Goal: Task Accomplishment & Management: Manage account settings

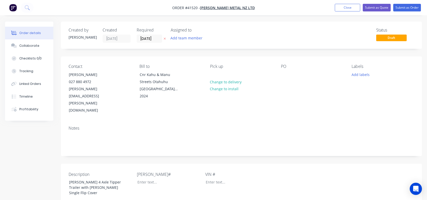
scroll to position [183, 0]
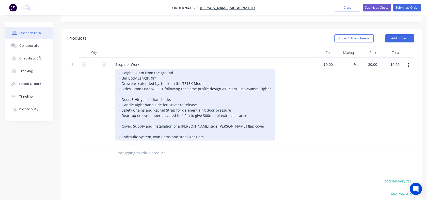
click at [203, 110] on div "- Height, 3.9 m from the ground - Bin Body Length, 9m - Drawbar, extended by 1m…" at bounding box center [195, 104] width 160 height 71
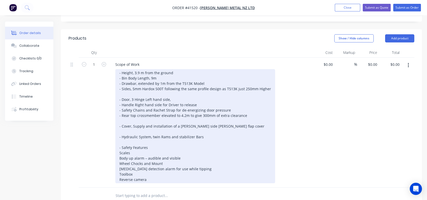
click at [118, 126] on div "- Height, 3.9 m from the ground - Bin Body Length, 9m - Drawbar, extended by 1m…" at bounding box center [195, 126] width 160 height 114
drag, startPoint x: 120, startPoint y: 132, endPoint x: 181, endPoint y: 131, distance: 61.0
click at [181, 131] on div "- Height, 3.9 m from the ground - Bin Body Length, 9m - Drawbar, extended by 1m…" at bounding box center [195, 126] width 160 height 114
copy div "Body up alarm – audible and visible"
click at [150, 119] on div "- Height, 3.9 m from the ground - Bin Body Length, 9m - Drawbar, extended by 1m…" at bounding box center [195, 126] width 160 height 114
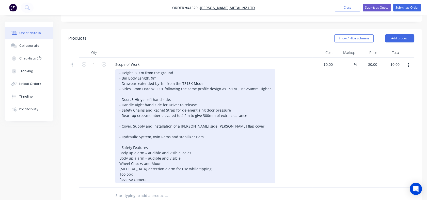
click at [120, 125] on div "- Height, 3.9 m from the ground - Bin Body Length, 9m - Drawbar, extended by 1m…" at bounding box center [195, 126] width 160 height 114
drag, startPoint x: 120, startPoint y: 137, endPoint x: 178, endPoint y: 134, distance: 58.8
click at [178, 134] on div "- Height, 3.9 m from the ground - Bin Body Length, 9m - Drawbar, extended by 1m…" at bounding box center [195, 126] width 160 height 114
drag, startPoint x: 118, startPoint y: 141, endPoint x: 163, endPoint y: 142, distance: 45.0
click at [163, 142] on div "- Height, 3.9 m from the ground - Bin Body Length, 9m - Drawbar, extended by 1m…" at bounding box center [195, 126] width 160 height 114
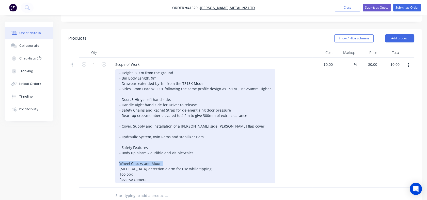
copy div "Wheel Chocks and Mount"
click at [119, 131] on div "- Height, 3.9 m from the ground - Bin Body Length, 9m - Drawbar, extended by 1m…" at bounding box center [195, 126] width 160 height 114
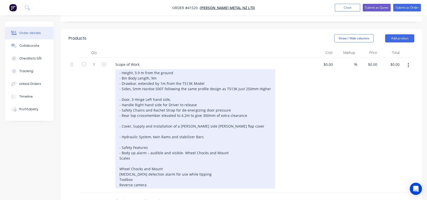
click at [164, 131] on div "- Height, 3.9 m from the ground - Bin Body Length, 9m - Drawbar, extended by 1m…" at bounding box center [195, 128] width 160 height 119
click at [119, 136] on div "- Height, 3.9 m from the ground - Bin Body Length, 9m - Drawbar, extended by 1m…" at bounding box center [195, 128] width 160 height 119
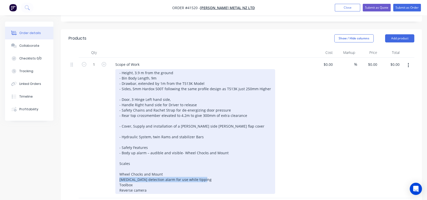
drag, startPoint x: 119, startPoint y: 158, endPoint x: 245, endPoint y: 160, distance: 126.1
click at [245, 160] on div "- Height, 3.9 m from the ground - Bin Body Length, 9m - Drawbar, extended by 1m…" at bounding box center [195, 131] width 160 height 125
copy div "[MEDICAL_DATA] detection alarm for use while tipping"
click at [119, 136] on div "- Height, 3.9 m from the ground - Bin Body Length, 9m - Drawbar, extended by 1m…" at bounding box center [195, 131] width 160 height 125
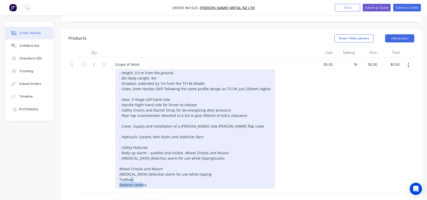
drag, startPoint x: 119, startPoint y: 168, endPoint x: 146, endPoint y: 168, distance: 26.9
click at [146, 168] on div "- Height, 3.9 m from the ground - Bin Body Length, 9m - Drawbar, extended by 1m…" at bounding box center [195, 128] width 160 height 119
copy div "Reverse camera"
click at [119, 142] on div "- Height, 3.9 m from the ground - Bin Body Length, 9m - Drawbar, extended by 1m…" at bounding box center [195, 128] width 160 height 119
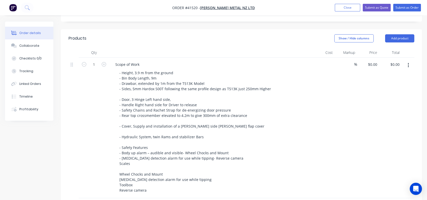
click at [327, 58] on div "$0.00" at bounding box center [324, 128] width 22 height 141
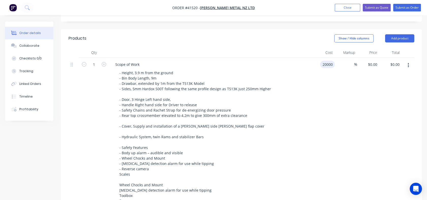
type input "$20,000.00"
type input "20000"
type input "$20,000.00"
click at [370, 61] on input "20000" at bounding box center [374, 64] width 12 height 7
drag, startPoint x: 120, startPoint y: 168, endPoint x: 132, endPoint y: 168, distance: 12.2
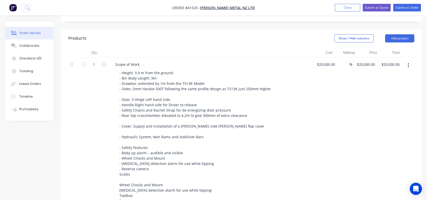
click at [132, 168] on div "- Height, 3.9 m from the ground - Bin Body Length, 9m - Drawbar, extended by 1m…" at bounding box center [195, 137] width 160 height 136
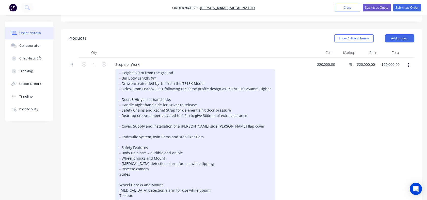
click at [133, 168] on div "- Height, 3.9 m from the ground - Bin Body Length, 9m - Drawbar, extended by 1m…" at bounding box center [195, 137] width 160 height 136
click at [120, 101] on div "- Height, 3.9 m from the ground - Bin Body Length, 9m - Drawbar, extended by 1m…" at bounding box center [195, 137] width 160 height 136
click at [119, 96] on div "- Height, 3.9 m from the ground - Bin Body Length, 9m - Drawbar, extended by 1m…" at bounding box center [195, 137] width 160 height 136
click at [126, 116] on div "- Height, 3.9 m from the ground - Bin Body Length, 9m - Drawbar, extended by 1m…" at bounding box center [195, 137] width 160 height 136
click at [130, 154] on div "- Height, 3.9 m from the ground - Bin Body Length, 9m - Drawbar, extended by 1m…" at bounding box center [195, 137] width 160 height 136
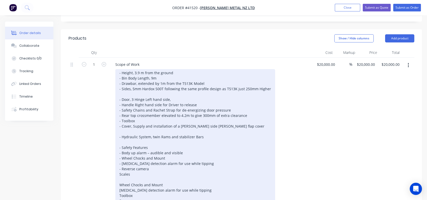
click at [119, 153] on div "- Height, 3.9 m from the ground - Bin Body Length, 9m - Drawbar, extended by 1m…" at bounding box center [195, 137] width 160 height 136
click at [120, 161] on div "- Height, 3.9 m from the ground - Bin Body Length, 9m - Drawbar, extended by 1m…" at bounding box center [195, 137] width 160 height 136
click at [121, 158] on div "- Height, 3.9 m from the ground - Bin Body Length, 9m - Drawbar, extended by 1m…" at bounding box center [195, 137] width 160 height 136
click at [149, 127] on div "- Height, 3.9 m from the ground - Bin Body Length, 9m - Drawbar, extended by 1m…" at bounding box center [195, 137] width 160 height 136
click at [163, 136] on div "- Height, 3.9 m from the ground - Bin Body Length, 9m - Drawbar, extended by 1m…" at bounding box center [195, 137] width 160 height 136
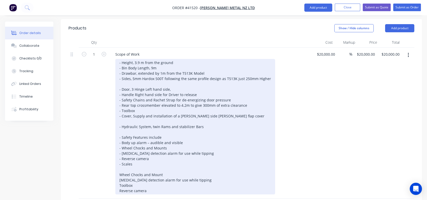
scroll to position [196, 0]
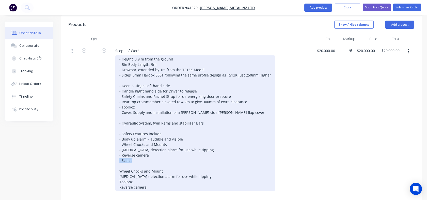
drag, startPoint x: 132, startPoint y: 144, endPoint x: 119, endPoint y: 142, distance: 13.1
click at [119, 142] on div "- Height, 3.9 m from the ground - Bin Body Length, 9m - Drawbar, extended by 1m…" at bounding box center [195, 123] width 160 height 136
copy div "- Scales"
click at [120, 55] on div "- Height, 3.9 m from the ground - Bin Body Length, 9m - Drawbar, extended by 1m…" at bounding box center [195, 123] width 160 height 136
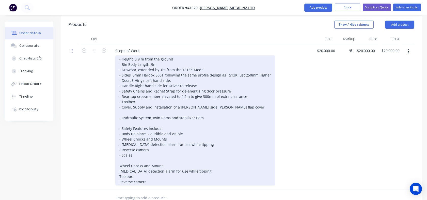
click at [122, 55] on div "- Height, 3.9 m from the ground - Bin Body Length, 9m - Drawbar, extended by 1m…" at bounding box center [195, 120] width 160 height 130
click at [118, 55] on div "- Height, 3.9 m from the ground - Bin Body Length, 9m - Drawbar, extended by 1m…" at bounding box center [195, 120] width 160 height 130
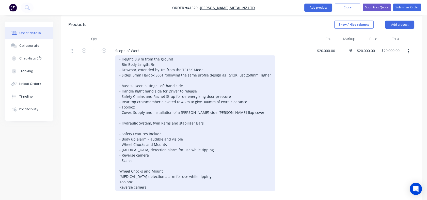
click at [122, 68] on div "- Height, 3.9 m from the ground - Bin Body Length, 9m - Drawbar, extended by 1m…" at bounding box center [195, 123] width 160 height 136
click at [130, 69] on div "- Height, 3.9 m from the ground - Bin Body Length, 9m - Drawbar, extended by 1m…" at bounding box center [195, 123] width 160 height 136
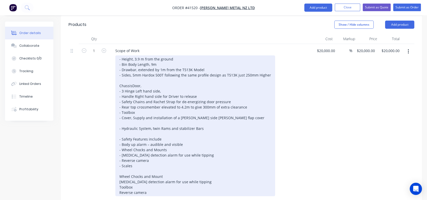
click at [130, 69] on div "- Height, 3.9 m from the ground - Bin Body Length, 9m - Drawbar, extended by 1m…" at bounding box center [195, 125] width 160 height 141
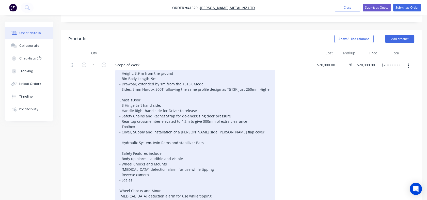
scroll to position [175, 0]
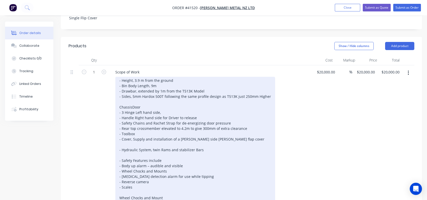
click at [121, 77] on div "- Height, 3.9 m from the ground - Bin Body Length, 9m - Drawbar, extended by 1m…" at bounding box center [195, 147] width 160 height 141
click at [119, 77] on div "- Height, 3.9 m from the ground - Bin Body Length, 9m - Drawbar, extended by 1m…" at bounding box center [195, 147] width 160 height 141
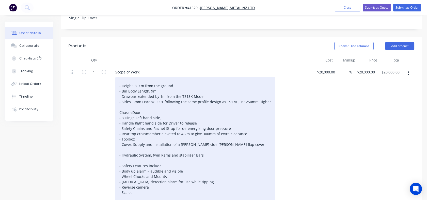
click at [119, 77] on div "- Height, 3.9 m from the ground - Bin Body Length, 9m - Drawbar, extended by 1m…" at bounding box center [195, 150] width 160 height 146
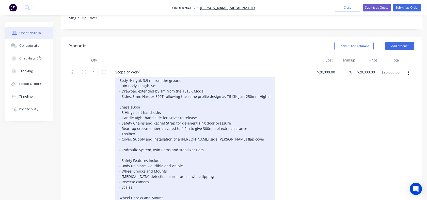
click at [119, 142] on div "Body - Height, 3.9 m from the ground - Bin Body Length, 9m - Drawbar, extended …" at bounding box center [195, 147] width 160 height 141
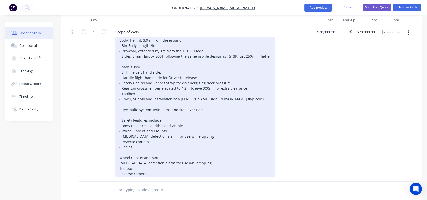
scroll to position [232, 0]
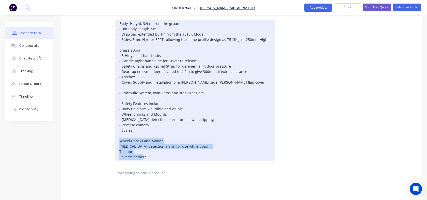
drag, startPoint x: 153, startPoint y: 157, endPoint x: 109, endPoint y: 138, distance: 47.1
click at [109, 138] on div "Scope of Work Body - Height, 3.9 m from the ground - Bin Body Length, 9m - Draw…" at bounding box center [210, 86] width 203 height 157
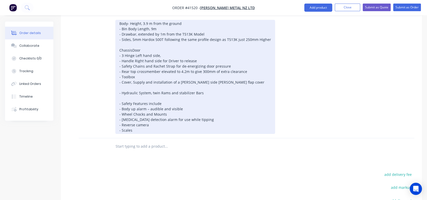
click at [244, 60] on div "Body - Height, 3.9 m from the ground - Bin Body Length, 9m - Drawbar, extended …" at bounding box center [195, 77] width 160 height 114
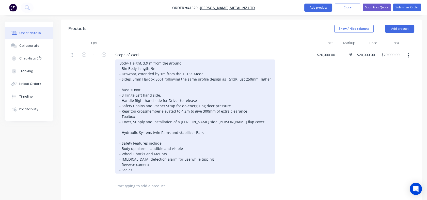
scroll to position [191, 0]
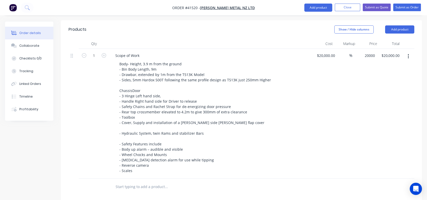
click at [359, 49] on div "20000 $20,000.00" at bounding box center [365, 114] width 25 height 130
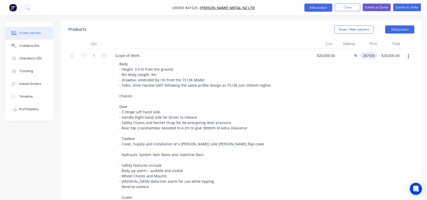
type input "287500"
type input "1337.5"
type input "$287,500.00"
click at [364, 53] on div "$287,500.00 287500" at bounding box center [367, 127] width 20 height 157
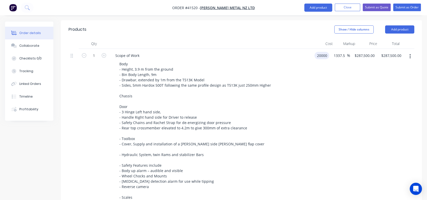
click at [323, 52] on input "20000" at bounding box center [323, 55] width 13 height 7
type input "$200,000.00"
type input "$2,875,000.00"
click at [329, 49] on div "$200,000.00 200000" at bounding box center [322, 127] width 19 height 157
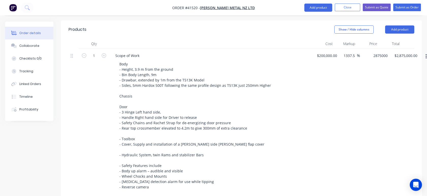
click at [367, 52] on input "2875000" at bounding box center [377, 55] width 26 height 7
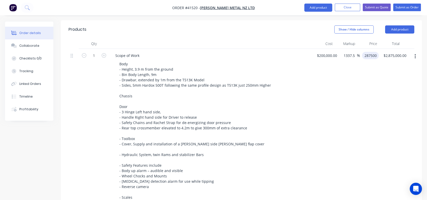
type input "287500"
type input "43.75"
type input "$287,500.00"
click at [367, 49] on div "$287,500.00 287500" at bounding box center [369, 127] width 19 height 157
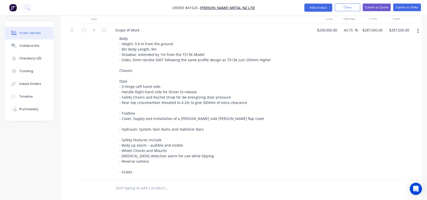
scroll to position [222, 0]
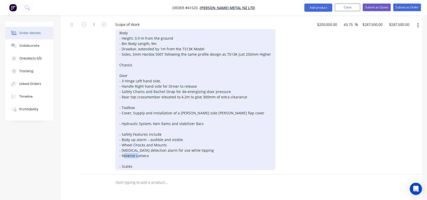
drag, startPoint x: 136, startPoint y: 139, endPoint x: 118, endPoint y: 139, distance: 17.8
click at [118, 139] on div "Body - Height, 3.9 m from the ground - Bin Body Length, 9m - Drawbar, extended …" at bounding box center [195, 99] width 160 height 141
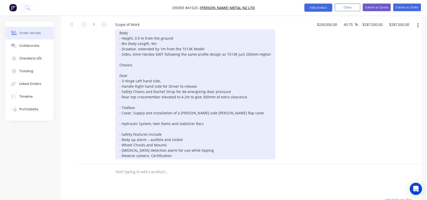
click at [122, 106] on div "Body - Height, 3.9 m from the ground - Bin Body Length, 9m - Drawbar, extended …" at bounding box center [195, 94] width 160 height 130
click at [138, 40] on div "Body - Height, 3.9 m from the ground - Bin Body Length, 9m - Drawbar, extended …" at bounding box center [195, 94] width 160 height 130
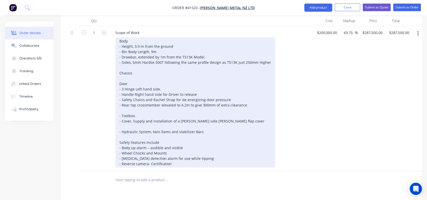
scroll to position [207, 0]
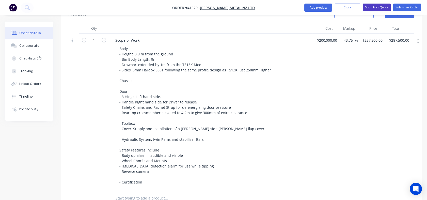
click at [378, 9] on button "Submit as Quote" at bounding box center [377, 8] width 28 height 8
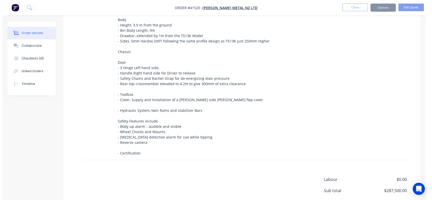
scroll to position [0, 0]
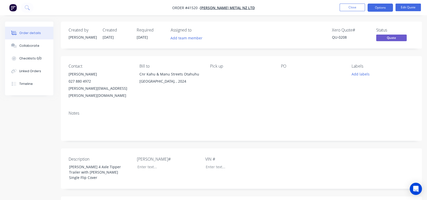
click at [352, 4] on button "Close" at bounding box center [352, 8] width 25 height 8
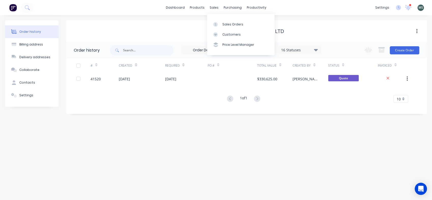
click at [228, 23] on div "Sales Orders" at bounding box center [232, 24] width 21 height 5
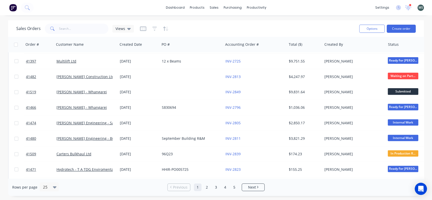
scroll to position [263, 0]
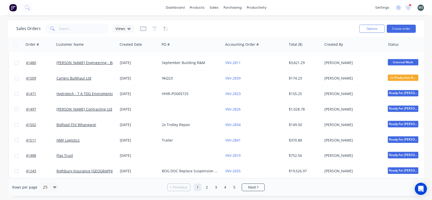
click at [207, 188] on link "2" at bounding box center [207, 188] width 8 height 8
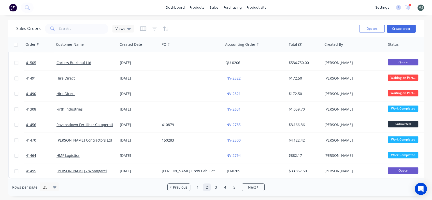
click at [217, 187] on link "3" at bounding box center [216, 188] width 8 height 8
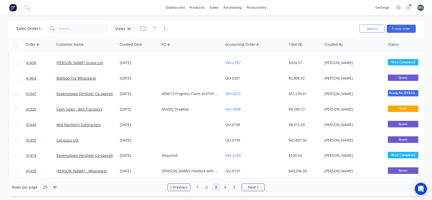
click at [223, 187] on link "4" at bounding box center [225, 188] width 8 height 8
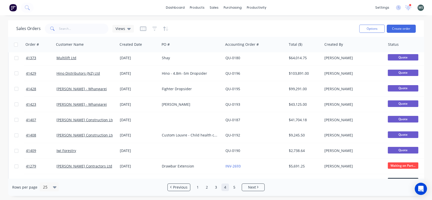
scroll to position [0, 0]
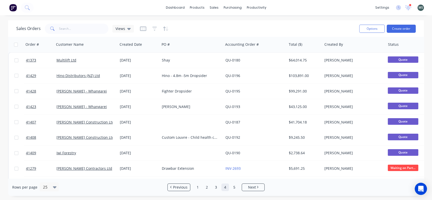
click at [197, 185] on link "1" at bounding box center [198, 188] width 8 height 8
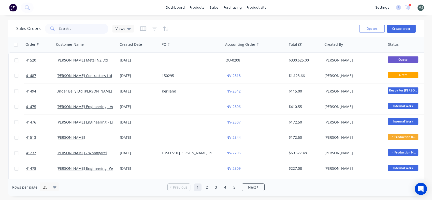
click at [60, 28] on input "text" at bounding box center [84, 29] width 50 height 10
type input "m"
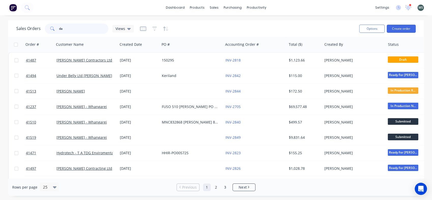
type input "d"
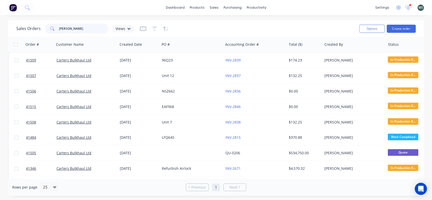
type input "[PERSON_NAME]"
click at [76, 154] on link "Carters Bulkhaul Ltd" at bounding box center [73, 153] width 35 height 5
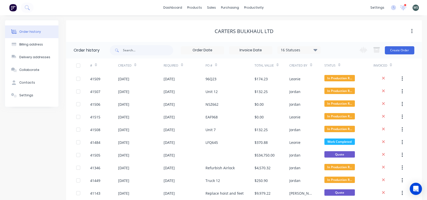
click at [170, 156] on div "[DATE]" at bounding box center [169, 155] width 11 height 5
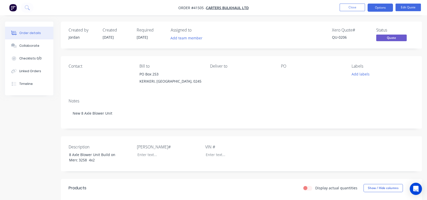
click at [354, 9] on button "Close" at bounding box center [352, 8] width 25 height 8
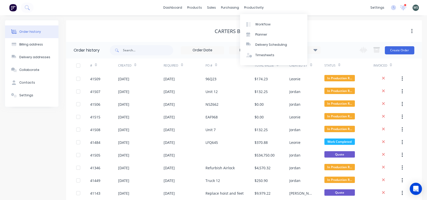
click at [248, 10] on div "productivity" at bounding box center [254, 8] width 25 height 8
click at [260, 23] on div "Workflow" at bounding box center [263, 24] width 15 height 5
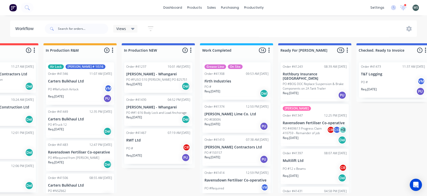
scroll to position [0, 152]
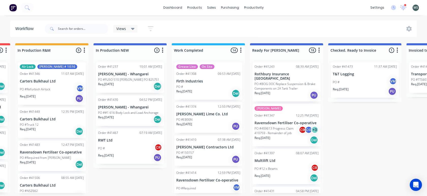
click at [279, 132] on p "PO #409613 Progress Claim 410759 - Remainder of job" at bounding box center [277, 130] width 44 height 9
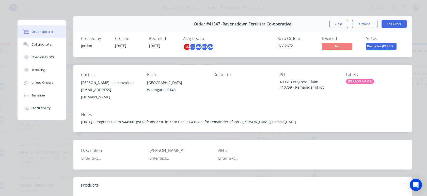
scroll to position [0, 0]
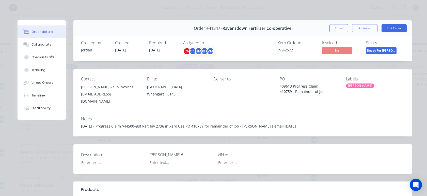
click at [392, 28] on button "Edit Order" at bounding box center [394, 28] width 25 height 8
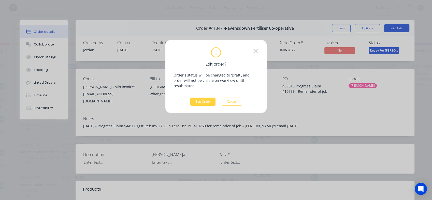
click at [199, 98] on button "Edit Order" at bounding box center [202, 102] width 25 height 8
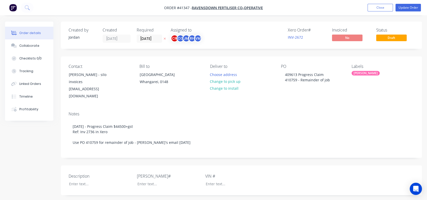
click at [375, 8] on button "Close" at bounding box center [380, 8] width 25 height 8
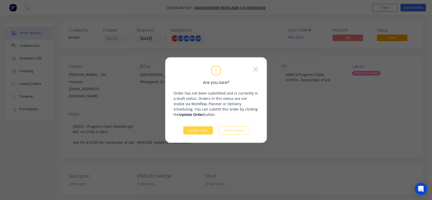
click at [189, 130] on button "Update order" at bounding box center [198, 130] width 30 height 8
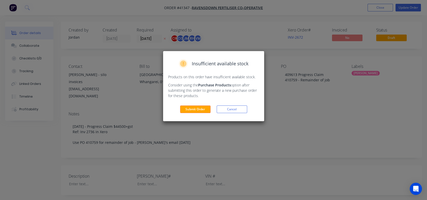
click at [191, 109] on button "Submit Order" at bounding box center [195, 110] width 31 height 8
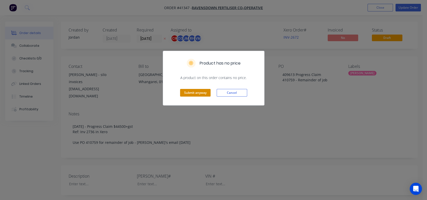
click at [197, 90] on button "Submit anyway" at bounding box center [195, 93] width 31 height 8
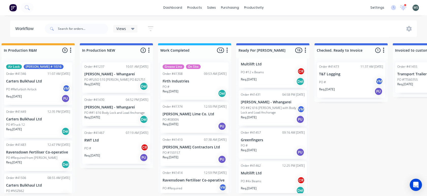
scroll to position [114, 0]
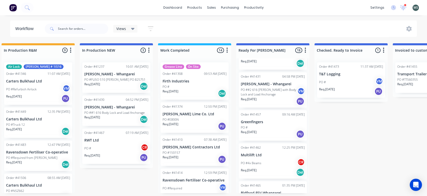
click at [268, 128] on div "PO #" at bounding box center [273, 127] width 64 height 5
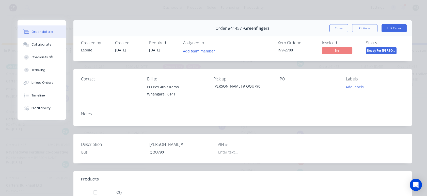
click at [391, 26] on button "Edit Order" at bounding box center [394, 28] width 25 height 8
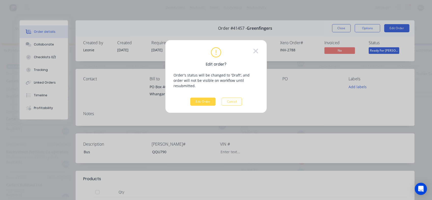
click at [197, 98] on button "Edit Order" at bounding box center [202, 102] width 25 height 8
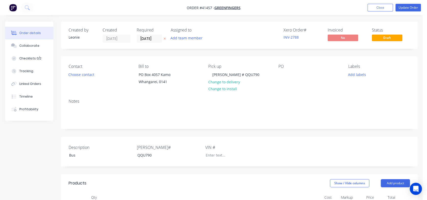
click at [35, 61] on div "Checklists 0/2" at bounding box center [30, 58] width 22 height 5
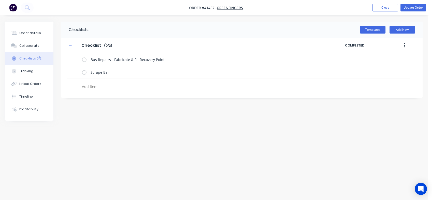
click at [27, 32] on div "Order details" at bounding box center [30, 33] width 22 height 5
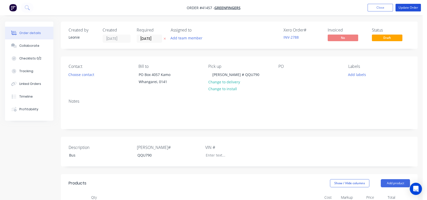
click at [410, 9] on button "Update Order" at bounding box center [408, 8] width 25 height 8
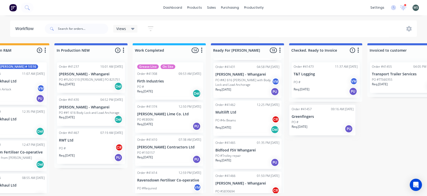
scroll to position [1, 192]
drag, startPoint x: 254, startPoint y: 118, endPoint x: 299, endPoint y: 121, distance: 44.6
click at [299, 121] on div "Submitted 8 Status colour #273444 hex #273444 Save Cancel Summaries Total order…" at bounding box center [228, 118] width 848 height 150
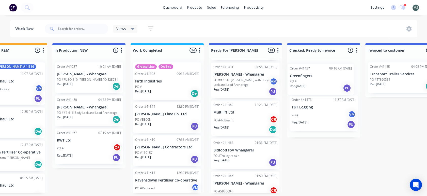
drag, startPoint x: 254, startPoint y: 126, endPoint x: 333, endPoint y: 94, distance: 85.8
click at [333, 94] on div "Submitted 8 Status colour #273444 hex #273444 Save Cancel Summaries Total order…" at bounding box center [227, 118] width 848 height 150
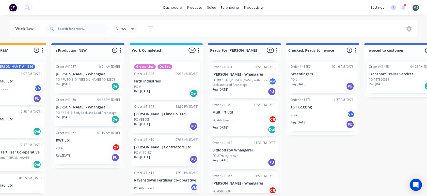
click at [236, 156] on p "PO #Trolley repair" at bounding box center [225, 155] width 25 height 5
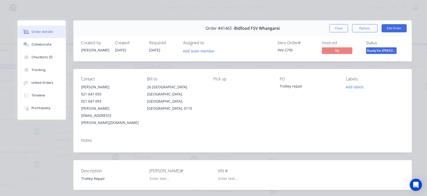
click at [392, 29] on button "Edit Order" at bounding box center [394, 28] width 25 height 8
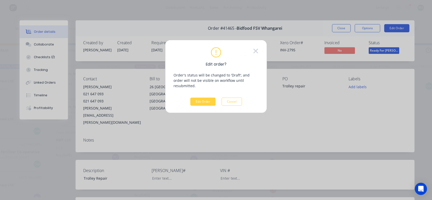
click at [204, 98] on button "Edit Order" at bounding box center [202, 102] width 25 height 8
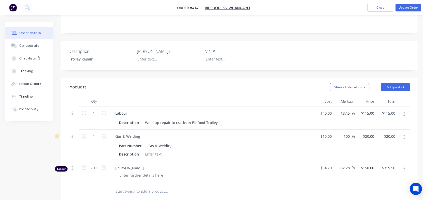
scroll to position [134, 0]
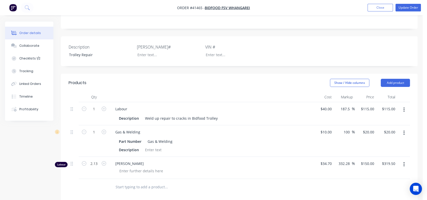
click at [22, 72] on div "Tracking" at bounding box center [26, 71] width 14 height 5
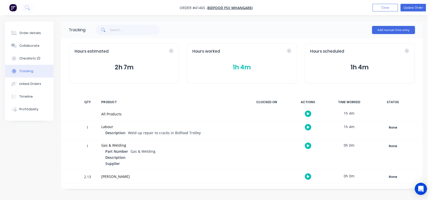
click at [22, 72] on div "Tracking" at bounding box center [26, 71] width 14 height 5
click at [24, 98] on div "Timeline" at bounding box center [25, 96] width 13 height 5
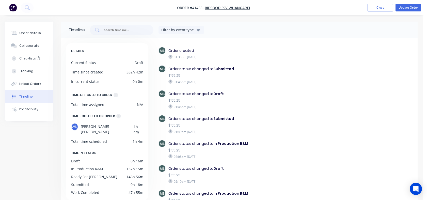
click at [28, 33] on div "Order details" at bounding box center [30, 33] width 22 height 5
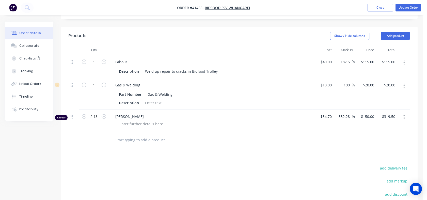
scroll to position [181, 0]
click at [403, 114] on button "button" at bounding box center [404, 118] width 12 height 9
click at [370, 158] on div "Delete" at bounding box center [386, 161] width 39 height 7
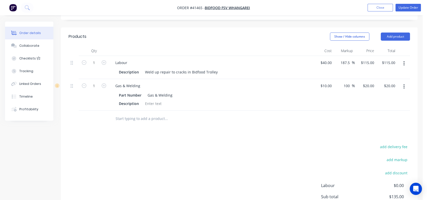
click at [27, 58] on div "Checklists 1/2" at bounding box center [29, 58] width 21 height 5
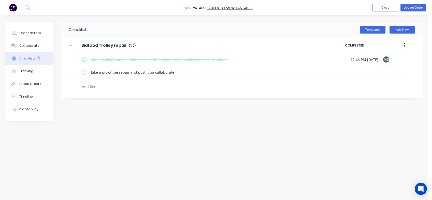
click at [383, 4] on button "Close" at bounding box center [384, 8] width 25 height 8
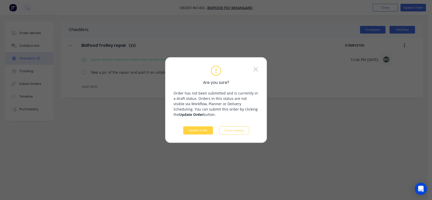
click at [193, 132] on button "Update order" at bounding box center [198, 130] width 30 height 8
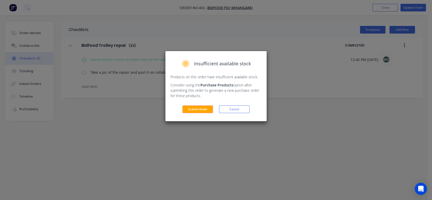
click at [192, 110] on button "Submit Order" at bounding box center [197, 110] width 31 height 8
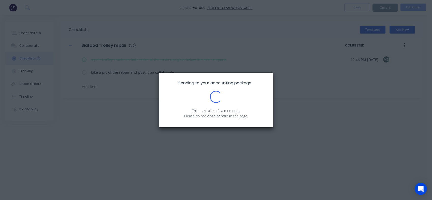
type textarea "x"
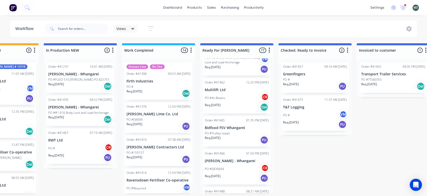
scroll to position [147, 0]
click at [219, 134] on p "Req. [DATE]" at bounding box center [213, 136] width 16 height 5
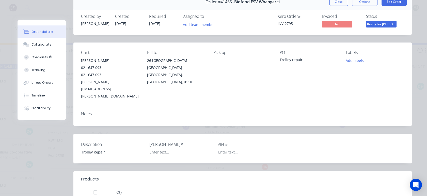
scroll to position [0, 0]
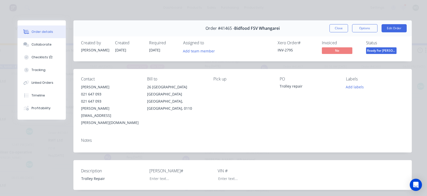
click at [389, 31] on button "Edit Order" at bounding box center [394, 28] width 25 height 8
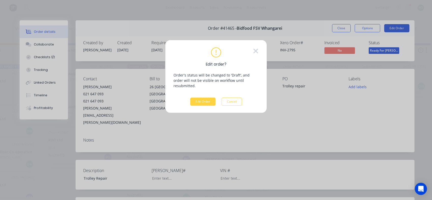
click at [204, 98] on button "Edit Order" at bounding box center [202, 102] width 25 height 8
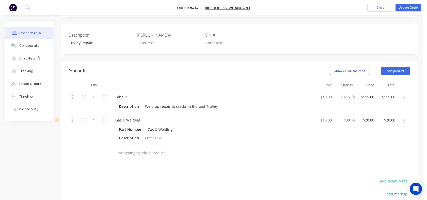
scroll to position [159, 0]
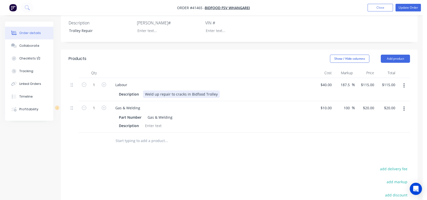
click at [219, 91] on div "Description Weld up repair to cracks in Bidfood Trolley" at bounding box center [210, 94] width 186 height 7
click at [216, 91] on div "Weld up repair to cracks in Bidfood Trolley" at bounding box center [181, 94] width 77 height 7
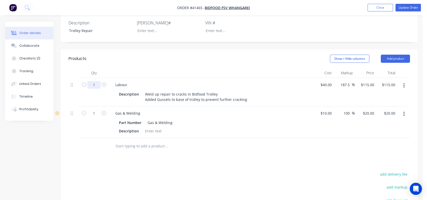
click at [97, 81] on input "1" at bounding box center [93, 85] width 13 height 8
type input "1.5"
type input "$172.50"
click at [97, 79] on div "1.5" at bounding box center [94, 92] width 31 height 28
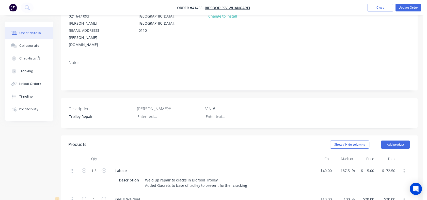
scroll to position [63, 0]
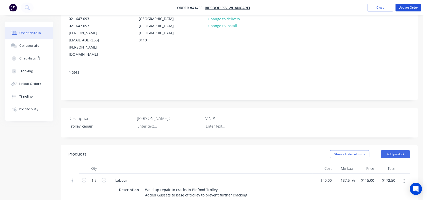
click at [410, 8] on button "Update Order" at bounding box center [408, 8] width 25 height 8
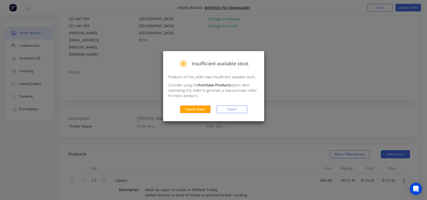
click at [198, 110] on button "Submit Order" at bounding box center [195, 110] width 31 height 8
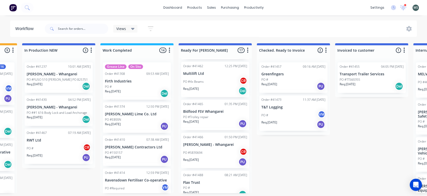
scroll to position [165, 0]
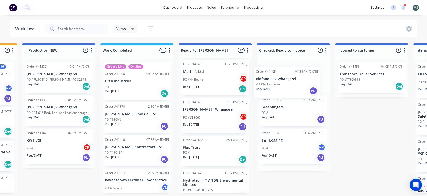
drag, startPoint x: 188, startPoint y: 117, endPoint x: 264, endPoint y: 85, distance: 82.4
click at [264, 85] on div "Submitted 8 Status colour #273444 hex #273444 Save Cancel Summaries Total order…" at bounding box center [196, 118] width 848 height 150
click at [200, 147] on p "Flax Trust" at bounding box center [215, 147] width 64 height 4
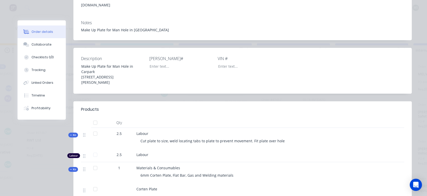
scroll to position [125, 0]
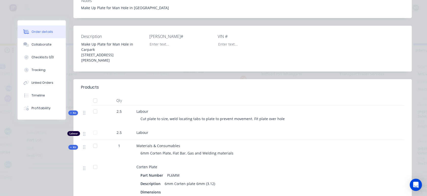
click at [36, 69] on div "Tracking" at bounding box center [39, 70] width 14 height 5
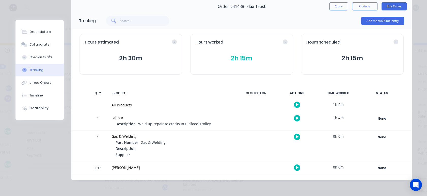
scroll to position [0, 0]
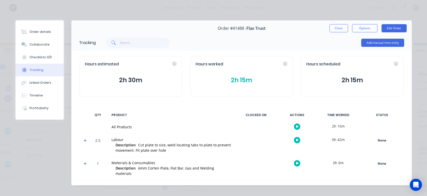
click at [36, 69] on div "Tracking" at bounding box center [36, 70] width 14 height 5
click at [338, 28] on button "Close" at bounding box center [339, 28] width 19 height 8
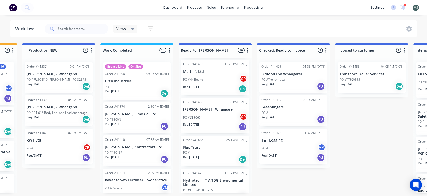
click at [196, 157] on p "Req. [DATE]" at bounding box center [191, 157] width 16 height 5
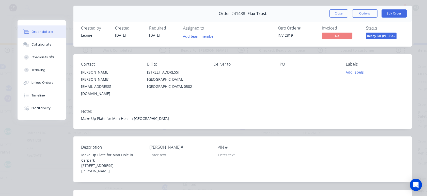
scroll to position [1, 0]
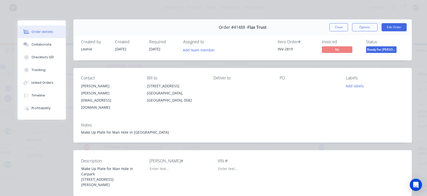
click at [392, 29] on button "Edit Order" at bounding box center [394, 27] width 25 height 8
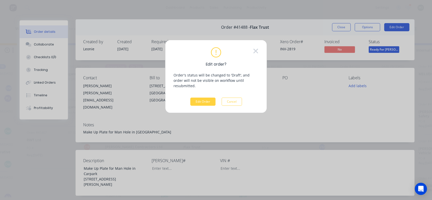
click at [205, 98] on button "Edit Order" at bounding box center [202, 102] width 25 height 8
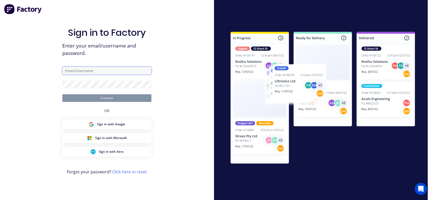
type input "[PERSON_NAME][EMAIL_ADDRESS][DOMAIN_NAME]"
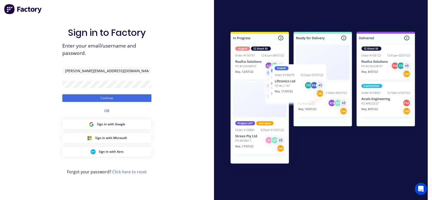
click at [103, 97] on button "Continue" at bounding box center [106, 98] width 89 height 8
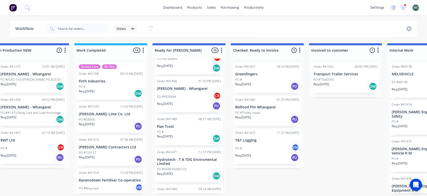
scroll to position [213, 0]
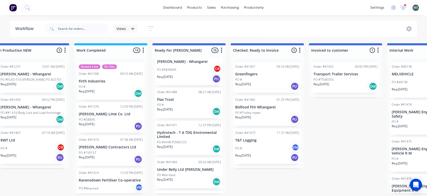
click at [169, 106] on div "PO #" at bounding box center [189, 104] width 64 height 5
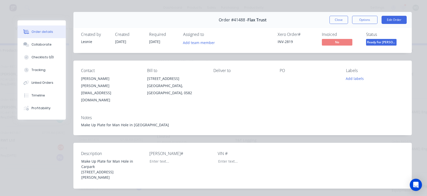
scroll to position [0, 0]
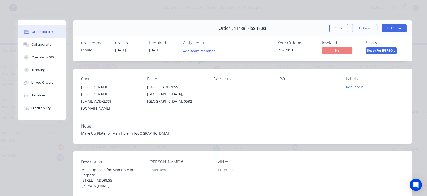
click at [367, 28] on button "Options" at bounding box center [364, 28] width 25 height 8
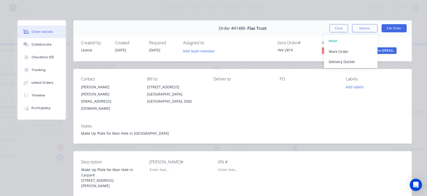
click at [367, 28] on button "Options" at bounding box center [364, 28] width 25 height 8
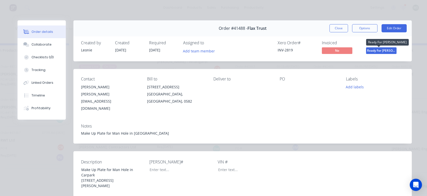
click at [376, 50] on span "Ready For [PERSON_NAME]" at bounding box center [381, 50] width 31 height 6
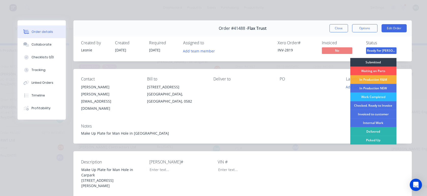
click at [366, 103] on div "Checked. Ready to Invoice" at bounding box center [373, 105] width 46 height 9
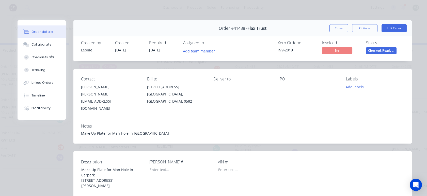
click at [340, 29] on button "Close" at bounding box center [339, 28] width 19 height 8
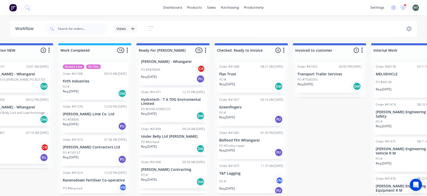
scroll to position [0, 262]
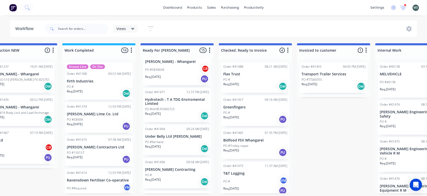
click at [164, 75] on div "Req. [DATE] PU" at bounding box center [177, 78] width 64 height 9
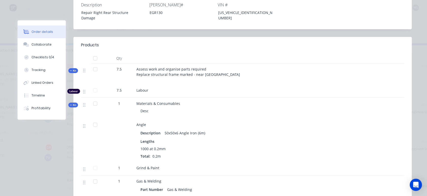
scroll to position [149, 0]
click at [33, 70] on div "Tracking" at bounding box center [39, 70] width 14 height 5
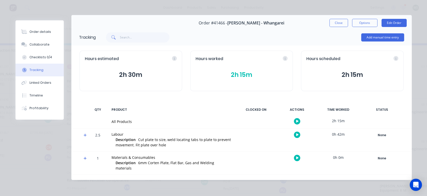
scroll to position [0, 0]
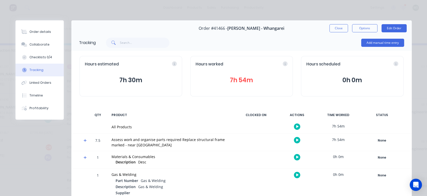
click at [33, 70] on div "Tracking" at bounding box center [36, 70] width 14 height 5
click at [195, 127] on div "All Products" at bounding box center [171, 126] width 119 height 5
click at [393, 29] on button "Edit Order" at bounding box center [394, 28] width 25 height 8
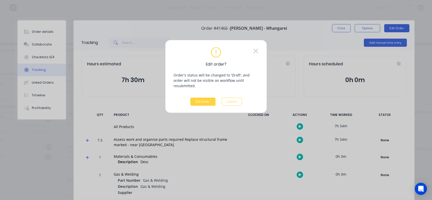
click at [200, 98] on button "Edit Order" at bounding box center [202, 102] width 25 height 8
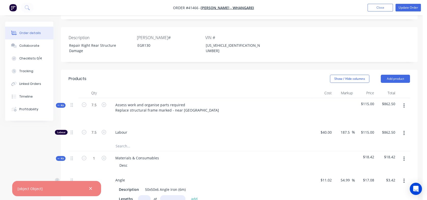
scroll to position [130, 0]
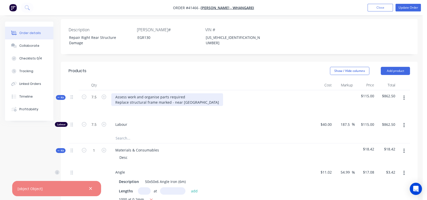
click at [129, 95] on div "Assess work and organise parts required Replace structural frame marked - near …" at bounding box center [167, 99] width 112 height 13
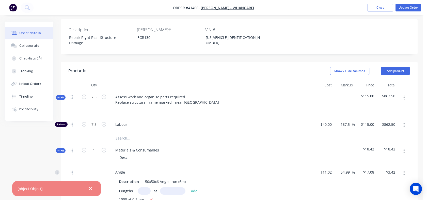
click at [157, 107] on div "Assess work and organise parts required Replace structural frame marked - near …" at bounding box center [210, 103] width 203 height 27
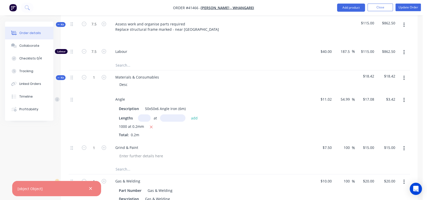
scroll to position [194, 0]
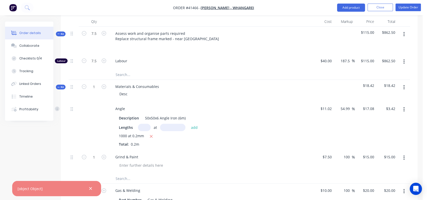
click at [104, 31] on icon "button" at bounding box center [104, 33] width 5 height 5
type input "8.5"
type input "$977.50"
click at [104, 31] on icon "button" at bounding box center [104, 33] width 5 height 5
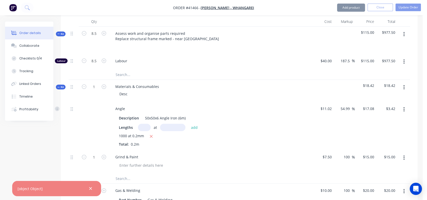
type input "9.5"
type input "$1,092.50"
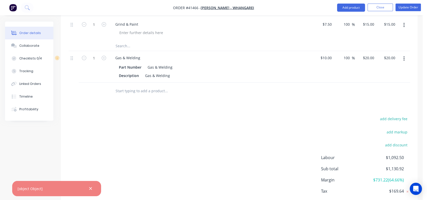
scroll to position [324, 0]
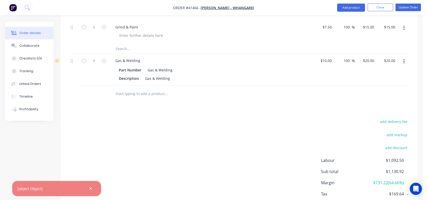
click at [25, 58] on div "Checklists 0/4" at bounding box center [30, 58] width 23 height 5
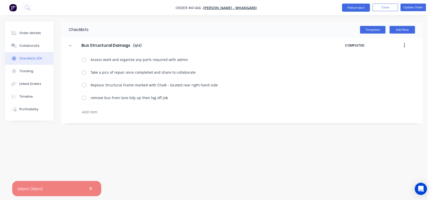
click at [26, 74] on button "Tracking" at bounding box center [29, 71] width 48 height 13
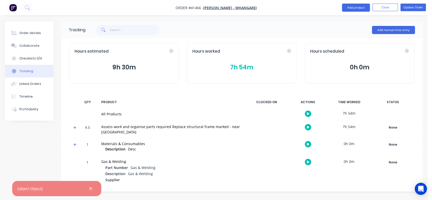
click at [27, 46] on div "Collaborate" at bounding box center [29, 45] width 20 height 5
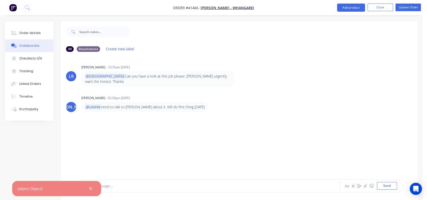
click at [28, 85] on div "Linked Orders" at bounding box center [30, 84] width 22 height 5
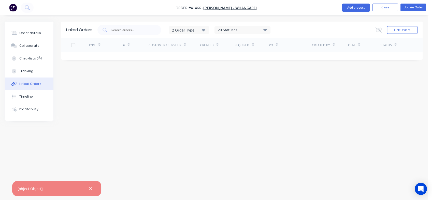
click at [24, 69] on div "Tracking" at bounding box center [26, 71] width 14 height 5
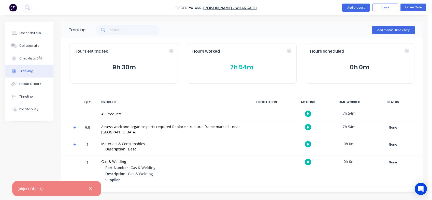
click at [91, 189] on icon "button" at bounding box center [90, 188] width 3 height 5
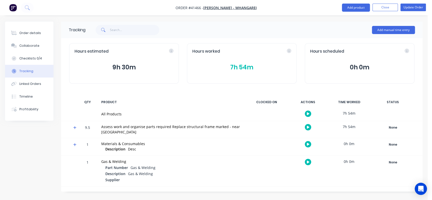
click at [33, 36] on button "Order details" at bounding box center [29, 33] width 48 height 13
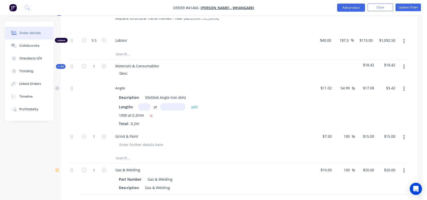
scroll to position [214, 0]
click at [341, 85] on input "54.99" at bounding box center [346, 88] width 12 height 7
drag, startPoint x: 341, startPoint y: 82, endPoint x: 350, endPoint y: 84, distance: 9.3
click at [350, 85] on input "54.99" at bounding box center [346, 88] width 12 height 7
type input "100"
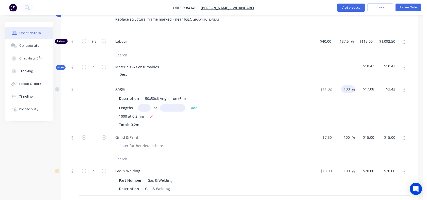
type input "$22.04"
type input "$4.41"
click at [343, 118] on div "100 100 %" at bounding box center [344, 106] width 21 height 48
click at [343, 85] on input "100" at bounding box center [347, 88] width 9 height 7
drag, startPoint x: 343, startPoint y: 83, endPoint x: 350, endPoint y: 82, distance: 6.9
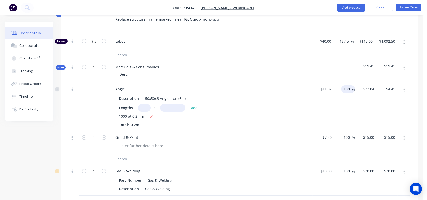
click at [350, 85] on input "100" at bounding box center [347, 88] width 9 height 7
type input "300"
type input "$44.08"
type input "$8.82"
click at [351, 100] on div "300 300 %" at bounding box center [344, 106] width 21 height 48
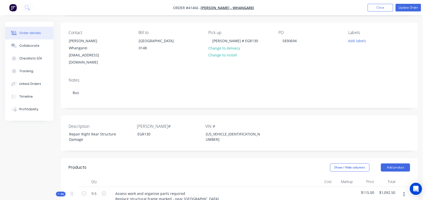
scroll to position [30, 0]
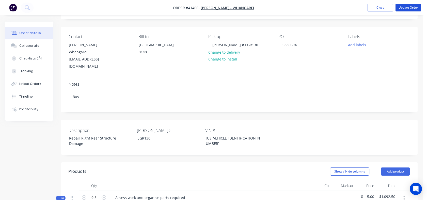
click at [407, 9] on button "Update Order" at bounding box center [408, 8] width 25 height 8
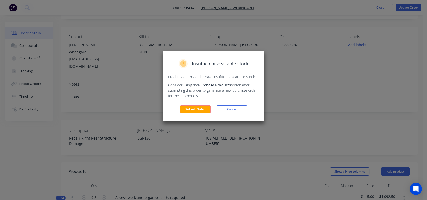
click at [188, 109] on button "Submit Order" at bounding box center [195, 110] width 31 height 8
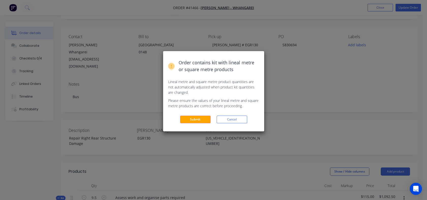
click at [195, 120] on button "Submit" at bounding box center [195, 120] width 31 height 8
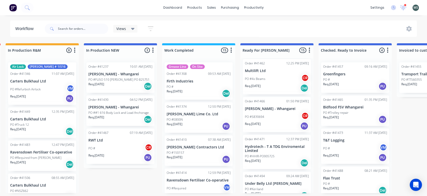
scroll to position [166, 0]
click at [273, 111] on div "PO #S830694 CR" at bounding box center [277, 116] width 64 height 10
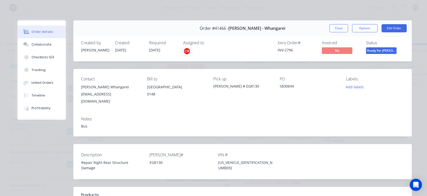
click at [392, 31] on button "Edit Order" at bounding box center [394, 28] width 25 height 8
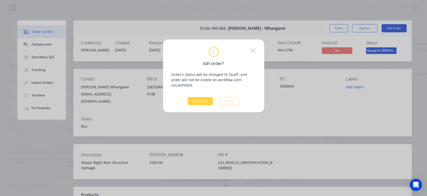
scroll to position [0, 162]
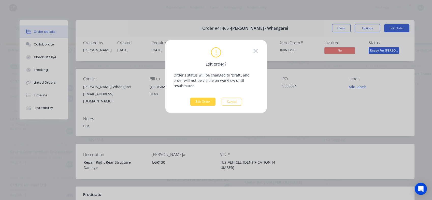
click at [206, 98] on button "Edit Order" at bounding box center [202, 102] width 25 height 8
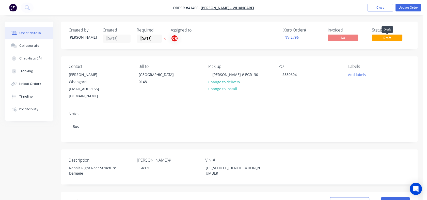
click at [388, 39] on span "Draft" at bounding box center [387, 38] width 31 height 6
click at [405, 10] on button "Update Order" at bounding box center [408, 8] width 25 height 8
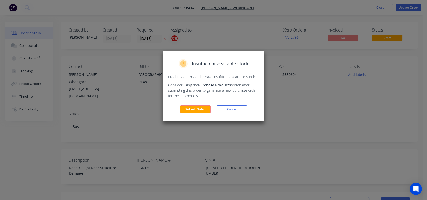
click at [198, 112] on button "Submit Order" at bounding box center [195, 110] width 31 height 8
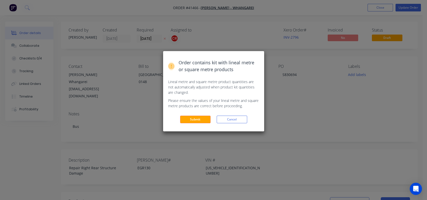
click at [192, 120] on button "Submit" at bounding box center [195, 120] width 31 height 8
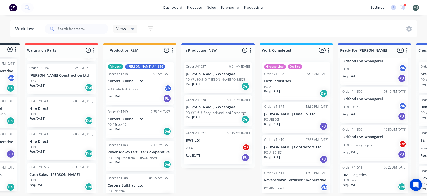
scroll to position [0, 77]
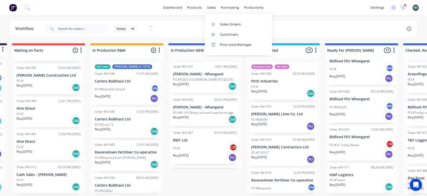
click at [211, 7] on div "sales" at bounding box center [212, 8] width 14 height 8
click at [224, 22] on div "Sales Orders" at bounding box center [230, 24] width 21 height 5
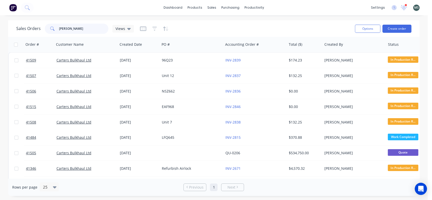
click at [78, 26] on input "[PERSON_NAME]" at bounding box center [84, 29] width 50 height 10
drag, startPoint x: 71, startPoint y: 27, endPoint x: 31, endPoint y: 27, distance: 40.2
click at [31, 27] on div "Sales Orders [PERSON_NAME] Views" at bounding box center [74, 29] width 117 height 10
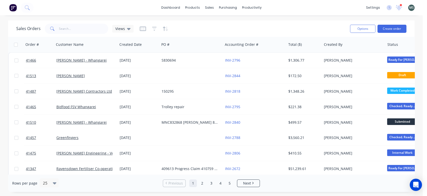
click at [387, 59] on span "Ready For [PERSON_NAME]" at bounding box center [402, 59] width 31 height 6
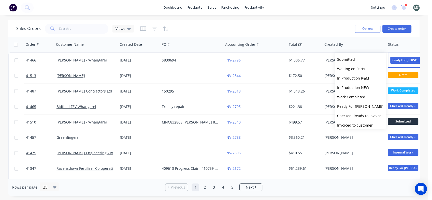
click at [355, 117] on span "Checked. Ready to Invoice" at bounding box center [359, 115] width 44 height 5
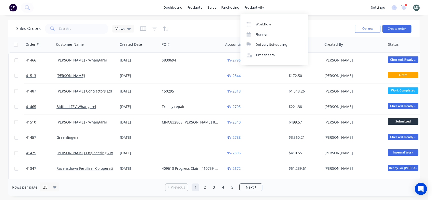
click at [251, 8] on div "productivity" at bounding box center [254, 8] width 25 height 8
click at [259, 25] on div "Workflow" at bounding box center [263, 24] width 15 height 5
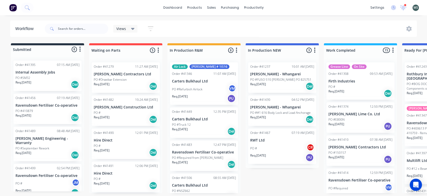
click at [346, 82] on p "Firth Industries" at bounding box center [361, 81] width 64 height 4
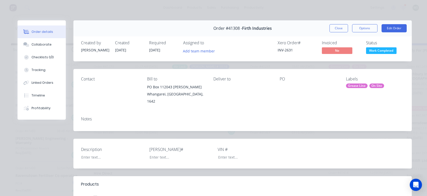
click at [37, 68] on div "Tracking" at bounding box center [39, 70] width 14 height 5
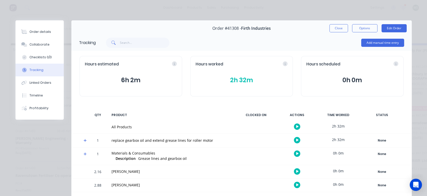
click at [335, 30] on button "Close" at bounding box center [339, 28] width 19 height 8
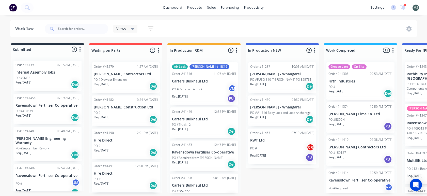
click at [360, 91] on div "Req. [DATE] Del" at bounding box center [361, 93] width 64 height 9
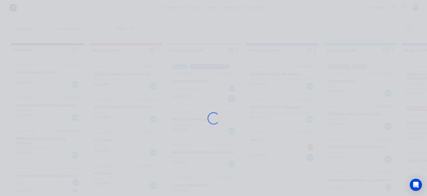
click at [360, 91] on div "Loading..." at bounding box center [213, 118] width 407 height 196
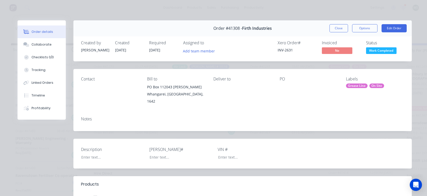
click at [386, 28] on button "Edit Order" at bounding box center [394, 28] width 25 height 8
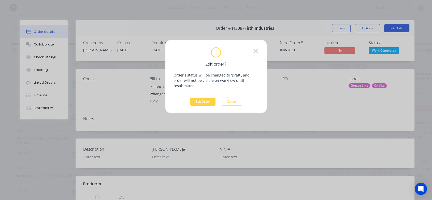
click at [201, 98] on button "Edit Order" at bounding box center [202, 102] width 25 height 8
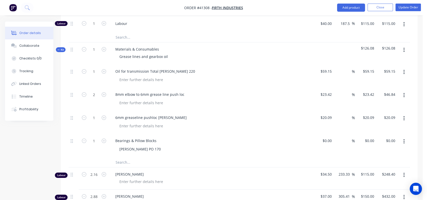
scroll to position [225, 0]
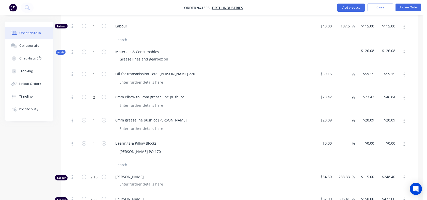
click at [38, 96] on button "Timeline" at bounding box center [29, 96] width 48 height 13
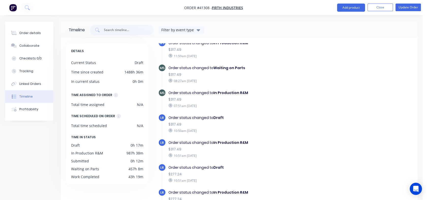
scroll to position [399, 0]
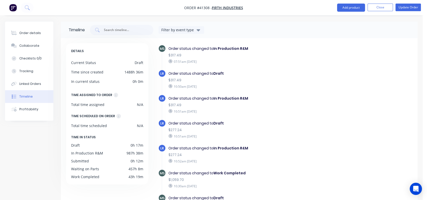
click at [28, 42] on button "Collaborate" at bounding box center [29, 45] width 48 height 13
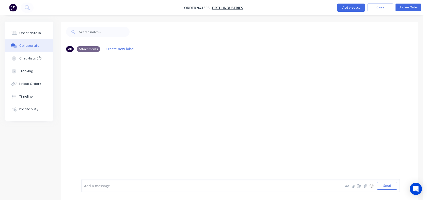
click at [29, 33] on div "Order details" at bounding box center [30, 33] width 22 height 5
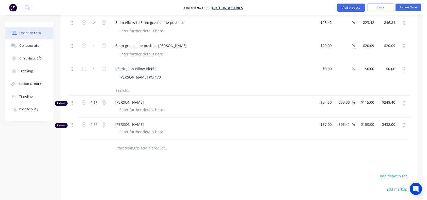
scroll to position [304, 0]
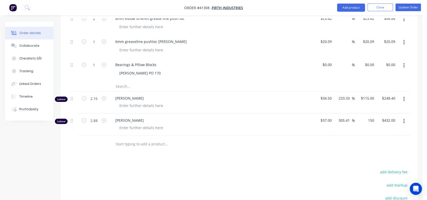
click at [371, 117] on input "150" at bounding box center [369, 120] width 16 height 7
type input "115"
click at [352, 136] on div at bounding box center [240, 144] width 342 height 17
type input "210.81"
type input "$115.00"
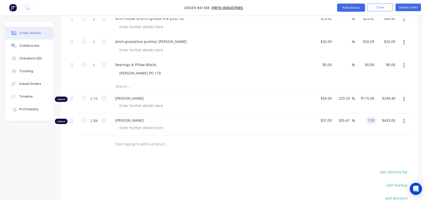
type input "$331.20"
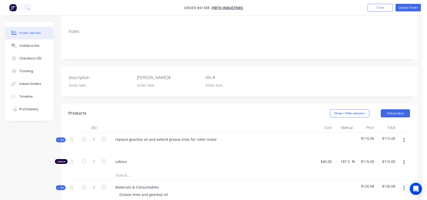
scroll to position [78, 0]
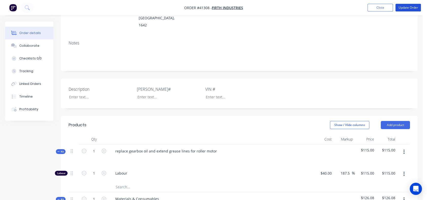
click at [411, 6] on button "Update Order" at bounding box center [408, 8] width 25 height 8
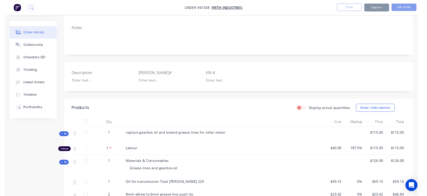
scroll to position [0, 0]
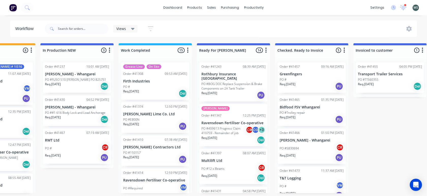
scroll to position [0, 206]
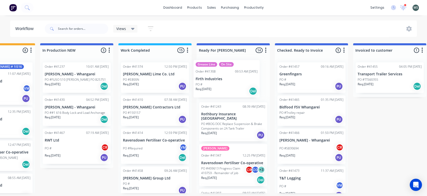
drag, startPoint x: 139, startPoint y: 77, endPoint x: 217, endPoint y: 73, distance: 77.9
click at [217, 73] on div "Submitted 8 Status colour #273444 hex #273444 Save Cancel Summaries Total order…" at bounding box center [215, 118] width 848 height 150
click at [229, 87] on div "PO #" at bounding box center [233, 86] width 64 height 5
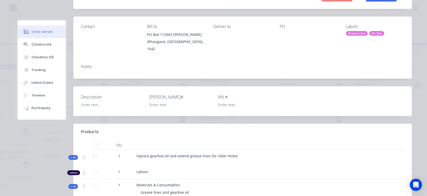
scroll to position [11, 0]
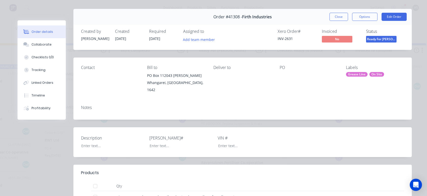
click at [392, 17] on button "Edit Order" at bounding box center [394, 17] width 25 height 8
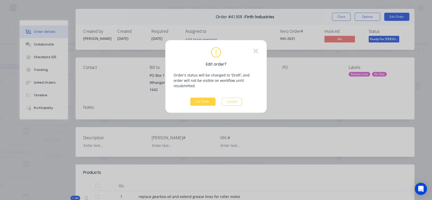
click at [198, 98] on button "Edit Order" at bounding box center [202, 102] width 25 height 8
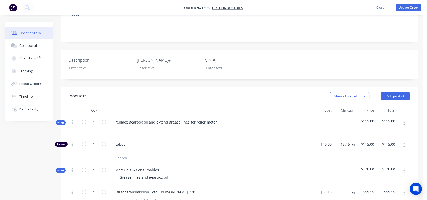
scroll to position [121, 0]
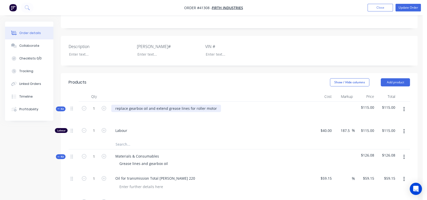
click at [115, 105] on div "replace gearbox oil and extend grease lines for roller motor" at bounding box center [166, 108] width 110 height 7
click at [104, 128] on icon "button" at bounding box center [104, 130] width 5 height 5
type input "2"
type input "$230.00"
click at [104, 128] on icon "button" at bounding box center [104, 130] width 5 height 5
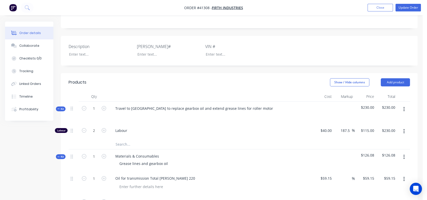
type input "3"
type input "$345.00"
click at [104, 128] on icon "button" at bounding box center [104, 130] width 5 height 5
type input "4"
type input "$460.00"
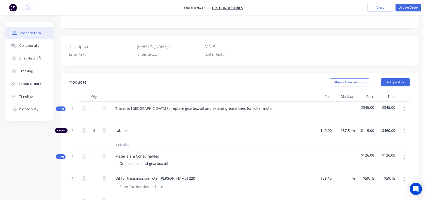
click at [104, 128] on icon "button" at bounding box center [104, 130] width 5 height 5
type input "5"
type input "$575.00"
click at [118, 139] on input "text" at bounding box center [166, 144] width 102 height 10
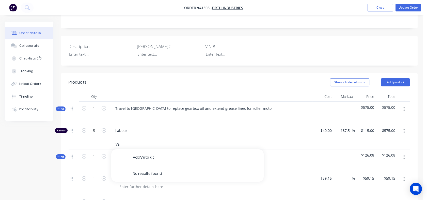
type input "V"
type input "SF & VM Certified Technicians"
click at [168, 128] on span "Labour" at bounding box center [212, 130] width 195 height 5
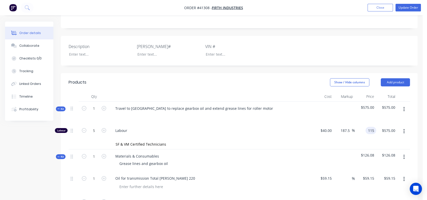
click at [365, 124] on div "115 115" at bounding box center [365, 132] width 21 height 16
type input "125"
type input "212.5"
type input "$125.00"
type input "$625.00"
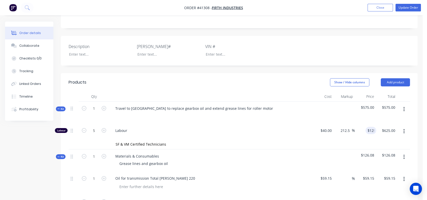
click at [363, 139] on div "SF & VM Certified Technicians" at bounding box center [240, 144] width 342 height 10
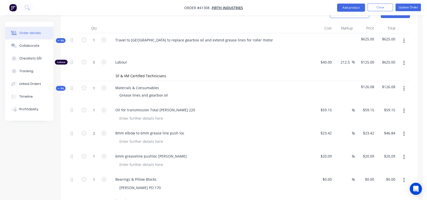
scroll to position [191, 0]
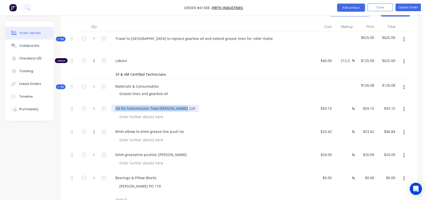
drag, startPoint x: 116, startPoint y: 94, endPoint x: 185, endPoint y: 94, distance: 69.4
click at [185, 105] on div "Oil for transmission Total [PERSON_NAME] 220" at bounding box center [210, 108] width 199 height 7
copy div "Oil for transmission Total [PERSON_NAME] 220"
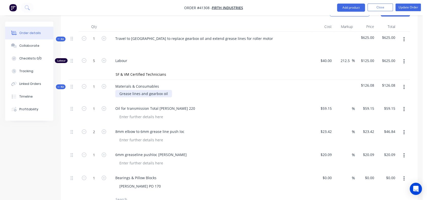
click at [168, 90] on div "Grease lines and gearbox oil" at bounding box center [143, 93] width 57 height 7
click at [122, 194] on input "text" at bounding box center [166, 199] width 102 height 10
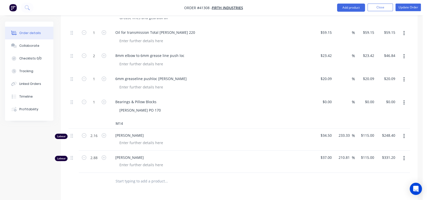
scroll to position [268, 0]
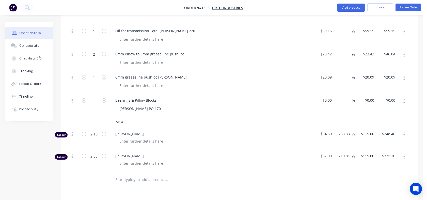
click at [126, 117] on input "M14" at bounding box center [166, 122] width 102 height 10
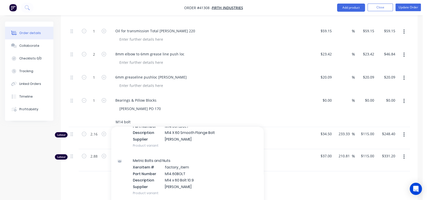
scroll to position [276, 0]
type input "M14 bolt"
click at [166, 159] on div "Metric Bolts and Nuts Xero Item # factory_item Part Number M14.60BOLT Descripti…" at bounding box center [187, 176] width 153 height 48
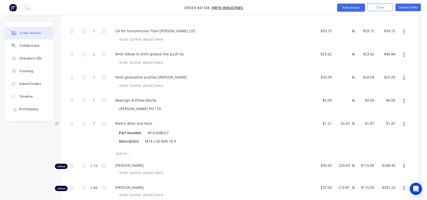
click at [404, 122] on icon "button" at bounding box center [404, 124] width 1 height 5
click at [374, 154] on div "Delete" at bounding box center [386, 157] width 39 height 7
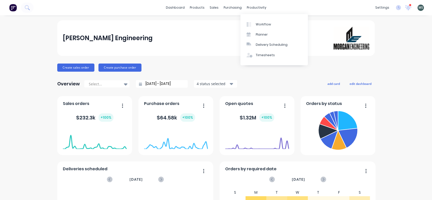
click at [251, 4] on div "productivity" at bounding box center [256, 8] width 25 height 8
click at [251, 7] on div "productivity" at bounding box center [256, 8] width 25 height 8
click at [262, 24] on div "Workflow" at bounding box center [263, 24] width 15 height 5
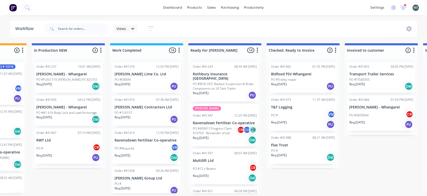
scroll to position [0, 221]
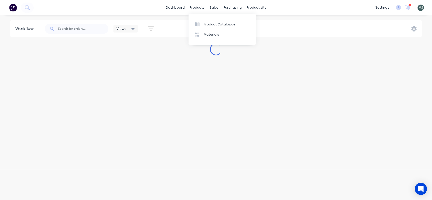
click at [214, 8] on div "sales" at bounding box center [214, 8] width 14 height 8
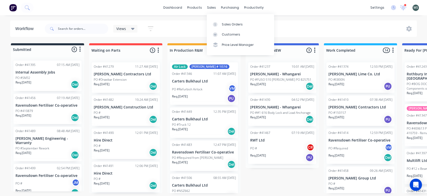
click at [228, 24] on div "Sales Orders" at bounding box center [232, 24] width 21 height 5
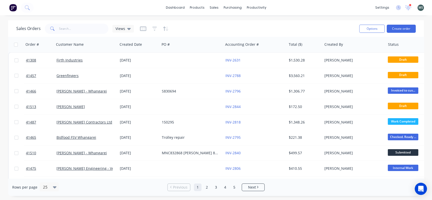
click at [76, 75] on link "Greenfingers" at bounding box center [67, 75] width 22 height 5
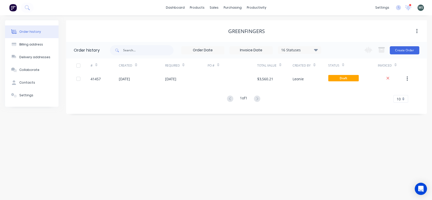
click at [121, 80] on div "[DATE]" at bounding box center [124, 78] width 11 height 5
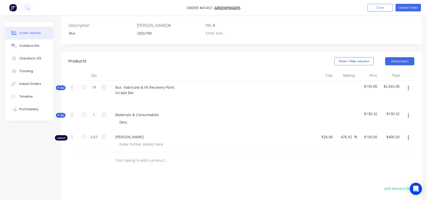
scroll to position [128, 0]
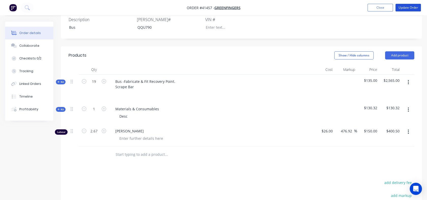
click at [413, 6] on button "Update Order" at bounding box center [408, 8] width 25 height 8
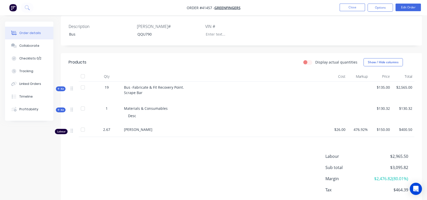
scroll to position [121, 0]
click at [59, 108] on icon at bounding box center [58, 109] width 2 height 3
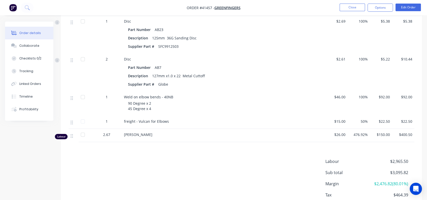
scroll to position [262, 0]
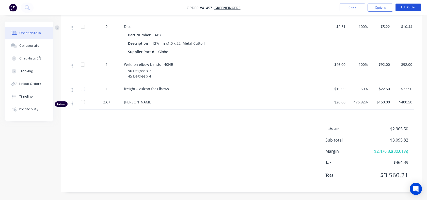
click at [407, 8] on button "Edit Order" at bounding box center [408, 8] width 25 height 8
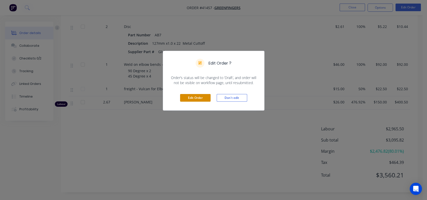
click at [192, 94] on button "Edit Order" at bounding box center [195, 98] width 31 height 8
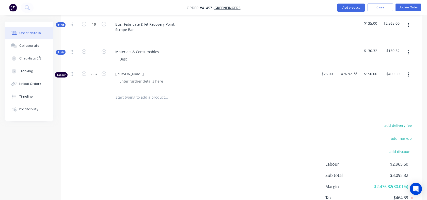
scroll to position [187, 0]
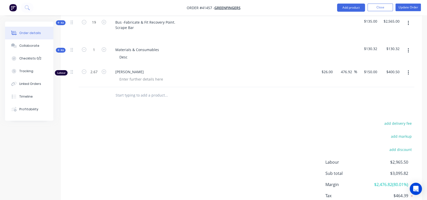
click at [408, 72] on icon "button" at bounding box center [408, 72] width 1 height 5
click at [378, 113] on div "Delete" at bounding box center [390, 116] width 39 height 7
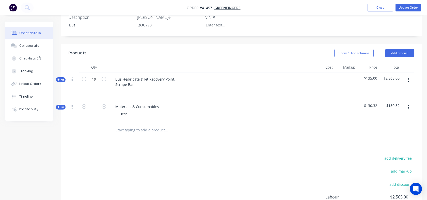
scroll to position [138, 0]
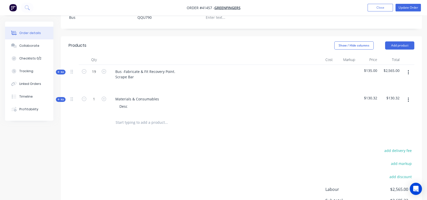
click at [58, 71] on icon at bounding box center [58, 72] width 2 height 3
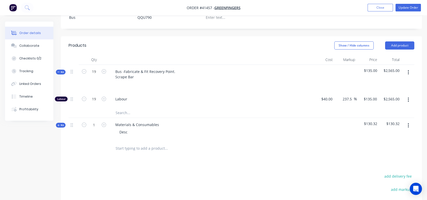
click at [25, 72] on div "Tracking" at bounding box center [26, 71] width 14 height 5
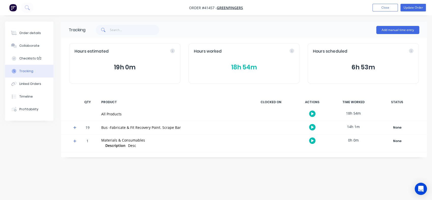
click at [28, 35] on button "Order details" at bounding box center [29, 33] width 48 height 13
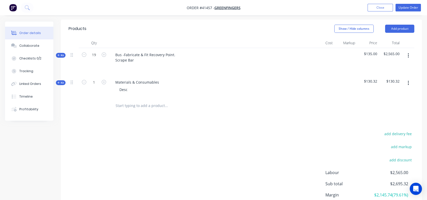
scroll to position [165, 0]
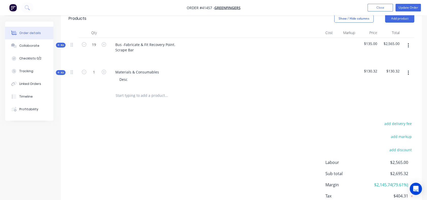
click at [59, 73] on icon at bounding box center [58, 72] width 2 height 3
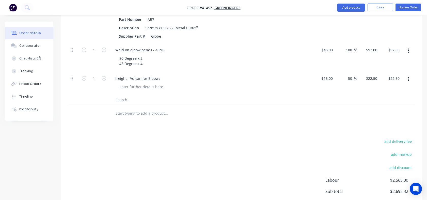
scroll to position [294, 0]
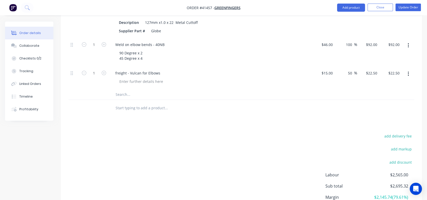
click at [132, 96] on input "text" at bounding box center [166, 94] width 102 height 10
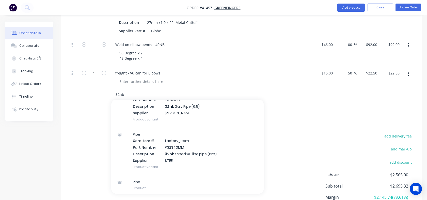
scroll to position [39, 0]
type input "32nb"
click at [179, 151] on div "Pipe Xero Item # factory_item Part Number P32S40MM Description 32nb sched:40 li…" at bounding box center [187, 149] width 153 height 48
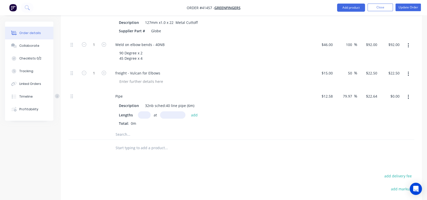
click at [146, 117] on input "text" at bounding box center [144, 114] width 13 height 7
type input "1"
click at [174, 116] on input "text" at bounding box center [172, 114] width 25 height 7
type input "4000mm"
click at [193, 114] on button "add" at bounding box center [195, 114] width 12 height 7
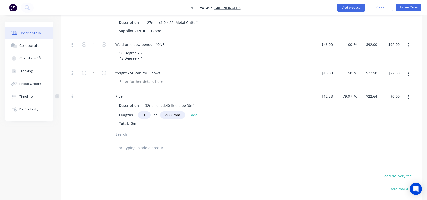
type input "$90.56"
click at [344, 96] on input "79.97" at bounding box center [349, 96] width 12 height 7
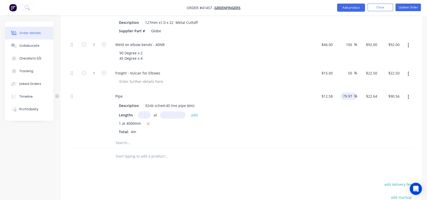
drag, startPoint x: 344, startPoint y: 96, endPoint x: 353, endPoint y: 97, distance: 9.5
click at [353, 97] on input "79.97" at bounding box center [349, 96] width 12 height 7
type input "300"
type input "$50.32"
type input "$201.28"
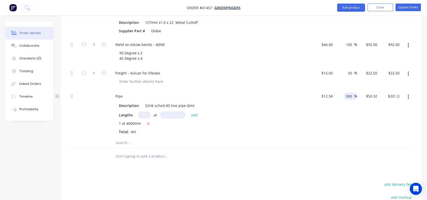
click at [354, 100] on div "300 300 %" at bounding box center [346, 113] width 22 height 48
click at [354, 111] on div "300 300 %" at bounding box center [346, 113] width 22 height 48
click at [118, 143] on input "text" at bounding box center [166, 143] width 102 height 10
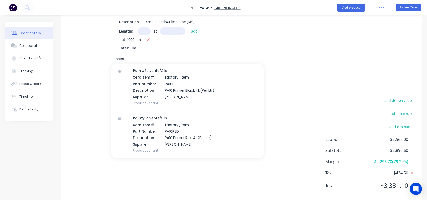
scroll to position [378, 0]
type input "paint"
click at [170, 84] on div "Paint /Solvents/Oils Xero Item # factory_item Part Number PA10BL Description PA…" at bounding box center [187, 87] width 153 height 48
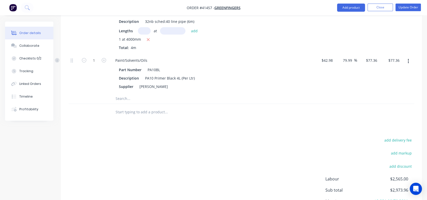
click at [191, 137] on div "add delivery fee add markup add discount Labour $2,565.00 Sub total $2,973.96 M…" at bounding box center [242, 186] width 346 height 98
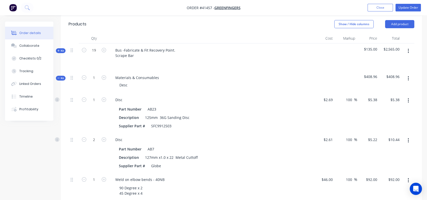
scroll to position [152, 0]
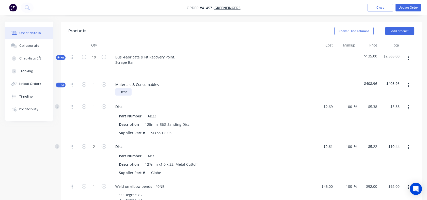
click at [130, 91] on div "Desc" at bounding box center [123, 91] width 16 height 7
drag, startPoint x: 130, startPoint y: 91, endPoint x: 109, endPoint y: 94, distance: 20.7
click at [109, 94] on div "Materials & Consumables Desc" at bounding box center [210, 89] width 203 height 22
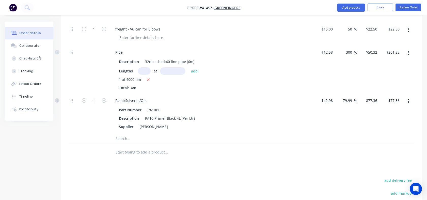
scroll to position [322, 0]
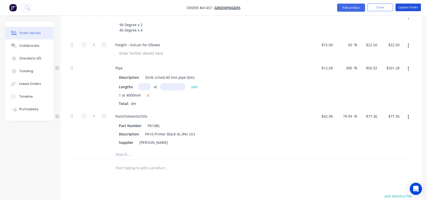
click at [407, 9] on button "Update Order" at bounding box center [408, 8] width 25 height 8
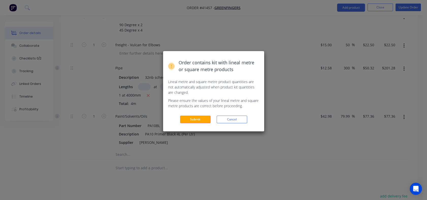
click at [186, 120] on button "Submit" at bounding box center [195, 120] width 31 height 8
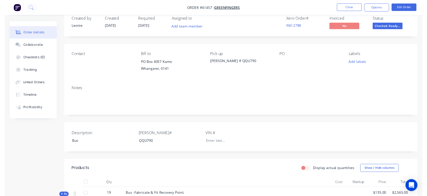
scroll to position [0, 0]
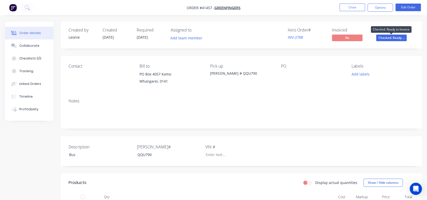
click at [386, 36] on span "Checked. Ready ..." at bounding box center [392, 38] width 31 height 6
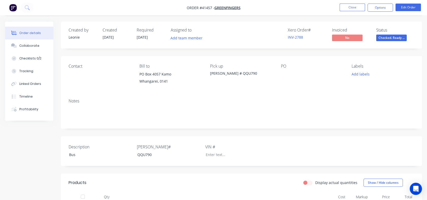
click at [355, 8] on button "Close" at bounding box center [352, 8] width 25 height 8
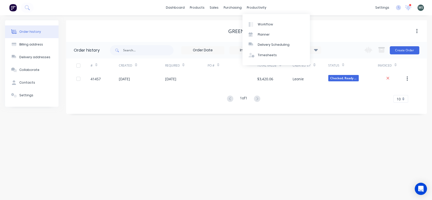
click at [248, 8] on div "productivity" at bounding box center [256, 8] width 25 height 8
click at [268, 26] on div "Workflow" at bounding box center [265, 24] width 15 height 5
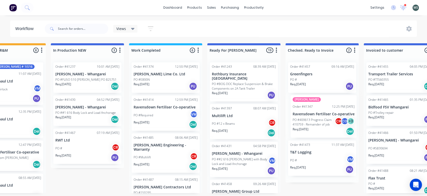
scroll to position [0, 196]
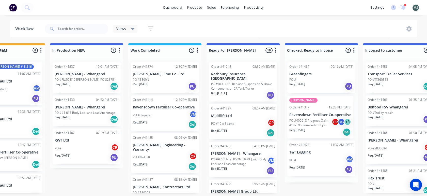
drag, startPoint x: 288, startPoint y: 136, endPoint x: 316, endPoint y: 128, distance: 29.4
click at [316, 128] on div "Submitted 8 Status colour #273444 hex #273444 Save Cancel Summaries Total order…" at bounding box center [224, 118] width 848 height 150
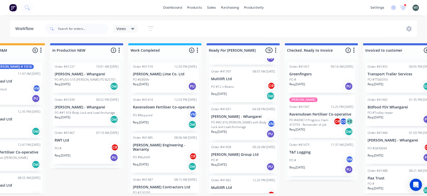
scroll to position [50, 0]
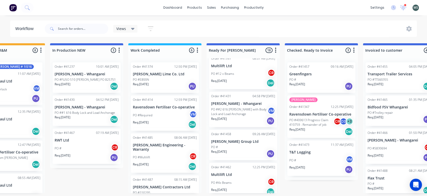
click at [228, 112] on p "PO ##2 616 [PERSON_NAME] with Body Lock and Load Anchorage" at bounding box center [239, 111] width 56 height 9
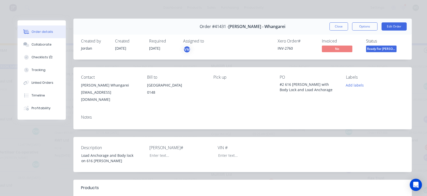
scroll to position [0, 0]
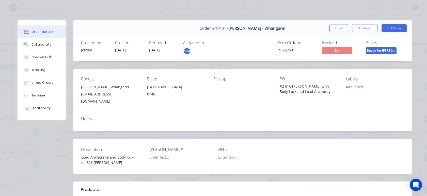
click at [331, 26] on button "Close" at bounding box center [339, 28] width 19 height 8
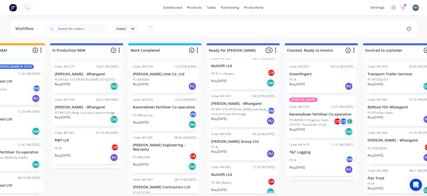
scroll to position [0, 195]
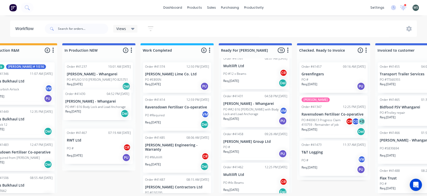
drag, startPoint x: 79, startPoint y: 113, endPoint x: 94, endPoint y: 108, distance: 15.3
click at [94, 108] on div "Order #41237 10:01 AM 31/07/25 Keith Andrews - Whangarei PO #FUSO 510 Ali Tippe…" at bounding box center [98, 114] width 73 height 112
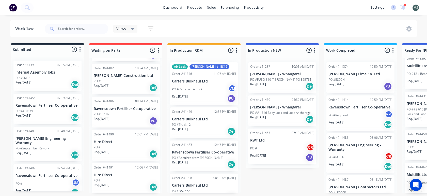
scroll to position [102, 0]
click at [265, 116] on p "Req. 14/08/25" at bounding box center [258, 117] width 16 height 5
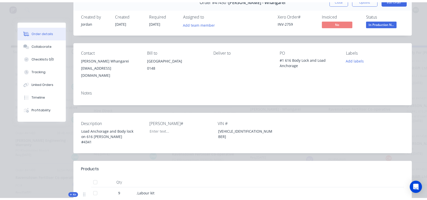
scroll to position [0, 0]
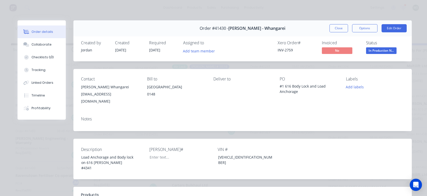
click at [396, 27] on button "Edit Order" at bounding box center [394, 28] width 25 height 8
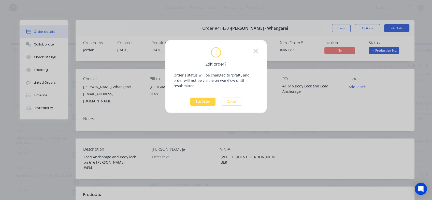
click at [197, 99] on button "Edit Order" at bounding box center [202, 102] width 25 height 8
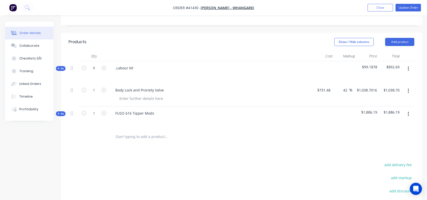
scroll to position [163, 0]
click at [61, 113] on div "Kit" at bounding box center [61, 115] width 10 height 5
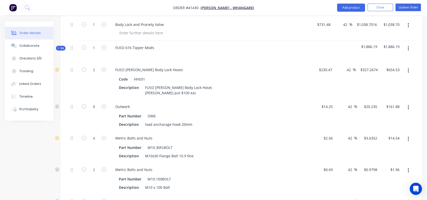
scroll to position [223, 0]
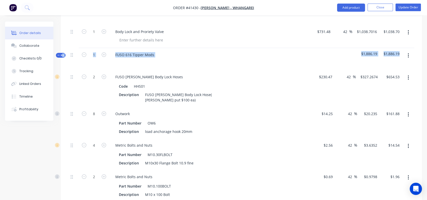
drag, startPoint x: 423, startPoint y: 53, endPoint x: 415, endPoint y: 19, distance: 35.0
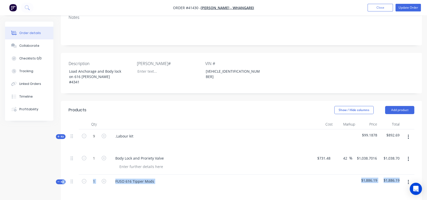
scroll to position [95, 0]
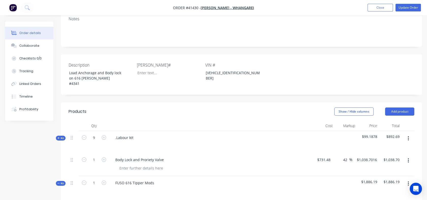
click at [363, 134] on span "$99.1878" at bounding box center [368, 136] width 18 height 5
drag, startPoint x: 363, startPoint y: 128, endPoint x: 379, endPoint y: 129, distance: 15.5
click at [379, 131] on div "$99.1878" at bounding box center [368, 142] width 22 height 22
drag, startPoint x: 379, startPoint y: 129, endPoint x: 371, endPoint y: 129, distance: 7.6
click at [371, 134] on span "$99.1878" at bounding box center [368, 136] width 18 height 5
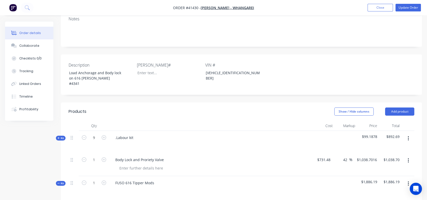
click at [353, 134] on div at bounding box center [346, 142] width 22 height 22
click at [62, 136] on span "Kit" at bounding box center [60, 138] width 7 height 4
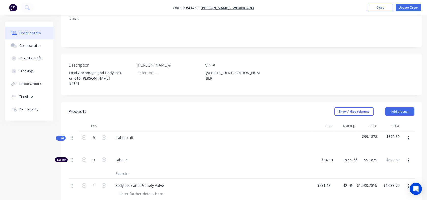
click at [366, 156] on input "99.1875" at bounding box center [371, 159] width 18 height 7
type input "34.50"
click at [333, 138] on div at bounding box center [324, 142] width 22 height 22
type input "$34.50"
type input "$310.50"
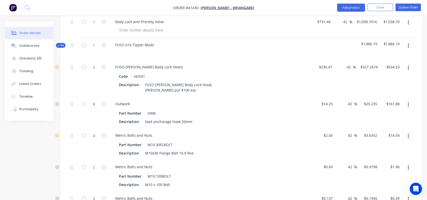
scroll to position [260, 0]
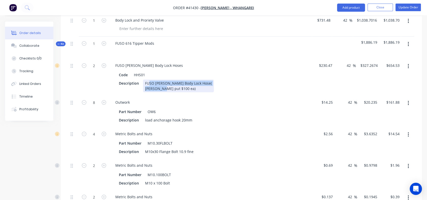
drag, startPoint x: 175, startPoint y: 80, endPoint x: 146, endPoint y: 75, distance: 28.9
click at [146, 80] on div "FUSO Canter Body Lock Hose( Mike put $100 ea)" at bounding box center [178, 86] width 71 height 13
click at [180, 81] on div "FUSO Canter Body Lock Hose( Mike put $100 ea)" at bounding box center [178, 86] width 71 height 13
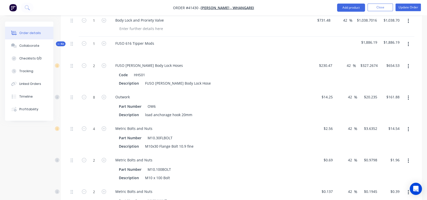
click at [228, 93] on div "Outwork" at bounding box center [210, 96] width 199 height 7
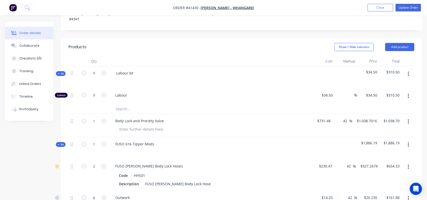
scroll to position [164, 0]
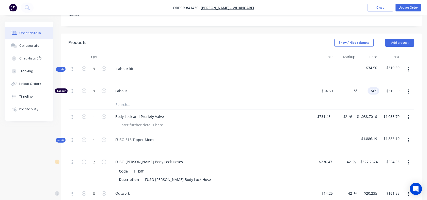
click at [367, 84] on div "34.5 34.5" at bounding box center [368, 92] width 22 height 16
type input "115"
click at [354, 99] on div at bounding box center [242, 104] width 346 height 10
type input "233.33"
type input "$115.00"
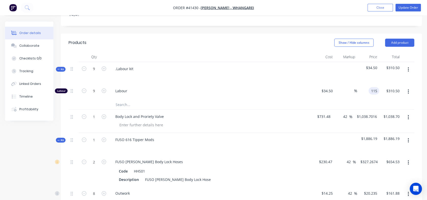
type input "$1,035.00"
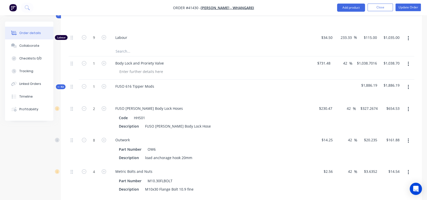
scroll to position [226, 0]
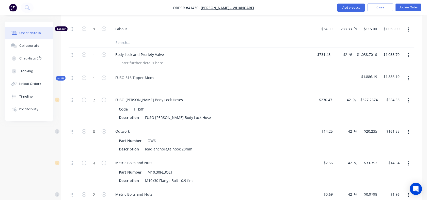
click at [345, 51] on input "42" at bounding box center [346, 54] width 7 height 7
drag, startPoint x: 343, startPoint y: 47, endPoint x: 347, endPoint y: 48, distance: 3.9
click at [347, 51] on input "42" at bounding box center [346, 54] width 7 height 7
type input "30"
type input "$950.924"
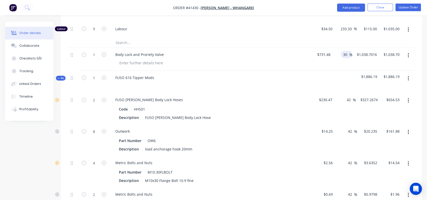
type input "$950.92"
drag, startPoint x: 347, startPoint y: 91, endPoint x: 352, endPoint y: 92, distance: 5.5
click at [352, 96] on input "42" at bounding box center [350, 99] width 7 height 7
type input "30"
type input "$299.611"
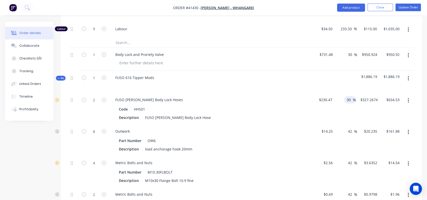
type input "$599.22"
click at [347, 128] on div "42 42 %" at bounding box center [352, 131] width 12 height 7
drag, startPoint x: 348, startPoint y: 125, endPoint x: 352, endPoint y: 125, distance: 4.1
click at [352, 128] on input "42" at bounding box center [351, 131] width 7 height 7
type input "30"
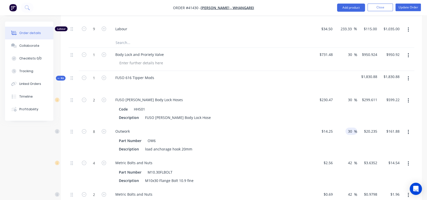
type input "$18.525"
type input "$148.20"
drag, startPoint x: 349, startPoint y: 157, endPoint x: 351, endPoint y: 158, distance: 2.8
click at [351, 159] on input "42" at bounding box center [351, 162] width 7 height 7
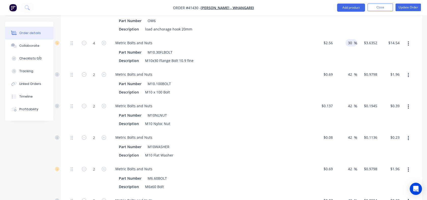
scroll to position [373, 0]
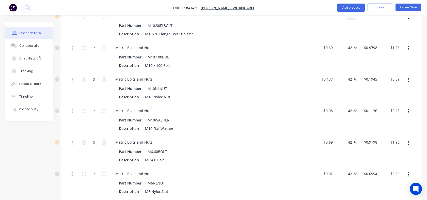
type input "30"
type input "$3.328"
type input "$13.31"
drag, startPoint x: 349, startPoint y: 40, endPoint x: 354, endPoint y: 42, distance: 5.8
click at [354, 44] on div "42 42" at bounding box center [351, 47] width 7 height 7
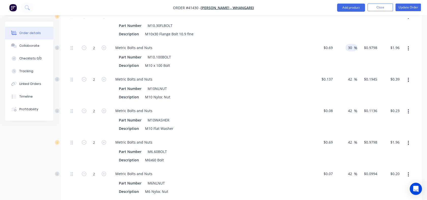
type input "30"
click at [349, 76] on input "42" at bounding box center [351, 79] width 7 height 7
type input "$0.897"
type input "$1.79"
drag, startPoint x: 348, startPoint y: 71, endPoint x: 354, endPoint y: 73, distance: 6.0
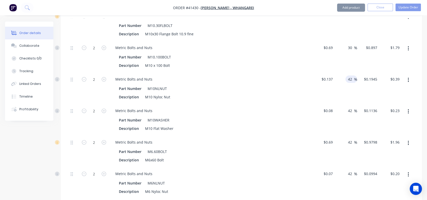
click at [354, 76] on input "42" at bounding box center [351, 79] width 7 height 7
type input "30"
type input "$0.1781"
type input "$0.36"
click at [347, 107] on div "42 42 %" at bounding box center [352, 110] width 12 height 7
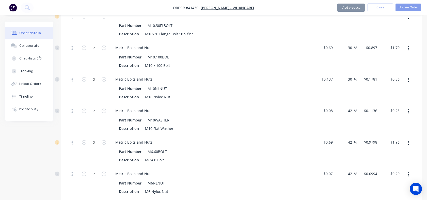
drag, startPoint x: 347, startPoint y: 103, endPoint x: 352, endPoint y: 103, distance: 4.8
click at [352, 107] on div "42 42 %" at bounding box center [352, 110] width 12 height 7
drag, startPoint x: 350, startPoint y: 103, endPoint x: 344, endPoint y: 105, distance: 5.6
click at [344, 105] on div "42 42 %" at bounding box center [346, 120] width 22 height 32
click at [344, 104] on div "42 42 %" at bounding box center [346, 120] width 22 height 32
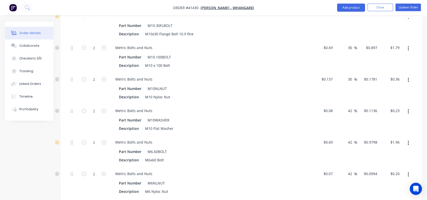
drag, startPoint x: 348, startPoint y: 104, endPoint x: 364, endPoint y: 100, distance: 16.7
click at [364, 104] on div "2 Metric Bolts and Nuts Part Number M10WASHER Description M10 Flat Washer $0.08…" at bounding box center [242, 120] width 346 height 32
type input "30"
type input "$0.104"
type input "$0.21"
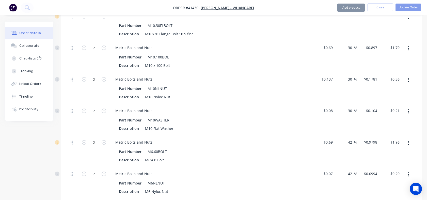
drag, startPoint x: 348, startPoint y: 133, endPoint x: 358, endPoint y: 134, distance: 10.2
click at [358, 136] on div "2 Metric Bolts and Nuts Part Number M6.60BOLT Description M6x60 Bolt $0.69 $0.6…" at bounding box center [242, 152] width 346 height 32
type input "30"
type input "$0.897"
type input "$1.79"
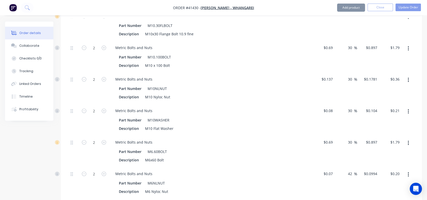
drag, startPoint x: 348, startPoint y: 166, endPoint x: 352, endPoint y: 166, distance: 4.1
click at [352, 170] on input "42" at bounding box center [351, 173] width 7 height 7
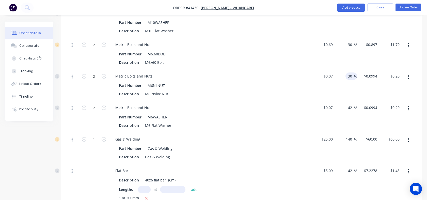
scroll to position [469, 0]
type input "30"
type input "$0.091"
type input "$0.18"
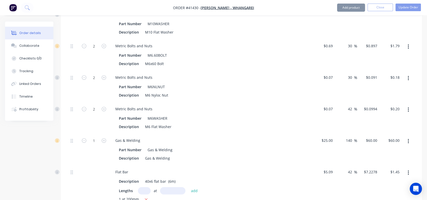
drag, startPoint x: 351, startPoint y: 131, endPoint x: 343, endPoint y: 132, distance: 7.2
click at [344, 137] on div "140 140 %" at bounding box center [351, 140] width 14 height 7
type input "30"
type input "$32.50"
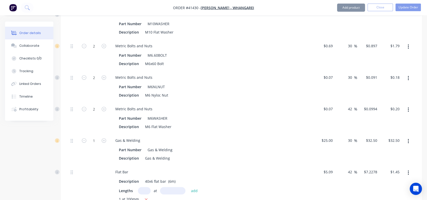
drag, startPoint x: 352, startPoint y: 166, endPoint x: 344, endPoint y: 167, distance: 8.2
click at [344, 167] on div "42 42 %" at bounding box center [346, 189] width 22 height 48
type input "30"
click at [346, 178] on div "30 30 %" at bounding box center [346, 189] width 22 height 48
type input "$6.617"
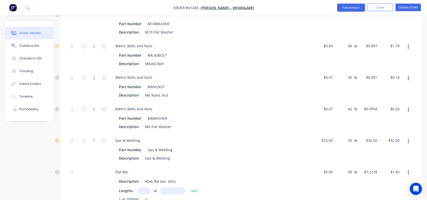
type input "$1.32"
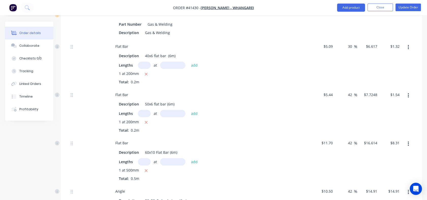
scroll to position [614, 0]
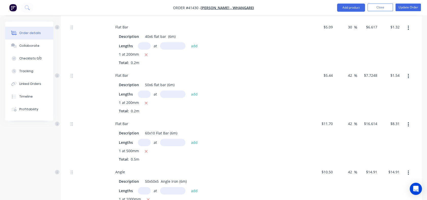
drag, startPoint x: 353, startPoint y: 67, endPoint x: 337, endPoint y: 70, distance: 16.5
click at [337, 70] on div "42 42 %" at bounding box center [346, 93] width 22 height 48
type input "30"
type input "$7.072"
type input "$1.41"
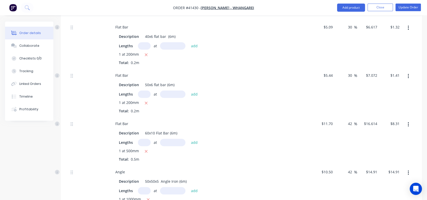
drag, startPoint x: 352, startPoint y: 115, endPoint x: 342, endPoint y: 118, distance: 10.4
click at [342, 118] on div "42 42 %" at bounding box center [346, 141] width 22 height 48
type input "30"
type input "$15.21"
type input "$7.61"
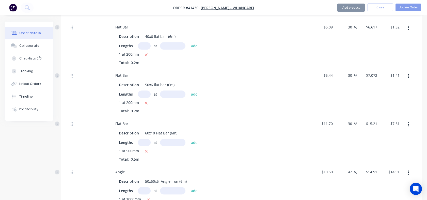
drag, startPoint x: 353, startPoint y: 162, endPoint x: 345, endPoint y: 162, distance: 8.1
click at [345, 165] on div "42 42 %" at bounding box center [346, 189] width 22 height 48
type input "30"
type input "$13.65"
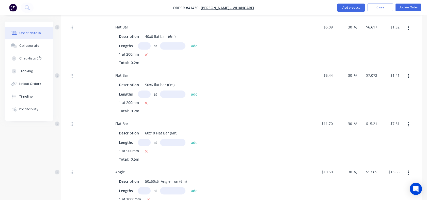
click at [350, 191] on div "30 30 %" at bounding box center [346, 189] width 22 height 48
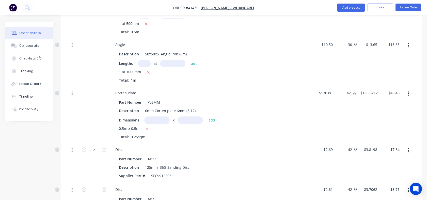
scroll to position [743, 0]
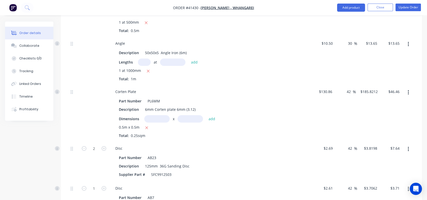
drag, startPoint x: 350, startPoint y: 82, endPoint x: 344, endPoint y: 83, distance: 6.4
click at [344, 85] on div "42 42 %" at bounding box center [346, 113] width 22 height 57
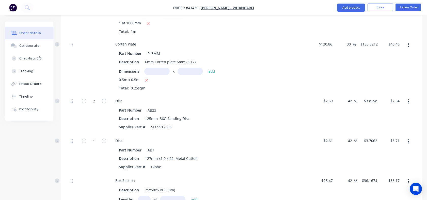
scroll to position [767, 0]
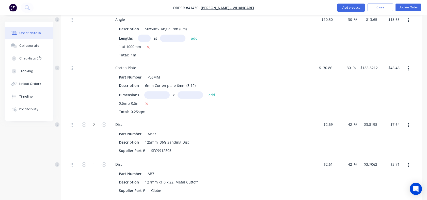
type input "30"
type input "$170.118"
type input "$42.53"
drag, startPoint x: 351, startPoint y: 114, endPoint x: 342, endPoint y: 114, distance: 8.6
click at [342, 118] on div "42 42 %" at bounding box center [346, 138] width 22 height 40
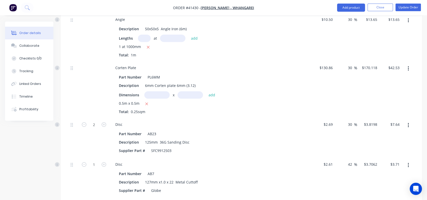
type input "30"
type input "$3.497"
type input "$6.99"
drag, startPoint x: 351, startPoint y: 155, endPoint x: 340, endPoint y: 158, distance: 11.7
click at [340, 158] on div "42 42 %" at bounding box center [346, 178] width 22 height 40
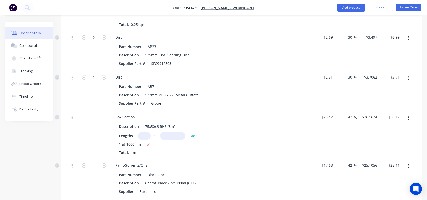
scroll to position [857, 0]
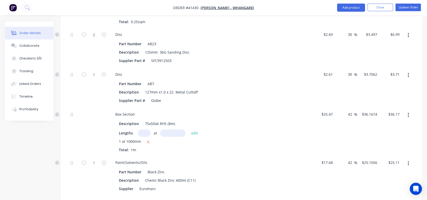
type input "30"
type input "$3.393"
type input "$3.39"
click at [351, 111] on input "42" at bounding box center [351, 114] width 7 height 7
click at [352, 111] on input "42" at bounding box center [351, 114] width 7 height 7
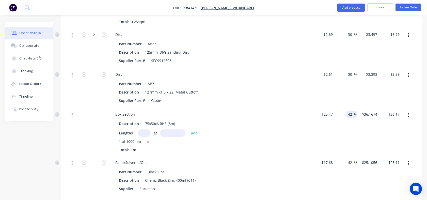
type input "4"
type input "30"
type input "$33.111"
type input "$33.11"
drag, startPoint x: 352, startPoint y: 154, endPoint x: 347, endPoint y: 154, distance: 4.6
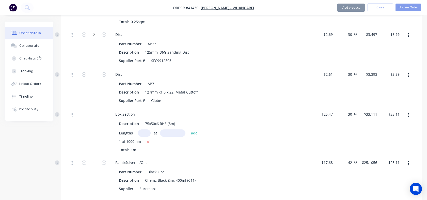
click at [347, 159] on div "42 42 %" at bounding box center [352, 162] width 12 height 7
type input "30"
click at [348, 179] on div "30 30 %" at bounding box center [346, 176] width 22 height 40
type input "$22.984"
type input "$22.98"
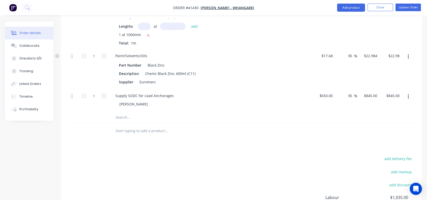
scroll to position [1014, 0]
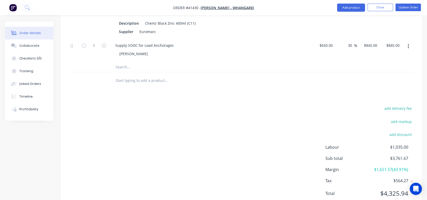
click at [336, 121] on div "add delivery fee add markup add discount Labour $1,035.00 Sub total $3,761.67 M…" at bounding box center [242, 154] width 346 height 98
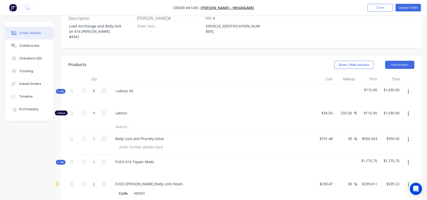
scroll to position [149, 0]
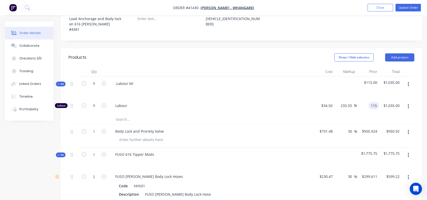
click at [364, 99] on div "115 115" at bounding box center [368, 107] width 22 height 16
type input "20"
click at [375, 114] on div at bounding box center [242, 119] width 346 height 10
type input "-42.03"
type input "$20.00"
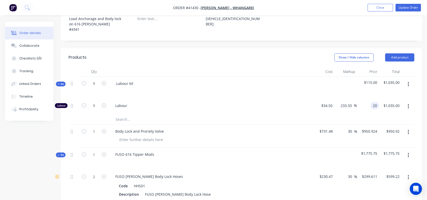
type input "$180.00"
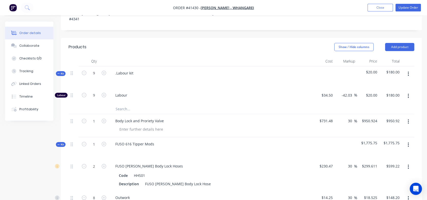
scroll to position [164, 0]
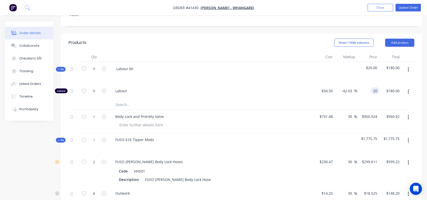
click at [370, 84] on div "20 20" at bounding box center [368, 92] width 22 height 16
type input "100"
click at [370, 87] on div "100 100" at bounding box center [368, 92] width 22 height 16
type input "189.86"
type input "$100.00"
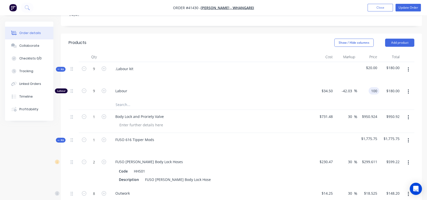
type input "$900.00"
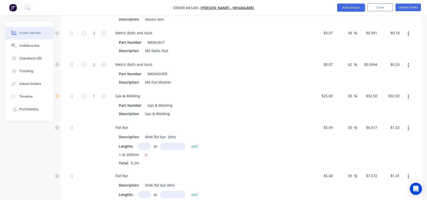
scroll to position [463, 0]
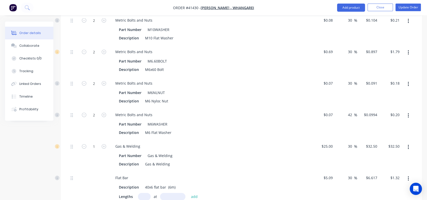
drag, startPoint x: 349, startPoint y: 108, endPoint x: 352, endPoint y: 108, distance: 3.6
click at [352, 111] on input "42" at bounding box center [351, 114] width 7 height 7
type input "30"
click at [355, 96] on div "30 30 %" at bounding box center [346, 93] width 22 height 32
type input "$0.091"
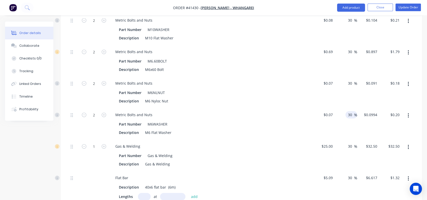
type input "$0.18"
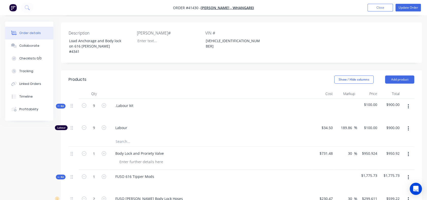
scroll to position [115, 0]
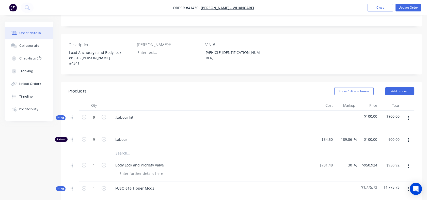
click at [385, 133] on div "900.00 $900.00" at bounding box center [391, 141] width 22 height 16
type input "873.35"
click at [369, 151] on div at bounding box center [242, 153] width 346 height 10
type input "181.27"
type input "$97.0389"
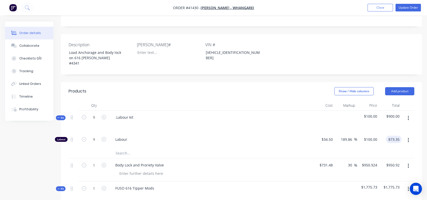
type input "$873.35"
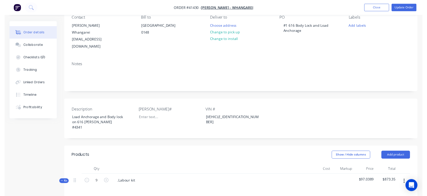
scroll to position [0, 0]
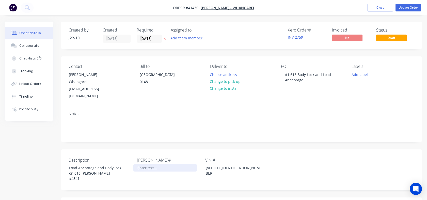
click at [139, 164] on div at bounding box center [165, 167] width 64 height 7
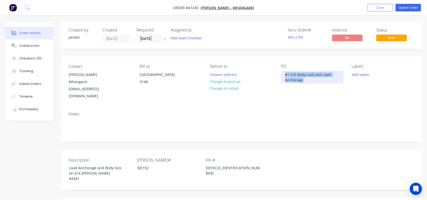
drag, startPoint x: 284, startPoint y: 74, endPoint x: 310, endPoint y: 86, distance: 28.6
click at [310, 86] on div "PO #1 616 Body Lock and Load Anchorage" at bounding box center [312, 82] width 63 height 36
click at [292, 74] on div "81`9937" at bounding box center [292, 74] width 22 height 7
click at [295, 81] on div "PO 819937" at bounding box center [312, 82] width 63 height 36
click at [406, 7] on button "Update Order" at bounding box center [408, 8] width 25 height 8
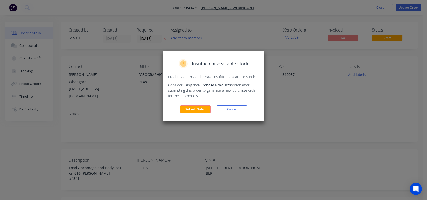
click at [196, 108] on button "Submit Order" at bounding box center [195, 110] width 31 height 8
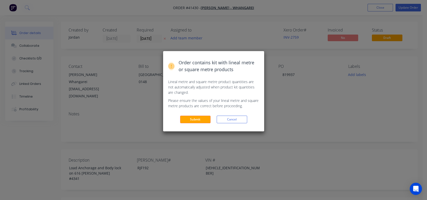
click at [189, 120] on button "Submit" at bounding box center [195, 120] width 31 height 8
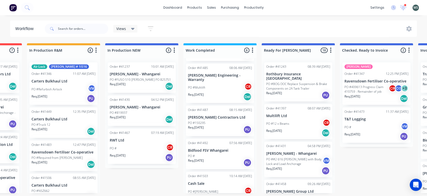
scroll to position [79, 0]
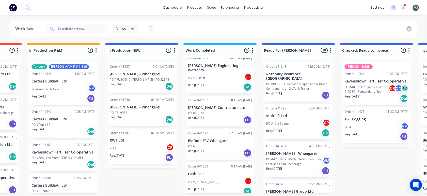
click at [288, 158] on p "PO ##2 616 [PERSON_NAME] with Body Lock and Load Anchorage" at bounding box center [294, 161] width 56 height 9
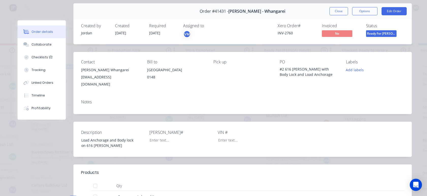
scroll to position [0, 0]
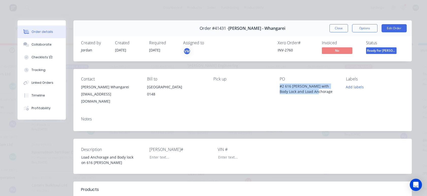
drag, startPoint x: 307, startPoint y: 91, endPoint x: 275, endPoint y: 82, distance: 33.6
click at [275, 82] on div "Contact Keith Andrews Whangarei kataccounts@keithandrews.co.nz Bill to PO Box 1…" at bounding box center [242, 90] width 339 height 43
click at [391, 29] on button "Edit Order" at bounding box center [394, 28] width 25 height 8
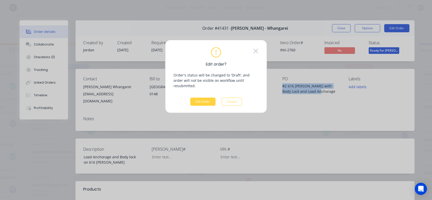
click at [200, 98] on button "Edit Order" at bounding box center [202, 102] width 25 height 8
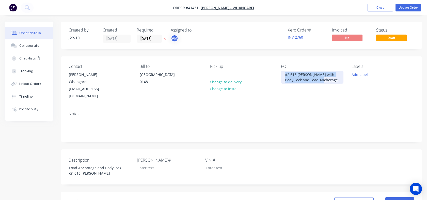
drag, startPoint x: 322, startPoint y: 79, endPoint x: 285, endPoint y: 65, distance: 39.4
click at [285, 65] on div "PO #2 616 Canter with Body Lock and Load Anchorage" at bounding box center [312, 82] width 63 height 36
click at [290, 96] on div "Contact Keith Andrews Whangarei kataccounts@keithandrews.co.nz Bill to PO Box 1…" at bounding box center [241, 81] width 361 height 51
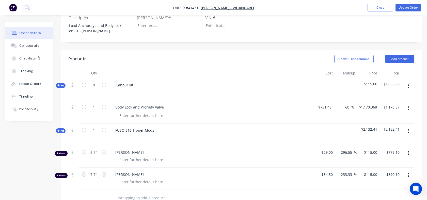
scroll to position [145, 0]
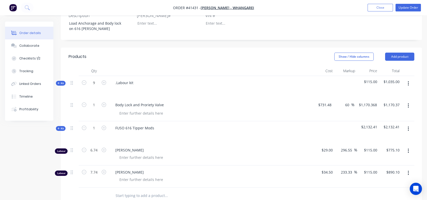
click at [410, 146] on button "button" at bounding box center [409, 150] width 12 height 9
click at [380, 191] on div "Delete" at bounding box center [390, 194] width 39 height 7
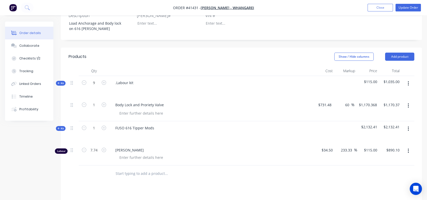
click at [59, 127] on icon at bounding box center [58, 128] width 2 height 3
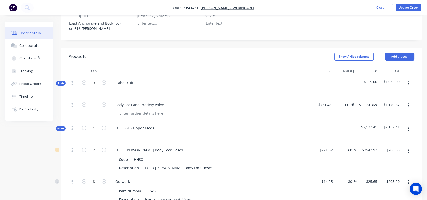
click at [63, 81] on span "Kit" at bounding box center [60, 83] width 7 height 4
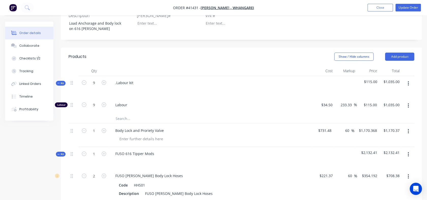
drag, startPoint x: 346, startPoint y: 124, endPoint x: 349, endPoint y: 124, distance: 3.3
click at [349, 127] on input "60" at bounding box center [348, 130] width 7 height 7
type input "30"
type input "$950.924"
type input "$950.92"
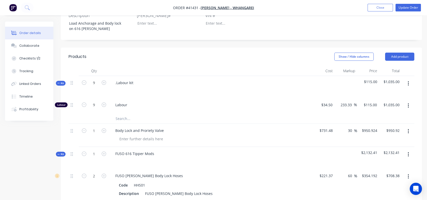
drag, startPoint x: 348, startPoint y: 168, endPoint x: 351, endPoint y: 168, distance: 3.3
click at [351, 172] on input "60" at bounding box center [351, 175] width 7 height 7
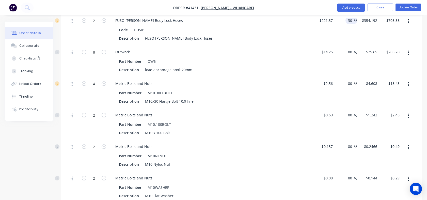
scroll to position [306, 0]
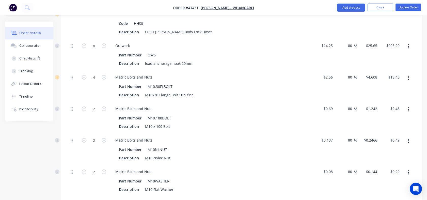
type input "30"
click at [348, 42] on div "80 80" at bounding box center [351, 45] width 7 height 7
type input "$287.781"
type input "$575.56"
drag, startPoint x: 348, startPoint y: 36, endPoint x: 352, endPoint y: 36, distance: 3.8
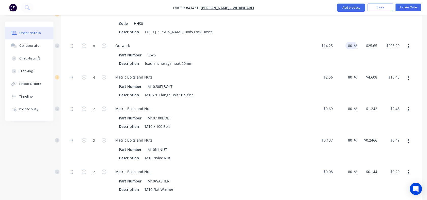
click at [352, 42] on input "80" at bounding box center [351, 45] width 7 height 7
type input "30"
type input "$18.525"
type input "$148.20"
drag, startPoint x: 348, startPoint y: 69, endPoint x: 352, endPoint y: 69, distance: 4.4
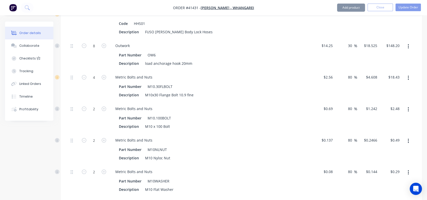
click at [352, 73] on input "80" at bounding box center [351, 76] width 7 height 7
type input "30"
type input "$3.328"
type input "$13.31"
drag, startPoint x: 348, startPoint y: 100, endPoint x: 354, endPoint y: 101, distance: 6.4
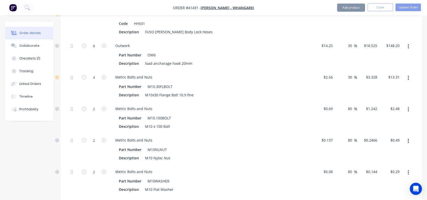
click at [354, 105] on div "80 80 %" at bounding box center [352, 108] width 12 height 7
type input "30"
type input "$0.897"
type input "$1.79"
drag, startPoint x: 348, startPoint y: 131, endPoint x: 353, endPoint y: 132, distance: 5.6
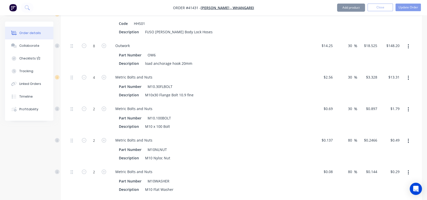
click at [353, 137] on input "80" at bounding box center [351, 140] width 7 height 7
type input "30"
type input "$0.1781"
type input "$0.36"
click at [349, 168] on div "80 80 %" at bounding box center [352, 171] width 12 height 7
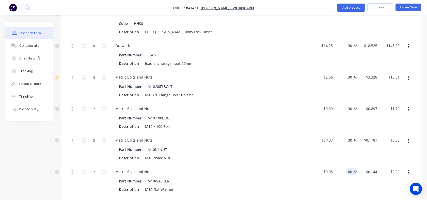
click at [349, 168] on input "80" at bounding box center [351, 171] width 7 height 7
click at [348, 168] on input "80" at bounding box center [351, 171] width 7 height 7
drag, startPoint x: 347, startPoint y: 164, endPoint x: 352, endPoint y: 164, distance: 4.6
click at [352, 168] on input "80" at bounding box center [351, 171] width 7 height 7
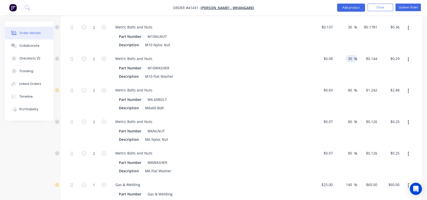
scroll to position [427, 0]
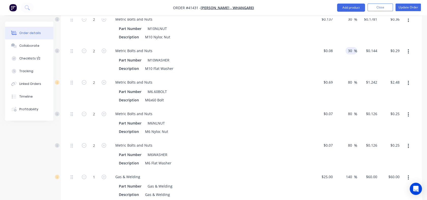
type input "30"
type input "$0.104"
type input "$0.21"
click at [348, 79] on input "80" at bounding box center [351, 82] width 7 height 7
type input "30"
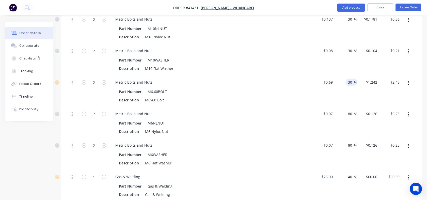
type input "$0.897"
type input "$1.79"
drag, startPoint x: 350, startPoint y: 104, endPoint x: 346, endPoint y: 104, distance: 4.1
click at [346, 110] on div "80 80 %" at bounding box center [352, 113] width 12 height 7
type input "30"
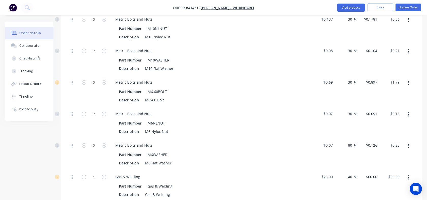
type input "$0.091"
type input "$0.18"
drag, startPoint x: 349, startPoint y: 138, endPoint x: 341, endPoint y: 139, distance: 8.2
click at [341, 139] on div "80 80 %" at bounding box center [346, 155] width 22 height 32
type input "30"
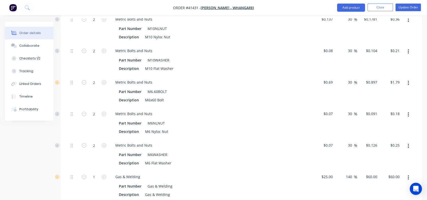
click at [346, 173] on div "140 140" at bounding box center [350, 176] width 9 height 7
type input "$0.091"
type input "$0.18"
drag, startPoint x: 346, startPoint y: 169, endPoint x: 352, endPoint y: 169, distance: 6.6
click at [352, 173] on input "140" at bounding box center [350, 176] width 9 height 7
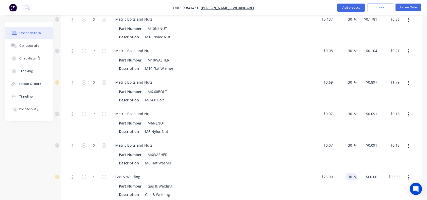
type input "30"
click at [352, 182] on div "30 30 %" at bounding box center [346, 186] width 22 height 32
type input "$32.50"
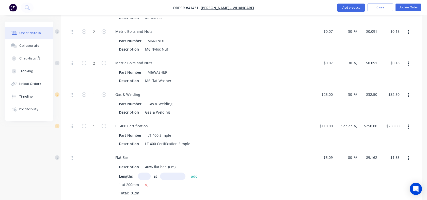
scroll to position [522, 0]
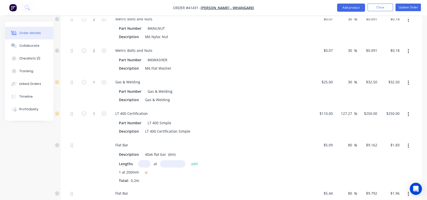
drag, startPoint x: 340, startPoint y: 106, endPoint x: 353, endPoint y: 105, distance: 12.5
click at [353, 110] on input "127.27" at bounding box center [348, 113] width 14 height 7
type input "30"
type input "$143.00"
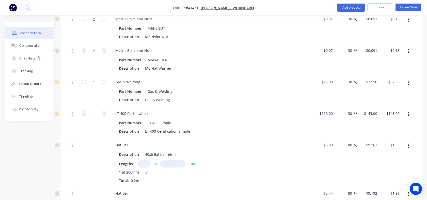
drag, startPoint x: 347, startPoint y: 137, endPoint x: 351, endPoint y: 137, distance: 3.6
click at [351, 141] on input "80" at bounding box center [351, 144] width 7 height 7
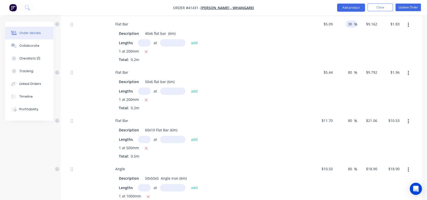
scroll to position [653, 0]
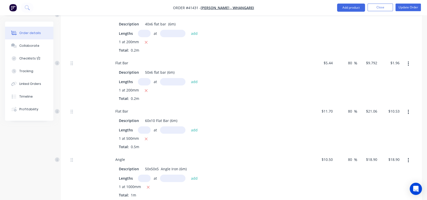
type input "30"
type input "$6.617"
type input "$1.32"
click at [350, 108] on input "80" at bounding box center [351, 111] width 7 height 7
type input "30"
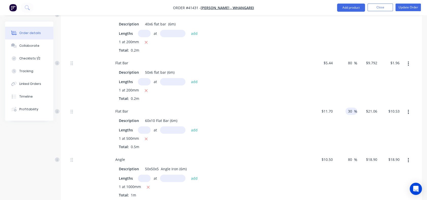
type input "$15.21"
type input "$7.61"
click at [350, 156] on input "80" at bounding box center [351, 159] width 7 height 7
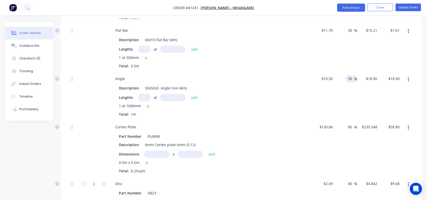
scroll to position [735, 0]
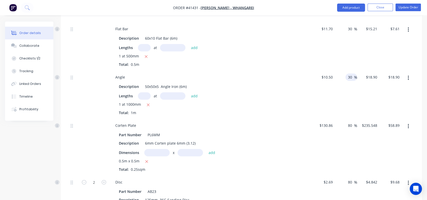
type input "30"
type input "$13.65"
click at [339, 126] on div "80 80 %" at bounding box center [346, 147] width 22 height 57
click at [346, 122] on div "80 80 %" at bounding box center [352, 125] width 12 height 7
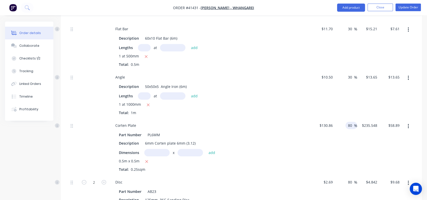
drag, startPoint x: 349, startPoint y: 117, endPoint x: 351, endPoint y: 116, distance: 2.7
click at [351, 122] on input "80" at bounding box center [351, 125] width 7 height 7
type input "30"
type input "$170.118"
type input "$42.53"
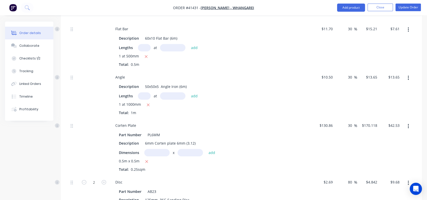
click at [348, 178] on input "80" at bounding box center [351, 181] width 7 height 7
click at [350, 178] on input "80" at bounding box center [351, 181] width 7 height 7
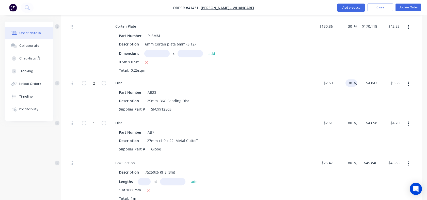
scroll to position [836, 0]
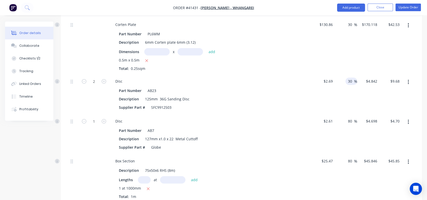
type input "30"
type input "$3.497"
type input "$6.99"
click at [350, 117] on input "80" at bounding box center [351, 120] width 7 height 7
type input "30"
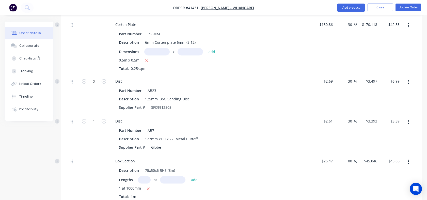
type input "$3.393"
type input "$3.39"
click at [351, 157] on input "80" at bounding box center [351, 160] width 7 height 7
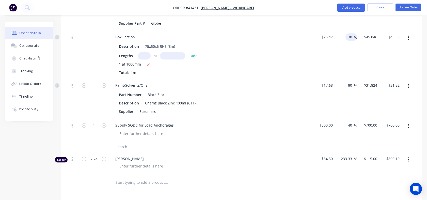
scroll to position [962, 0]
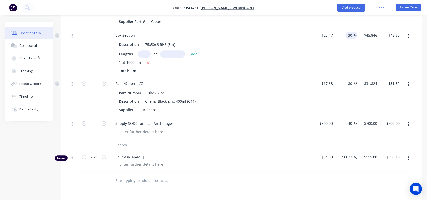
type input "30"
click at [409, 155] on icon "button" at bounding box center [408, 158] width 1 height 6
type input "$33.111"
type input "$33.11"
click at [375, 198] on div "Delete" at bounding box center [390, 201] width 39 height 7
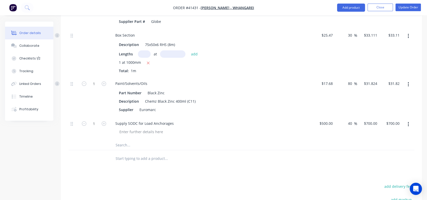
drag, startPoint x: 348, startPoint y: 77, endPoint x: 351, endPoint y: 77, distance: 2.8
click at [351, 80] on input "80" at bounding box center [351, 83] width 7 height 7
type input "30"
type input "$22.984"
type input "$22.98"
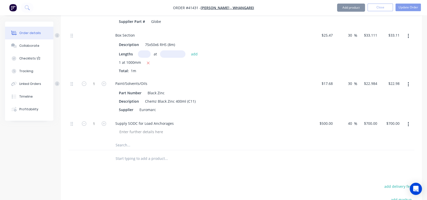
drag, startPoint x: 349, startPoint y: 115, endPoint x: 347, endPoint y: 116, distance: 2.9
click at [347, 120] on div "40 40 %" at bounding box center [352, 123] width 12 height 7
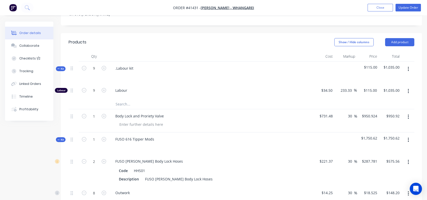
scroll to position [124, 0]
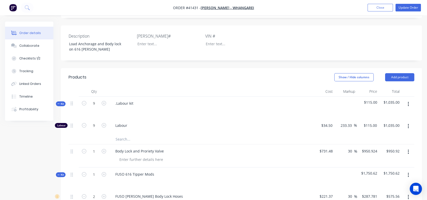
type input "30"
type input "$650.00"
drag, startPoint x: 384, startPoint y: 119, endPoint x: 395, endPoint y: 119, distance: 10.9
click at [395, 122] on input "1035.00" at bounding box center [394, 125] width 16 height 7
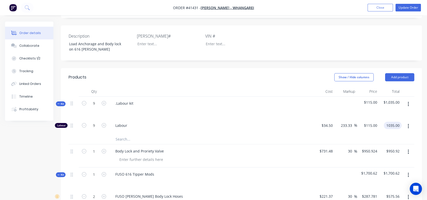
type input "9"
type input "873.35"
click at [339, 134] on div at bounding box center [242, 139] width 346 height 10
type input "181.27"
type input "$97.0389"
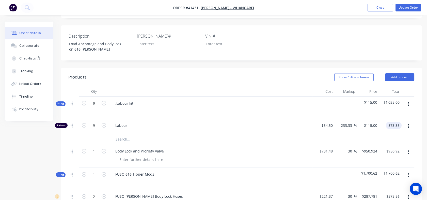
type input "$873.35"
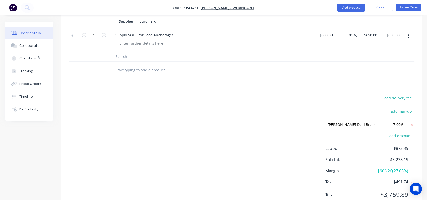
scroll to position [1062, 0]
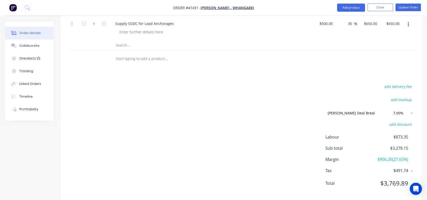
click at [411, 111] on icon at bounding box center [412, 113] width 5 height 5
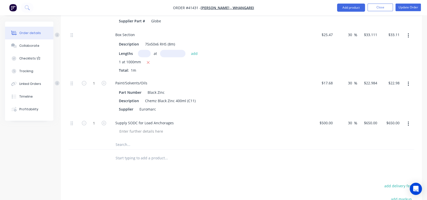
scroll to position [932, 0]
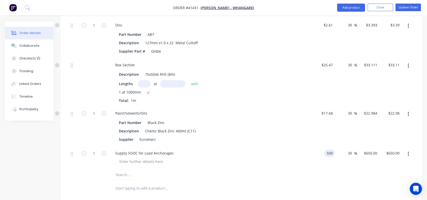
click at [325, 149] on div "500 500" at bounding box center [329, 152] width 11 height 7
click at [368, 147] on div "$650.00 $650.00" at bounding box center [368, 157] width 22 height 23
type input "$650.00"
type input "845"
type input "$845.00"
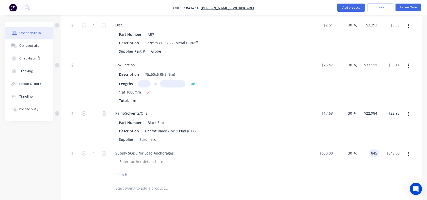
click at [344, 153] on div "30 30 %" at bounding box center [346, 157] width 22 height 23
type input "$845.00"
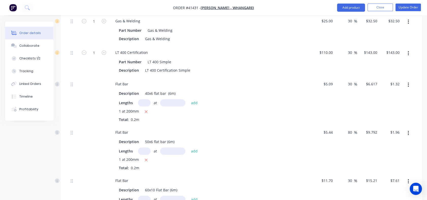
scroll to position [594, 0]
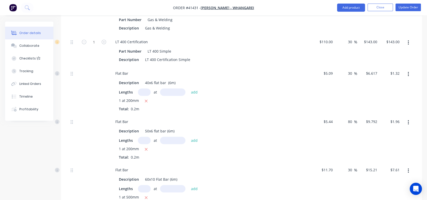
click at [348, 118] on input "80" at bounding box center [351, 121] width 7 height 7
drag, startPoint x: 348, startPoint y: 115, endPoint x: 356, endPoint y: 112, distance: 8.8
click at [356, 118] on div "80 80 %" at bounding box center [352, 121] width 12 height 7
type input "30"
click at [356, 128] on div "30 30 %" at bounding box center [346, 139] width 22 height 48
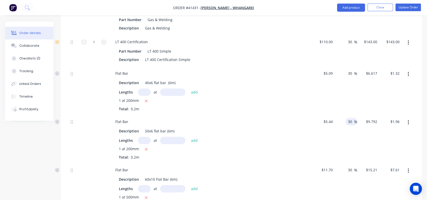
type input "$7.072"
type input "$1.41"
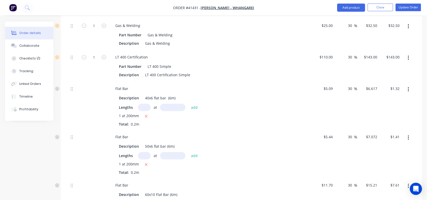
scroll to position [563, 0]
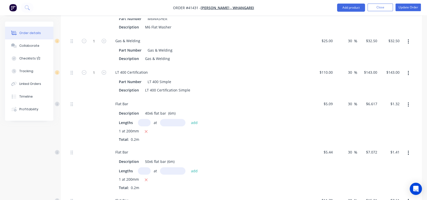
click at [409, 71] on icon "button" at bounding box center [408, 73] width 1 height 5
click at [381, 103] on div "Delete" at bounding box center [390, 106] width 39 height 7
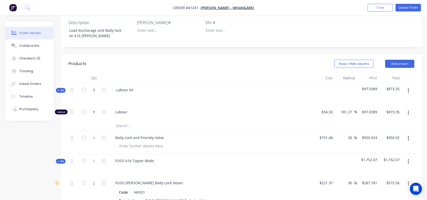
scroll to position [139, 0]
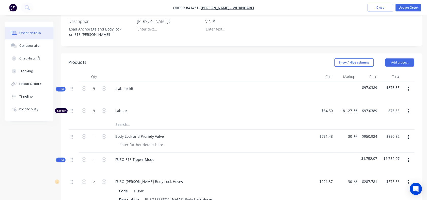
click at [386, 107] on div "873.35 $873.35" at bounding box center [393, 110] width 18 height 7
type input "900"
click at [386, 119] on div at bounding box center [242, 124] width 346 height 10
type input "189.86"
type input "$100.00"
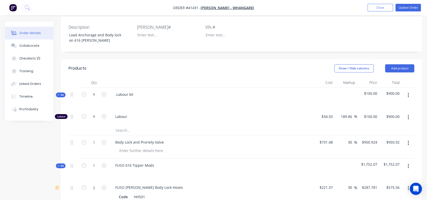
scroll to position [130, 0]
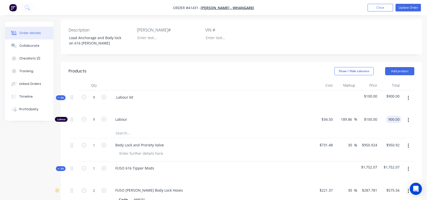
click at [386, 116] on div "900.00 900.00" at bounding box center [394, 119] width 16 height 7
type input "897.01"
click at [385, 128] on div at bounding box center [242, 133] width 346 height 10
type input "188.89"
type input "$99.6678"
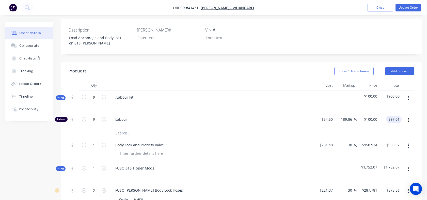
type input "$897.01"
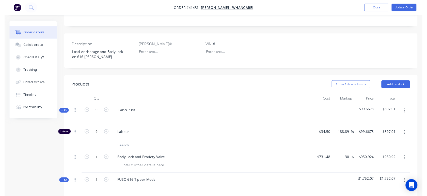
scroll to position [0, 0]
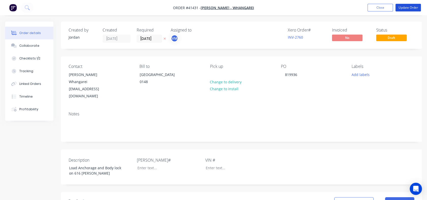
click at [407, 11] on button "Update Order" at bounding box center [408, 8] width 25 height 8
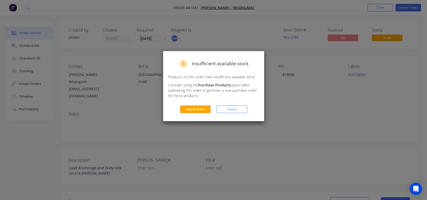
click at [191, 111] on button "Submit Order" at bounding box center [195, 110] width 31 height 8
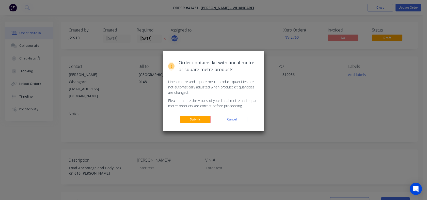
click at [192, 121] on button "Submit" at bounding box center [195, 120] width 31 height 8
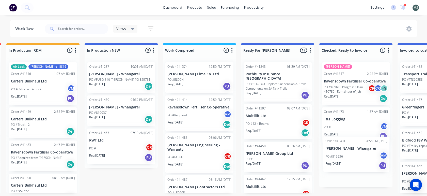
scroll to position [1, 166]
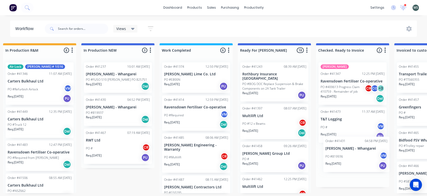
drag, startPoint x: 273, startPoint y: 157, endPoint x: 353, endPoint y: 152, distance: 80.5
click at [353, 152] on div "Submitted 8 Status colour #273444 hex #273444 Save Cancel Summaries Total order…" at bounding box center [255, 118] width 848 height 150
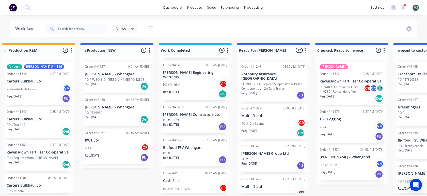
scroll to position [79, 0]
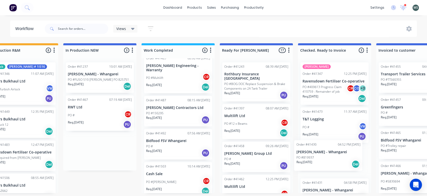
drag, startPoint x: 107, startPoint y: 112, endPoint x: 326, endPoint y: 155, distance: 223.4
click at [326, 155] on div "Submitted 8 Status colour #273444 hex #273444 Save Cancel Summaries Total order…" at bounding box center [238, 118] width 848 height 150
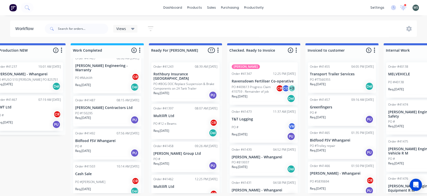
scroll to position [1, 249]
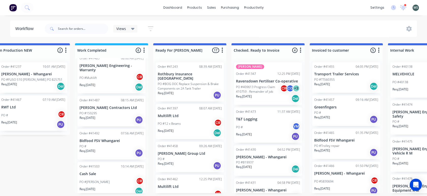
click at [178, 164] on div "Req. 25/08/25 PU" at bounding box center [190, 165] width 64 height 9
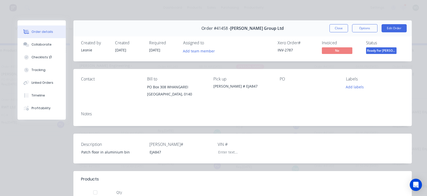
click at [390, 28] on button "Edit Order" at bounding box center [394, 28] width 25 height 8
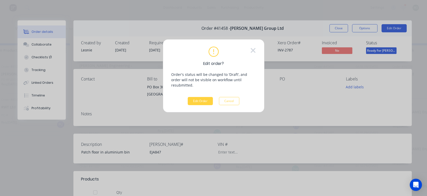
scroll to position [0, 249]
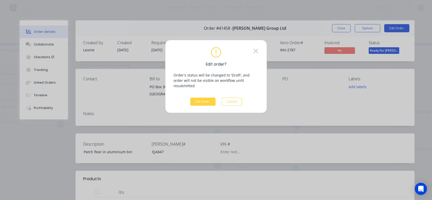
click at [203, 98] on button "Edit Order" at bounding box center [202, 102] width 25 height 8
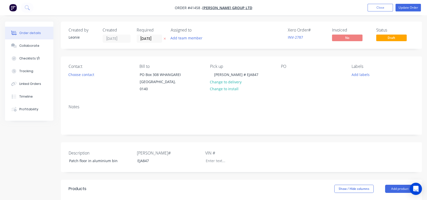
click at [28, 57] on div "Checklists 1/1" at bounding box center [29, 58] width 20 height 5
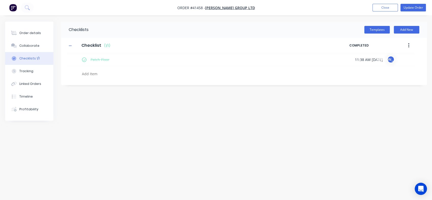
click at [28, 57] on div "Checklists 1/1" at bounding box center [29, 58] width 20 height 5
type textarea "x"
click at [26, 71] on div "Tracking" at bounding box center [26, 71] width 14 height 5
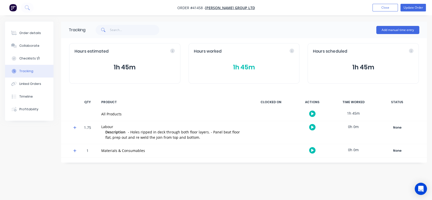
drag, startPoint x: 236, startPoint y: 70, endPoint x: 230, endPoint y: 65, distance: 7.9
click at [230, 65] on button "1h 45m" at bounding box center [244, 68] width 100 height 10
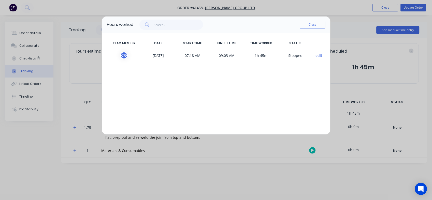
click at [305, 26] on button "Close" at bounding box center [311, 25] width 25 height 8
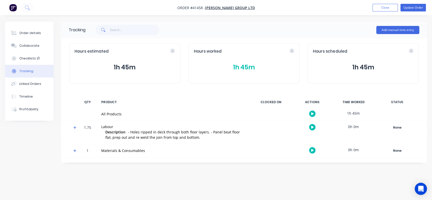
click at [34, 32] on div "Order details" at bounding box center [30, 33] width 22 height 5
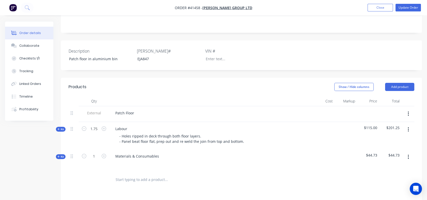
scroll to position [116, 0]
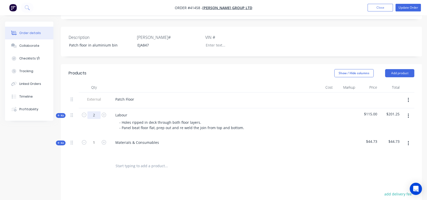
type input "2"
click at [137, 146] on div at bounding box center [210, 149] width 199 height 7
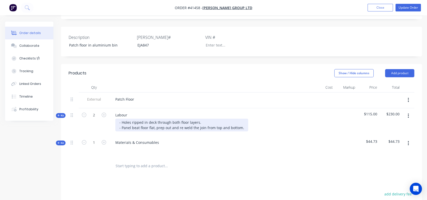
click at [160, 125] on div "- Holes ripped in deck through both floor layers. - Panel beat floor flat, prep…" at bounding box center [181, 125] width 133 height 13
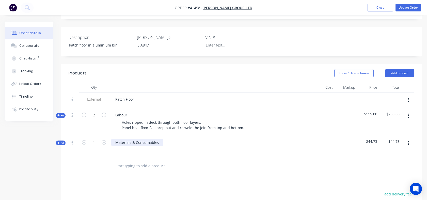
click at [160, 139] on div "Materials & Consumables" at bounding box center [137, 142] width 52 height 7
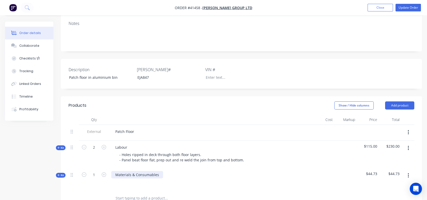
scroll to position [80, 0]
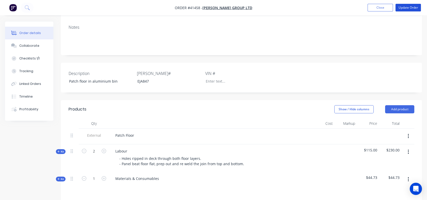
click at [411, 10] on button "Update Order" at bounding box center [408, 8] width 25 height 8
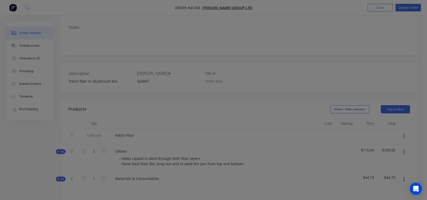
click at [411, 10] on div "Insufficient available stock Products on this order have insufficient available…" at bounding box center [213, 100] width 427 height 200
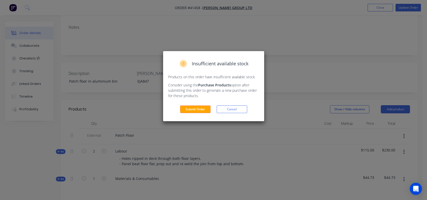
click at [186, 110] on button "Submit Order" at bounding box center [195, 110] width 31 height 8
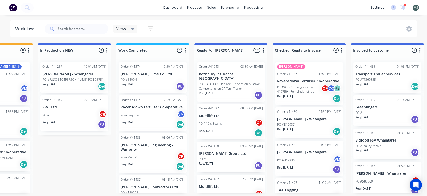
scroll to position [0, 208]
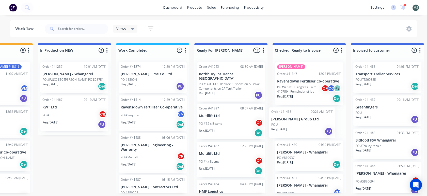
drag, startPoint x: 220, startPoint y: 155, endPoint x: 306, endPoint y: 115, distance: 94.4
click at [306, 115] on div "Submitted 8 Status colour #273444 hex #273444 Save Cancel Summaries Total order…" at bounding box center [212, 118] width 848 height 150
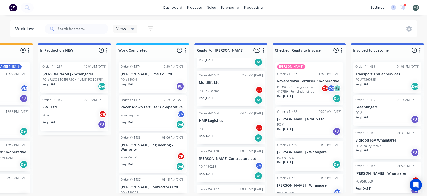
scroll to position [74, 0]
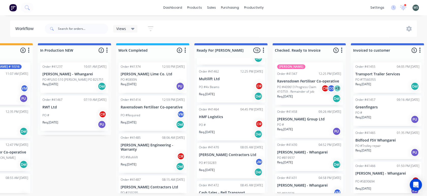
click at [223, 125] on div "PO # CR" at bounding box center [231, 125] width 64 height 10
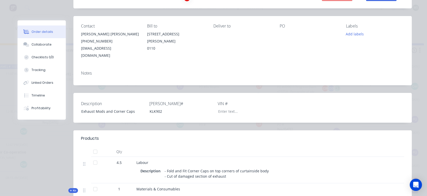
scroll to position [0, 0]
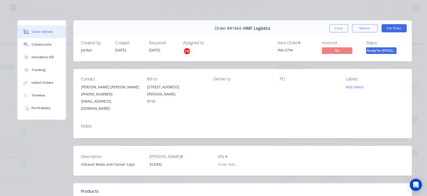
click at [389, 26] on button "Edit Order" at bounding box center [394, 28] width 25 height 8
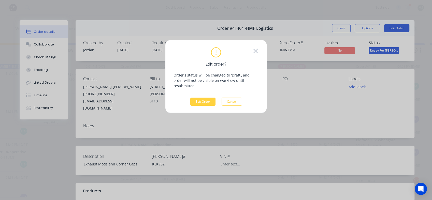
click at [207, 98] on button "Edit Order" at bounding box center [202, 102] width 25 height 8
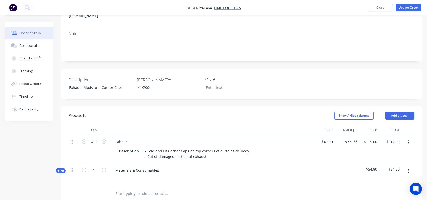
scroll to position [89, 0]
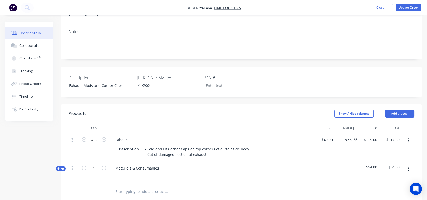
click at [32, 70] on div "Tracking" at bounding box center [26, 71] width 14 height 5
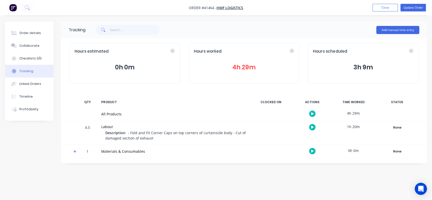
click at [232, 70] on button "4h 29m" at bounding box center [244, 68] width 100 height 10
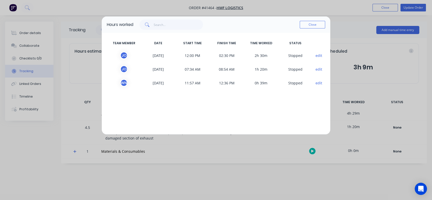
click at [312, 23] on button "Close" at bounding box center [311, 25] width 25 height 8
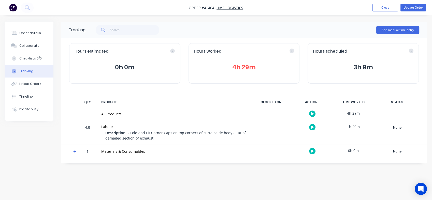
click at [25, 33] on div "Order details" at bounding box center [30, 33] width 22 height 5
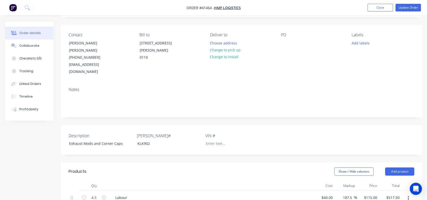
scroll to position [27, 0]
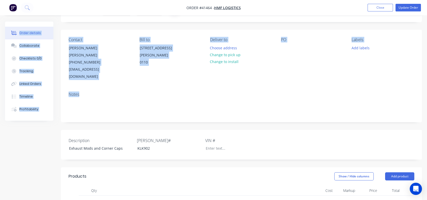
drag, startPoint x: 425, startPoint y: 80, endPoint x: 411, endPoint y: 7, distance: 74.5
click at [411, 7] on div "Order #41464 - HMF Logistics Add product Close Update Order Order details Colla…" at bounding box center [213, 182] width 427 height 419
click at [411, 7] on button "Update Order" at bounding box center [408, 8] width 25 height 8
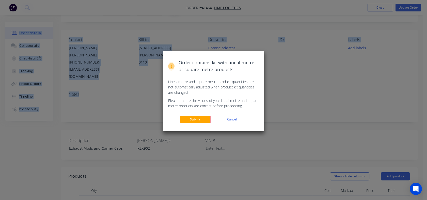
click at [189, 120] on button "Submit" at bounding box center [195, 120] width 31 height 8
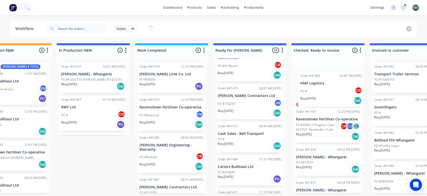
scroll to position [0, 191]
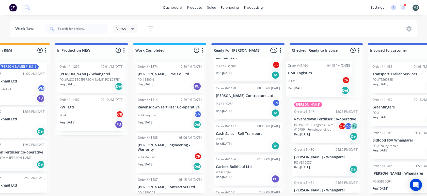
drag, startPoint x: 255, startPoint y: 106, endPoint x: 325, endPoint y: 81, distance: 74.3
click at [325, 81] on div "Submitted 8 Status colour #273444 hex #273444 Save Cancel Summaries Total order…" at bounding box center [229, 118] width 848 height 150
click at [238, 108] on div "PO #150283 JM" at bounding box center [248, 104] width 64 height 10
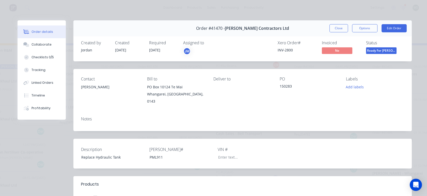
click at [392, 30] on button "Edit Order" at bounding box center [394, 28] width 25 height 8
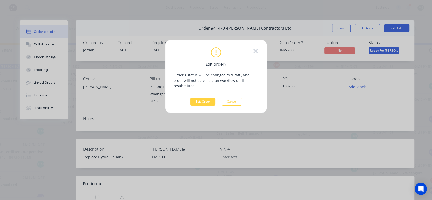
click at [198, 98] on button "Edit Order" at bounding box center [202, 102] width 25 height 8
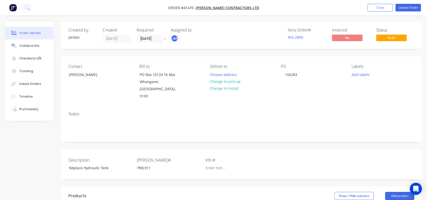
click at [229, 80] on button "Change to pick up" at bounding box center [225, 81] width 36 height 7
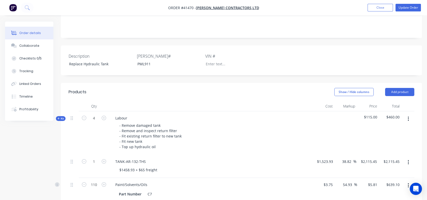
scroll to position [132, 0]
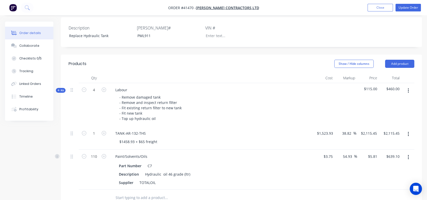
click at [28, 75] on button "Tracking" at bounding box center [29, 71] width 48 height 13
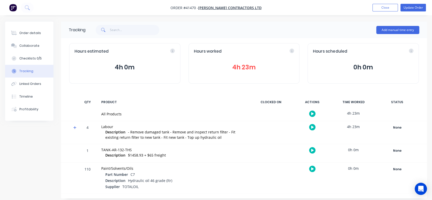
click at [28, 75] on button "Tracking" at bounding box center [29, 71] width 48 height 13
click at [24, 29] on button "Order details" at bounding box center [29, 33] width 48 height 13
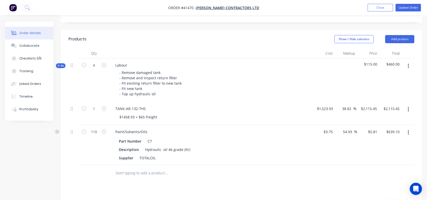
scroll to position [159, 0]
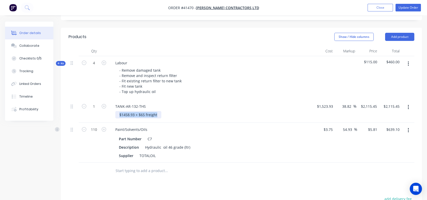
drag, startPoint x: 157, startPoint y: 108, endPoint x: 120, endPoint y: 110, distance: 36.7
click at [120, 111] on div "$1458.93 + $65 freight" at bounding box center [138, 114] width 46 height 7
click at [344, 103] on input "38.82" at bounding box center [348, 106] width 12 height 7
drag, startPoint x: 342, startPoint y: 98, endPoint x: 351, endPoint y: 98, distance: 8.6
click at [351, 103] on input "38.82" at bounding box center [348, 106] width 12 height 7
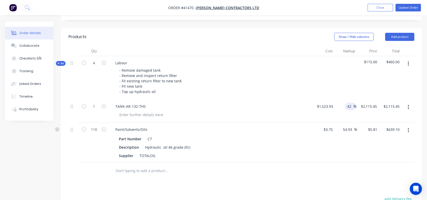
type input "42"
type input "$2,163.9806"
type input "$2,163.98"
click at [350, 79] on div at bounding box center [346, 77] width 22 height 43
click at [97, 59] on input "4" at bounding box center [93, 63] width 13 height 8
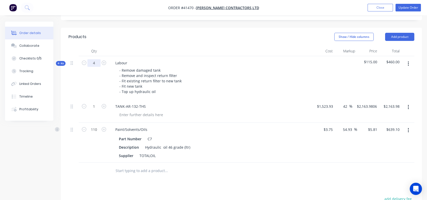
click at [97, 59] on input "4" at bounding box center [93, 63] width 13 height 8
type input "4.5"
click at [96, 75] on div "4.5" at bounding box center [94, 77] width 31 height 43
click at [186, 87] on div "- Remove damaged tank - Remove and inspect return filter - Fit existing return …" at bounding box center [210, 81] width 199 height 29
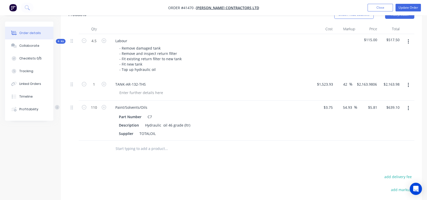
scroll to position [150, 0]
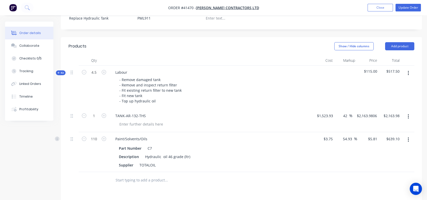
click at [62, 71] on span "Kit" at bounding box center [60, 73] width 7 height 4
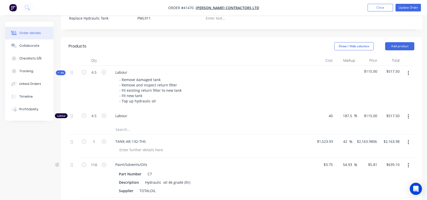
click at [323, 109] on div "40 $40.00" at bounding box center [324, 117] width 22 height 16
type input "$38.00"
type input "$109.25"
type input "$491.63"
click at [306, 113] on span "Labour" at bounding box center [212, 115] width 195 height 5
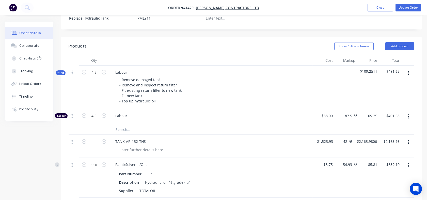
click at [366, 112] on input "109.25" at bounding box center [372, 115] width 16 height 7
type input "115"
type input "202.63"
type input "$115.00"
type input "$517.50"
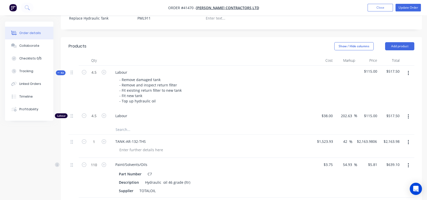
click at [361, 124] on div at bounding box center [242, 129] width 346 height 10
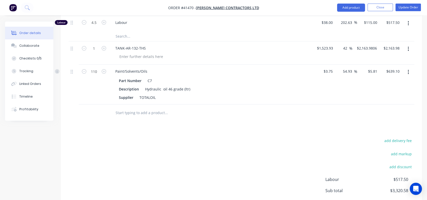
scroll to position [286, 0]
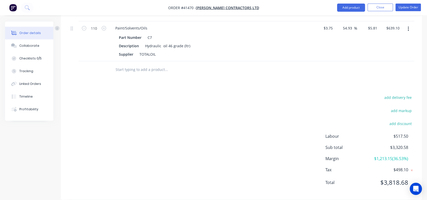
click at [365, 135] on div "Labour $517.50 Sub total $3,320.58 Margin $1,213.15 ( 36.53 %) Tax $498.10 Tota…" at bounding box center [370, 162] width 89 height 59
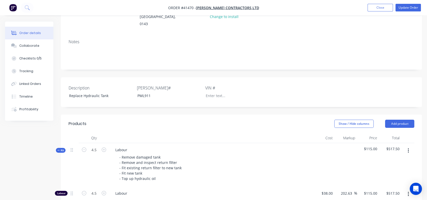
scroll to position [71, 0]
click at [413, 9] on button "Update Order" at bounding box center [408, 8] width 25 height 8
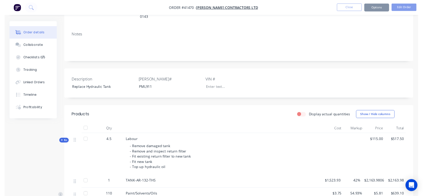
scroll to position [0, 0]
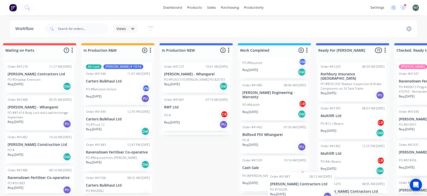
scroll to position [82, 0]
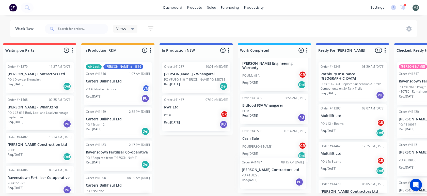
drag, startPoint x: 336, startPoint y: 183, endPoint x: 252, endPoint y: 169, distance: 84.4
click at [252, 169] on div "Order #41374 12:50 PM 29/07/25 Parker Lime Co. Ltd PO #E800N Req. 29/07/25 PU O…" at bounding box center [274, 125] width 73 height 135
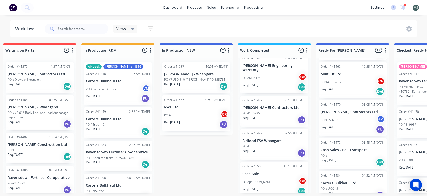
scroll to position [83, 0]
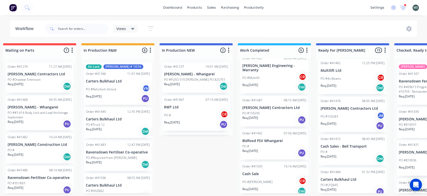
click at [352, 109] on p "[PERSON_NAME] Contractors Ltd" at bounding box center [353, 108] width 64 height 4
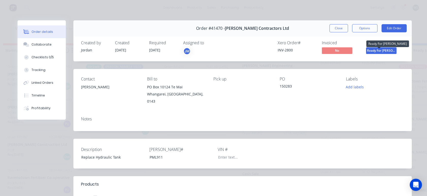
click at [378, 52] on span "Ready For [PERSON_NAME]" at bounding box center [381, 50] width 31 height 6
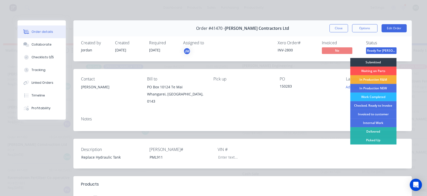
click at [365, 104] on div "Checked. Ready to Invoice" at bounding box center [373, 105] width 46 height 9
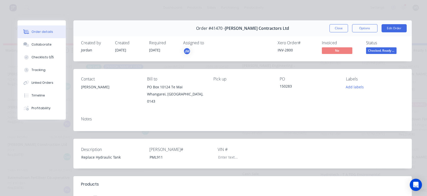
click at [338, 26] on button "Close" at bounding box center [339, 28] width 19 height 8
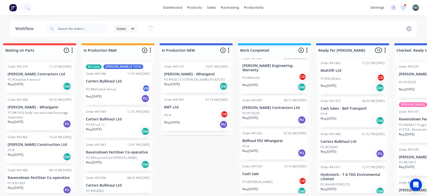
click at [336, 146] on p "PO #LFQ645" at bounding box center [330, 147] width 18 height 5
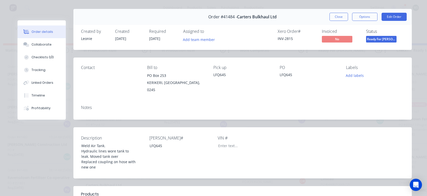
scroll to position [8, 0]
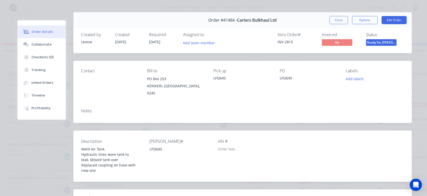
click at [391, 20] on button "Edit Order" at bounding box center [394, 20] width 25 height 8
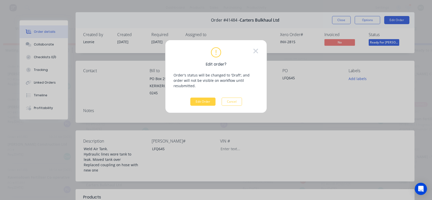
click at [205, 98] on button "Edit Order" at bounding box center [202, 102] width 25 height 8
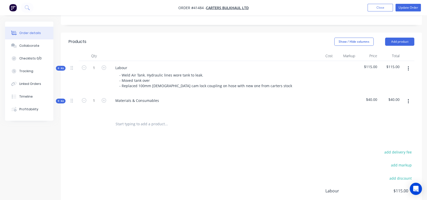
scroll to position [175, 0]
click at [62, 66] on div "Kit" at bounding box center [61, 68] width 10 height 5
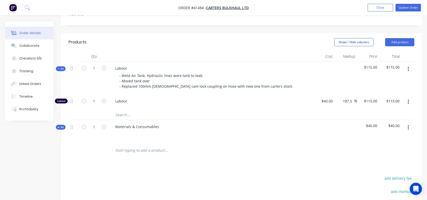
click at [20, 71] on div "Tracking" at bounding box center [26, 71] width 14 height 5
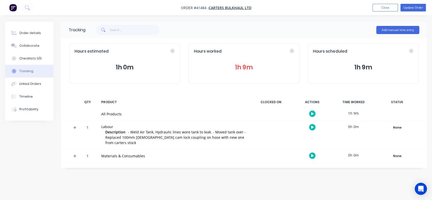
click at [246, 73] on div "Hours worked 1h 9m" at bounding box center [243, 63] width 111 height 40
click at [246, 69] on button "1h 9m" at bounding box center [244, 68] width 100 height 10
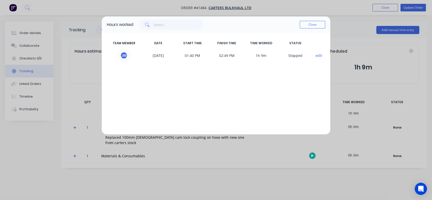
click at [317, 27] on button "Close" at bounding box center [311, 25] width 25 height 8
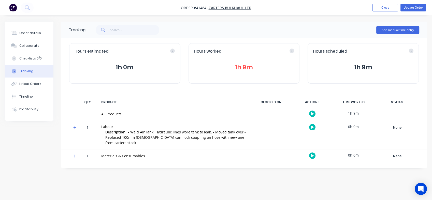
click at [33, 32] on div "Order details" at bounding box center [30, 33] width 22 height 5
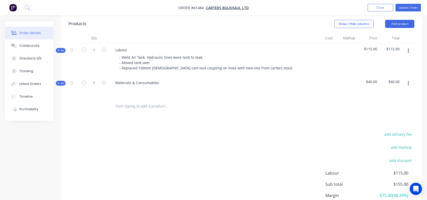
scroll to position [193, 0]
click at [62, 82] on span "Kit" at bounding box center [60, 84] width 7 height 4
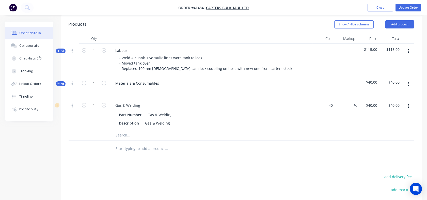
click at [327, 102] on div "40 $40.00" at bounding box center [327, 105] width 16 height 7
type input "$20.00"
type input "20"
type input "$20.00"
click at [374, 102] on input "20" at bounding box center [373, 105] width 14 height 7
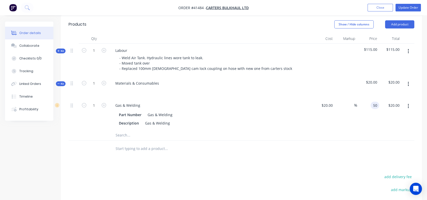
type input "50"
type input "150"
type input "$50.00"
click at [355, 147] on div at bounding box center [242, 149] width 346 height 17
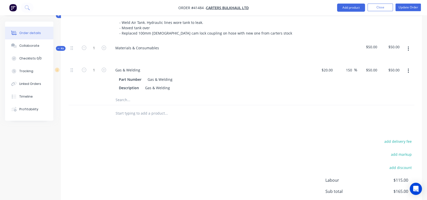
scroll to position [272, 0]
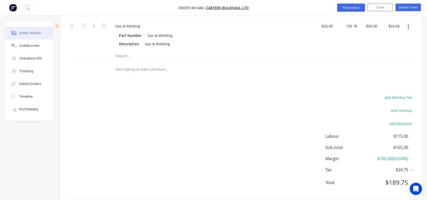
click at [351, 107] on div "add markup" at bounding box center [383, 113] width 64 height 13
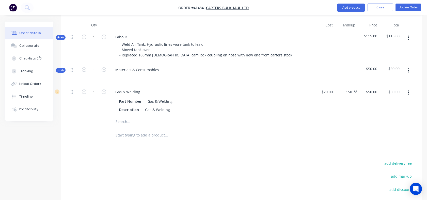
scroll to position [206, 0]
click at [366, 88] on div "$50.00 $50.00" at bounding box center [368, 102] width 22 height 32
click at [370, 86] on div "50 50" at bounding box center [368, 102] width 22 height 32
click at [369, 99] on div "$40.00 40" at bounding box center [368, 102] width 22 height 32
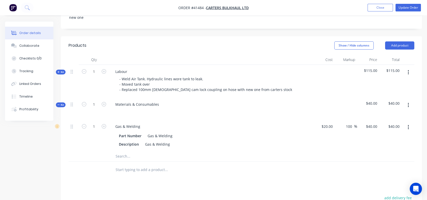
scroll to position [169, 0]
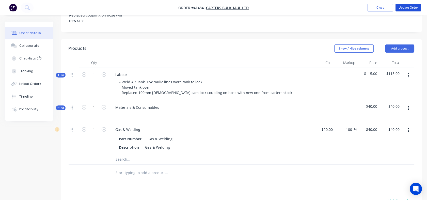
click at [404, 6] on button "Update Order" at bounding box center [408, 8] width 25 height 8
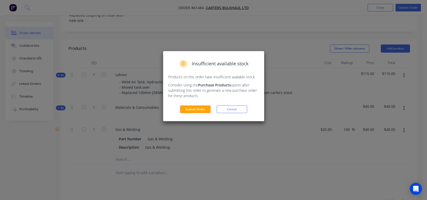
click at [196, 107] on button "Submit Order" at bounding box center [195, 110] width 31 height 8
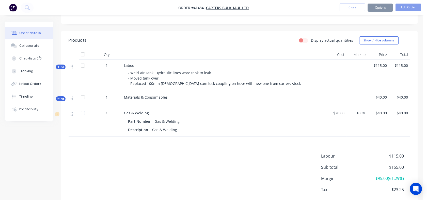
scroll to position [163, 0]
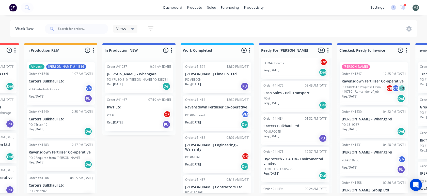
scroll to position [101, 0]
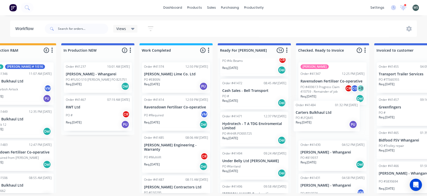
drag, startPoint x: 280, startPoint y: 132, endPoint x: 315, endPoint y: 121, distance: 37.2
click at [315, 121] on div "Submitted 8 Status colour #273444 hex #273444 Save Cancel Summaries Total order…" at bounding box center [236, 118] width 848 height 150
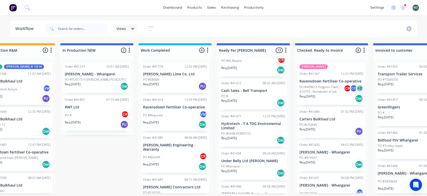
click at [244, 124] on p "Hydrotech - T A TDG Enviromental Limited" at bounding box center [253, 126] width 64 height 9
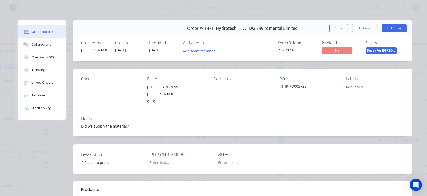
click at [391, 30] on button "Edit Order" at bounding box center [394, 28] width 25 height 8
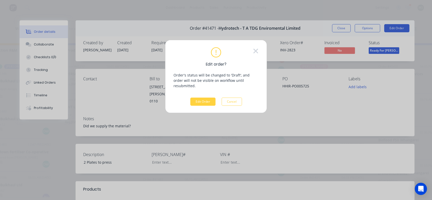
click at [199, 98] on button "Edit Order" at bounding box center [202, 102] width 25 height 8
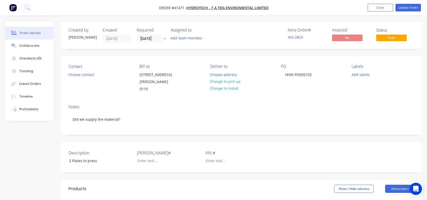
click at [91, 75] on button "Choose contact" at bounding box center [81, 74] width 31 height 7
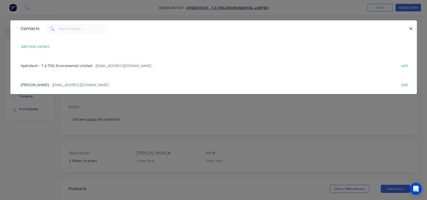
click at [74, 65] on span "Hydrotech - T A TDG Enviromental Limited" at bounding box center [57, 65] width 72 height 5
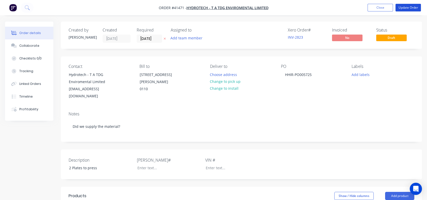
click at [409, 7] on button "Update Order" at bounding box center [408, 8] width 25 height 8
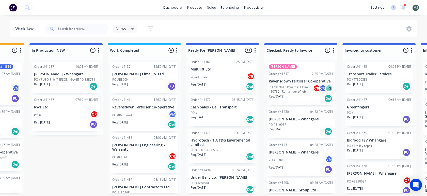
scroll to position [89, 0]
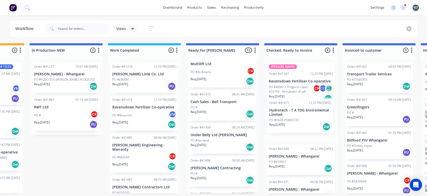
drag, startPoint x: 208, startPoint y: 149, endPoint x: 294, endPoint y: 122, distance: 90.0
click at [294, 122] on div "Submitted 8 Status colour #273444 hex #273444 Save Cancel Summaries Total order…" at bounding box center [204, 118] width 848 height 150
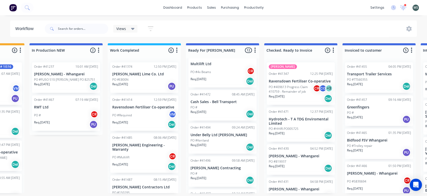
click at [213, 134] on p "Under Belly Ltd [PERSON_NAME]" at bounding box center [223, 135] width 64 height 4
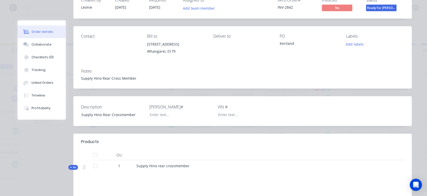
scroll to position [42, 0]
click at [71, 167] on span "Kit" at bounding box center [73, 168] width 7 height 4
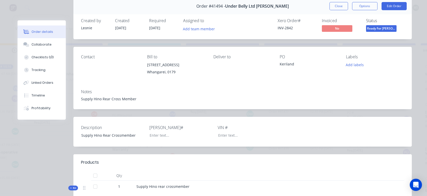
scroll to position [0, 0]
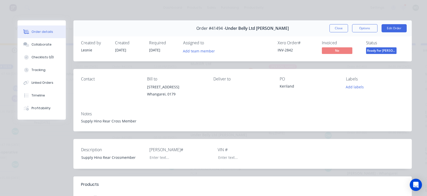
click at [393, 28] on button "Edit Order" at bounding box center [394, 28] width 25 height 8
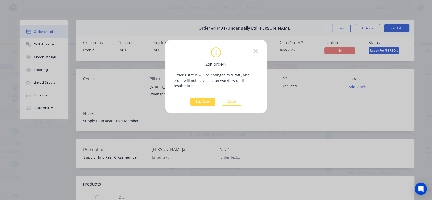
click at [194, 98] on button "Edit Order" at bounding box center [202, 102] width 25 height 8
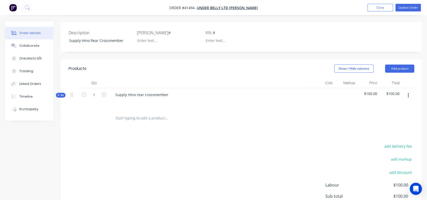
scroll to position [114, 0]
click at [63, 96] on span "Kit" at bounding box center [60, 96] width 7 height 4
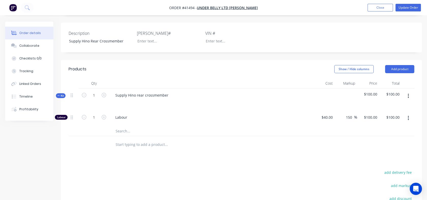
click at [63, 96] on span "Kit" at bounding box center [60, 96] width 7 height 4
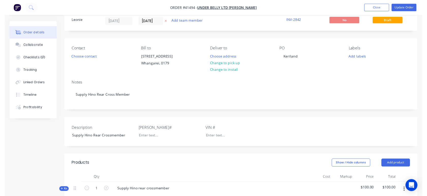
scroll to position [0, 0]
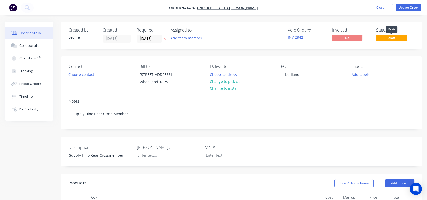
click at [391, 35] on span "Draft" at bounding box center [392, 38] width 31 height 6
click at [391, 42] on div "Status Draft" at bounding box center [396, 35] width 38 height 15
click at [413, 4] on button "Update Order" at bounding box center [408, 8] width 25 height 8
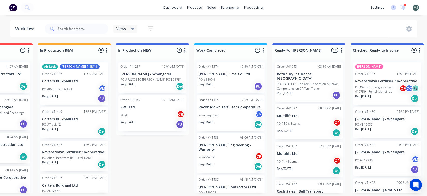
scroll to position [0, 185]
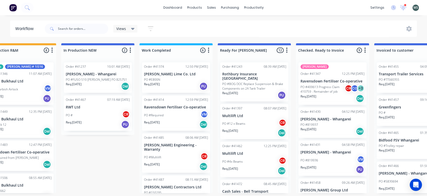
click at [286, 189] on div "Order #41472 08:45 AM 29/08/25 Cash Sales - Bell Transport PO # Req. 29/08/25 D…" at bounding box center [254, 194] width 68 height 31
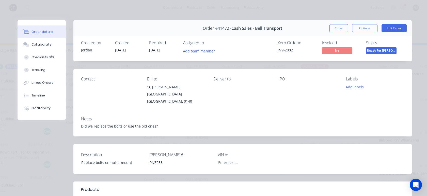
click at [340, 28] on button "Close" at bounding box center [339, 28] width 19 height 8
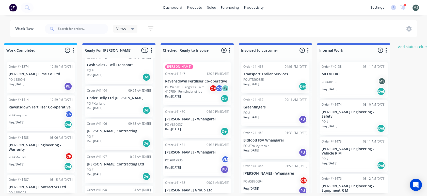
scroll to position [0, 320]
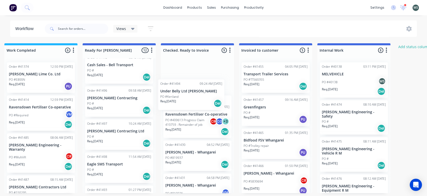
drag, startPoint x: 106, startPoint y: 105, endPoint x: 182, endPoint y: 97, distance: 77.2
click at [182, 97] on div "Submitted 8 Status colour #273444 hex #273444 Save Cancel Summaries Total order…" at bounding box center [100, 118] width 848 height 150
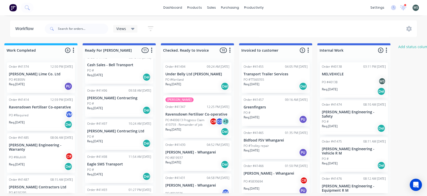
click at [116, 102] on div "PO #" at bounding box center [119, 103] width 64 height 5
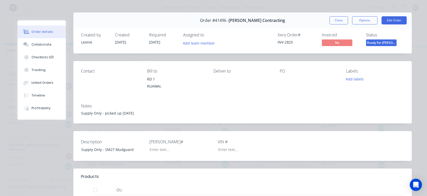
scroll to position [0, 0]
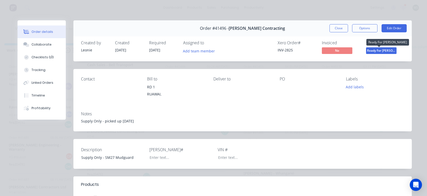
click at [382, 51] on span "Ready For [PERSON_NAME]" at bounding box center [381, 50] width 31 height 6
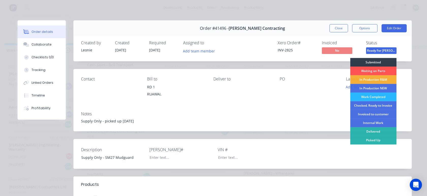
click at [286, 92] on div "PO" at bounding box center [309, 88] width 58 height 23
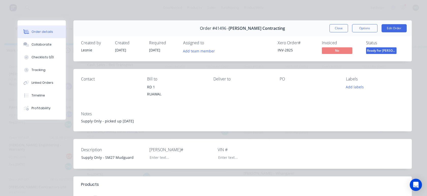
click at [390, 29] on button "Edit Order" at bounding box center [394, 28] width 25 height 8
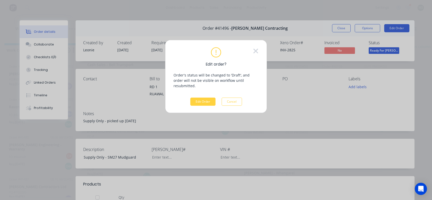
click at [195, 98] on button "Edit Order" at bounding box center [202, 102] width 25 height 8
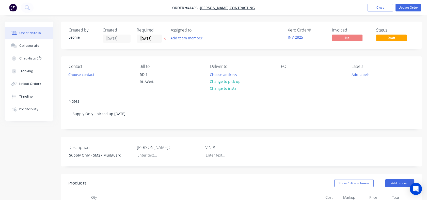
click at [217, 82] on button "Change to pick up" at bounding box center [225, 81] width 36 height 7
click at [407, 10] on button "Update Order" at bounding box center [408, 8] width 25 height 8
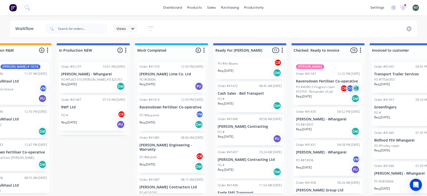
scroll to position [120, 0]
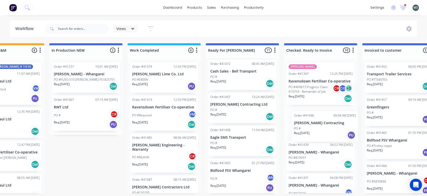
drag, startPoint x: 240, startPoint y: 105, endPoint x: 319, endPoint y: 125, distance: 81.1
click at [319, 125] on div "Submitted 8 Status colour #273444 hex #273444 Save Cancel Summaries Total order…" at bounding box center [224, 118] width 848 height 150
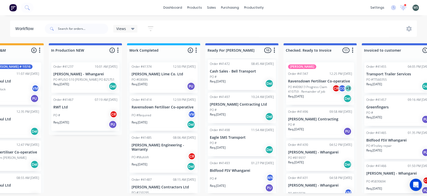
click at [230, 114] on div "Req. 03/09/25 Del" at bounding box center [242, 116] width 64 height 9
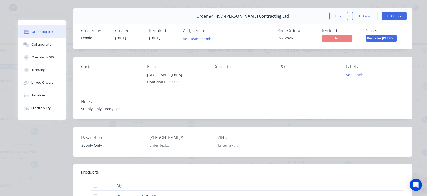
scroll to position [0, 0]
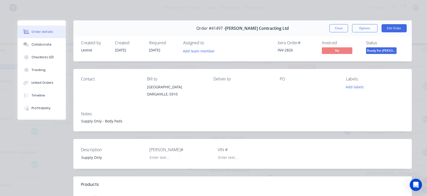
click at [395, 31] on button "Edit Order" at bounding box center [394, 28] width 25 height 8
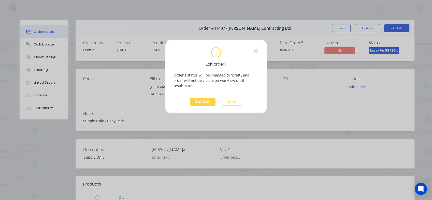
click at [198, 98] on button "Edit Order" at bounding box center [202, 102] width 25 height 8
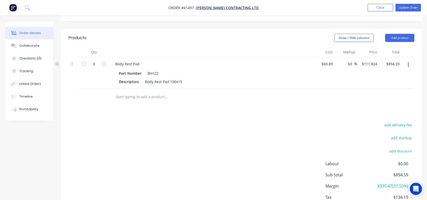
scroll to position [138, 0]
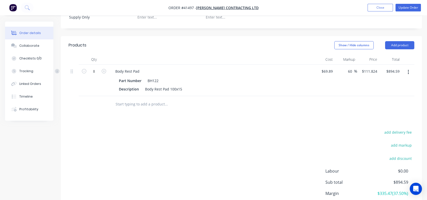
click at [351, 75] on input "60" at bounding box center [351, 71] width 7 height 7
click at [352, 96] on div "69 69 %" at bounding box center [346, 81] width 22 height 32
click at [407, 6] on button "Update Order" at bounding box center [408, 8] width 25 height 8
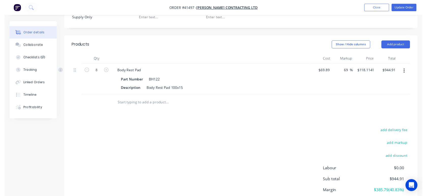
scroll to position [0, 0]
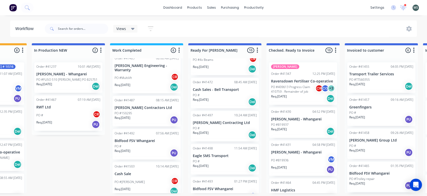
scroll to position [109, 0]
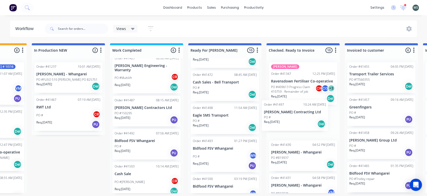
drag, startPoint x: 199, startPoint y: 123, endPoint x: 274, endPoint y: 119, distance: 74.9
click at [274, 119] on div "Submitted 8 Status colour #273444 hex #273444 Save Cancel Summaries Total order…" at bounding box center [206, 118] width 848 height 150
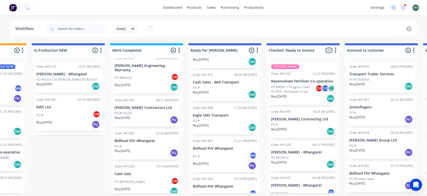
click at [216, 122] on div "PO #" at bounding box center [225, 120] width 64 height 5
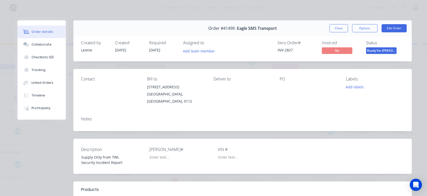
click at [375, 53] on span "Ready For [PERSON_NAME]" at bounding box center [381, 50] width 31 height 6
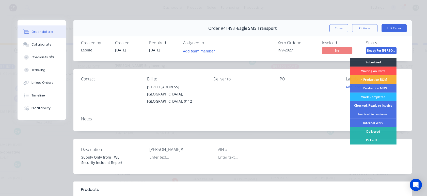
click at [363, 104] on div "Checked. Ready to Invoice" at bounding box center [373, 105] width 46 height 9
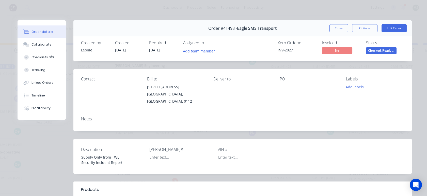
click at [332, 28] on button "Close" at bounding box center [339, 28] width 19 height 8
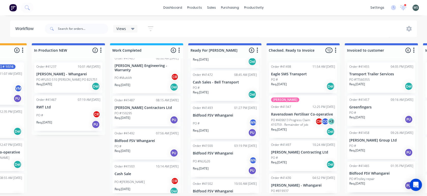
drag, startPoint x: 340, startPoint y: 93, endPoint x: 341, endPoint y: 106, distance: 13.3
click at [341, 106] on div "Submitted 8 Status colour #273444 hex #273444 Save Cancel Summaries Total order…" at bounding box center [206, 118] width 848 height 150
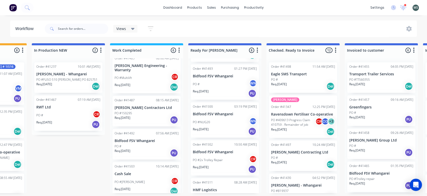
scroll to position [163, 0]
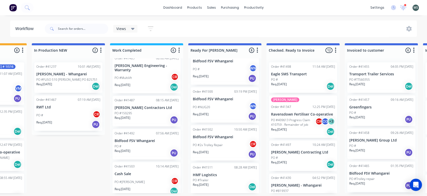
click at [207, 112] on p "Req. 03/09/25" at bounding box center [201, 114] width 16 height 5
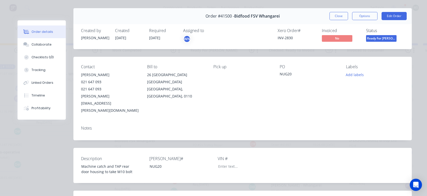
scroll to position [4, 0]
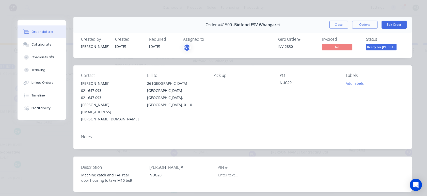
click at [395, 25] on button "Edit Order" at bounding box center [394, 25] width 25 height 8
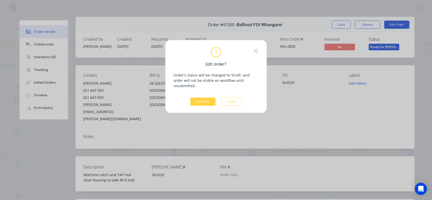
click at [206, 98] on button "Edit Order" at bounding box center [202, 102] width 25 height 8
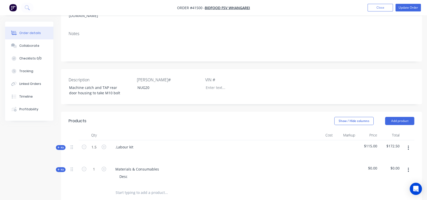
scroll to position [101, 0]
click at [25, 72] on div "Tracking" at bounding box center [26, 71] width 14 height 5
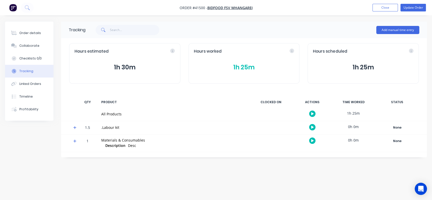
click at [25, 72] on div "Tracking" at bounding box center [26, 71] width 14 height 5
click at [30, 30] on button "Order details" at bounding box center [29, 33] width 48 height 13
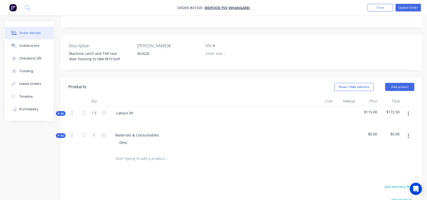
scroll to position [140, 0]
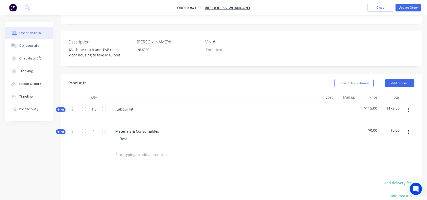
click at [59, 131] on icon at bounding box center [58, 132] width 2 height 2
click at [370, 128] on span "$0.00" at bounding box center [368, 130] width 18 height 5
click at [371, 125] on div "$0.00" at bounding box center [368, 136] width 22 height 22
click at [393, 128] on span "$0.00" at bounding box center [391, 130] width 18 height 5
drag, startPoint x: 393, startPoint y: 108, endPoint x: 401, endPoint y: 108, distance: 7.9
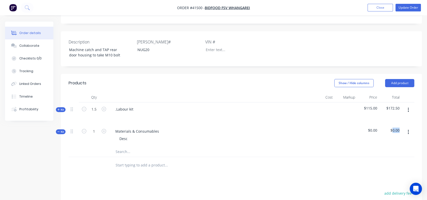
click at [401, 125] on div "$0.00" at bounding box center [391, 136] width 22 height 22
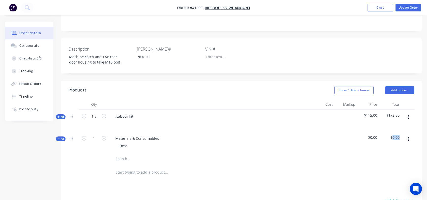
scroll to position [134, 0]
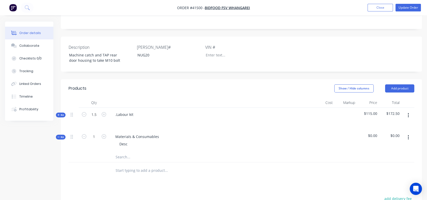
click at [78, 130] on div at bounding box center [74, 141] width 10 height 22
click at [62, 135] on span "Kit" at bounding box center [60, 137] width 7 height 4
click at [125, 155] on input "text" at bounding box center [166, 160] width 102 height 10
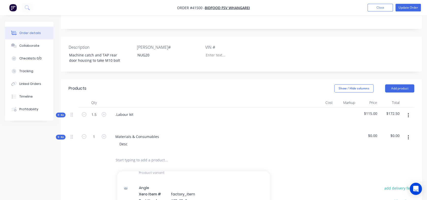
click at [125, 155] on input "text" at bounding box center [166, 160] width 102 height 10
click at [121, 155] on input "text" at bounding box center [166, 160] width 102 height 10
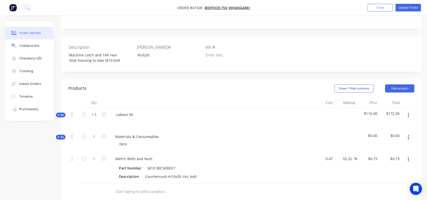
click at [326, 155] on input "0.47" at bounding box center [329, 158] width 12 height 7
click at [370, 155] on input "0.73" at bounding box center [374, 158] width 12 height 7
click at [359, 160] on div "$7.50 7.50" at bounding box center [368, 168] width 22 height 32
click at [105, 156] on icon "button" at bounding box center [104, 158] width 5 height 5
click at [102, 134] on icon "button" at bounding box center [104, 136] width 5 height 5
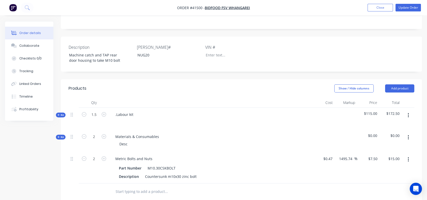
click at [407, 133] on button "button" at bounding box center [409, 137] width 12 height 9
click at [376, 178] on div "Delete" at bounding box center [390, 181] width 39 height 7
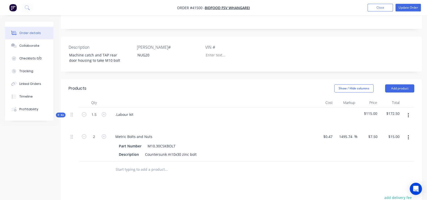
click at [120, 164] on input "text" at bounding box center [166, 169] width 102 height 10
click at [120, 164] on input "machine" at bounding box center [166, 169] width 102 height 10
click at [134, 164] on input "machine" at bounding box center [166, 169] width 102 height 10
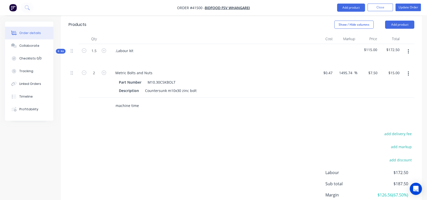
scroll to position [200, 0]
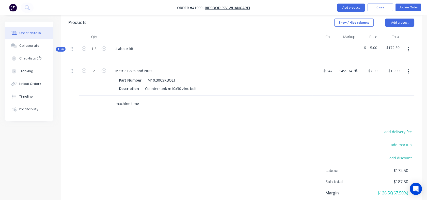
click at [143, 99] on input "machine time" at bounding box center [166, 104] width 102 height 10
click at [126, 99] on input "machine time" at bounding box center [166, 104] width 102 height 10
click at [140, 99] on input "machine time" at bounding box center [166, 104] width 102 height 10
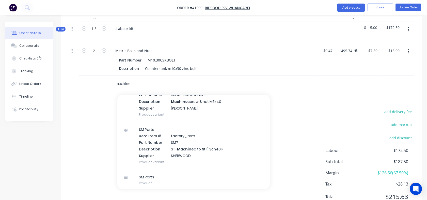
scroll to position [0, 0]
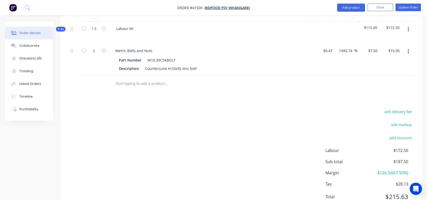
click at [120, 79] on input "text" at bounding box center [166, 84] width 102 height 10
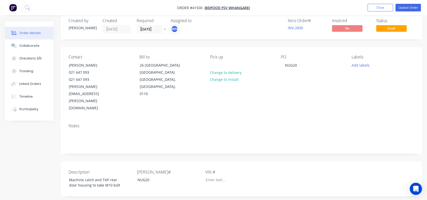
scroll to position [4, 0]
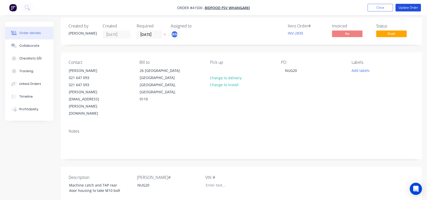
click at [409, 7] on button "Update Order" at bounding box center [408, 8] width 25 height 8
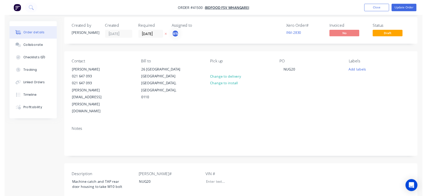
scroll to position [0, 0]
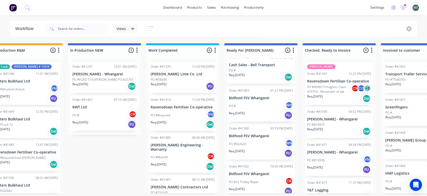
scroll to position [131, 0]
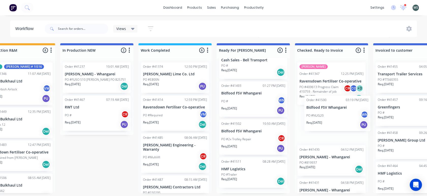
drag, startPoint x: 257, startPoint y: 140, endPoint x: 343, endPoint y: 111, distance: 91.6
click at [343, 111] on div "Submitted 8 Status colour #273444 hex #273444 Save Cancel Summaries Total order…" at bounding box center [235, 118] width 848 height 150
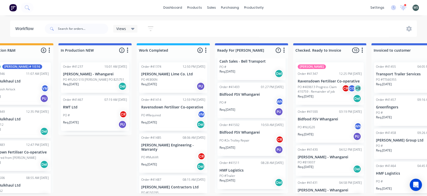
scroll to position [126, 0]
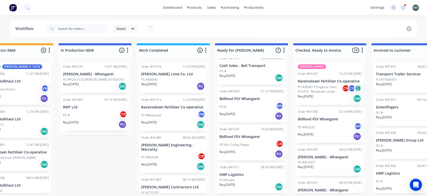
click at [240, 147] on div "PO #2x Trolley Repair CR" at bounding box center [252, 145] width 64 height 10
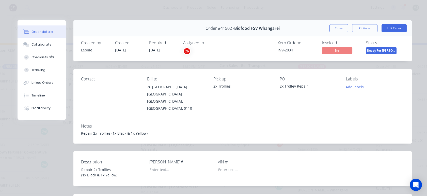
click at [41, 70] on div "Tracking" at bounding box center [39, 70] width 14 height 5
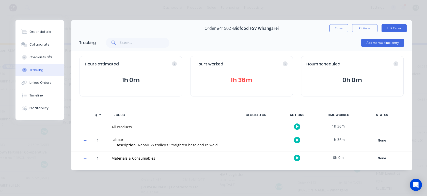
click at [41, 70] on div "Tracking" at bounding box center [36, 70] width 14 height 5
click at [164, 121] on div "All Products" at bounding box center [172, 126] width 126 height 13
click at [38, 31] on div "Order details" at bounding box center [40, 31] width 22 height 5
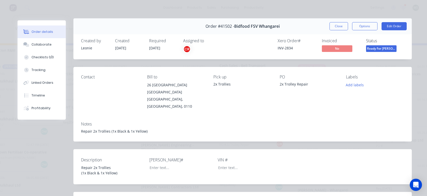
scroll to position [1, 0]
click at [397, 27] on button "Edit Order" at bounding box center [394, 27] width 25 height 8
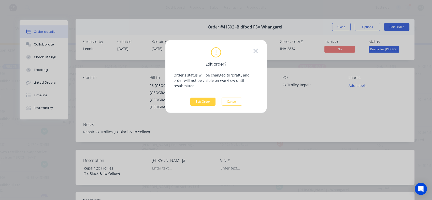
click at [202, 98] on button "Edit Order" at bounding box center [202, 102] width 25 height 8
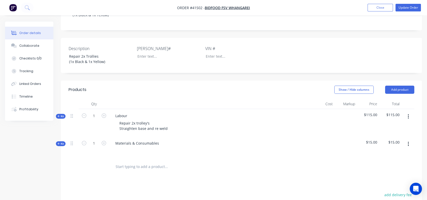
scroll to position [137, 0]
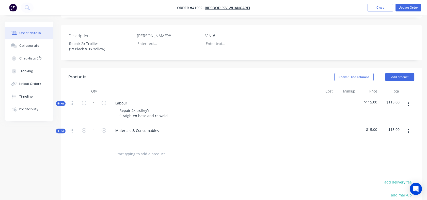
click at [104, 101] on icon "button" at bounding box center [104, 103] width 5 height 5
click at [62, 129] on span "Kit" at bounding box center [60, 131] width 7 height 4
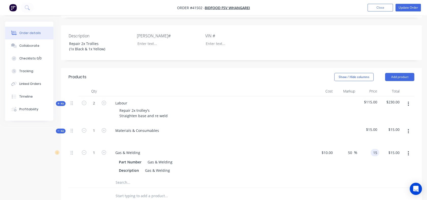
click at [369, 146] on div "15 15" at bounding box center [368, 162] width 22 height 32
click at [367, 163] on div "$20.00 20" at bounding box center [368, 162] width 22 height 32
click at [405, 9] on button "Update Order" at bounding box center [408, 8] width 25 height 8
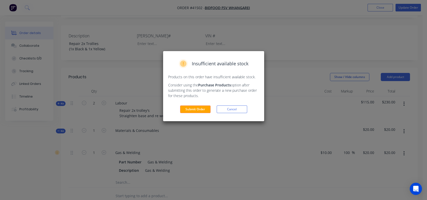
click at [193, 106] on button "Submit Order" at bounding box center [195, 110] width 31 height 8
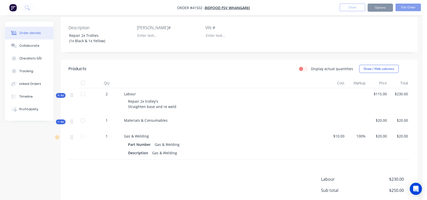
scroll to position [124, 0]
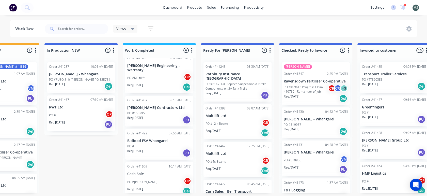
scroll to position [0, 228]
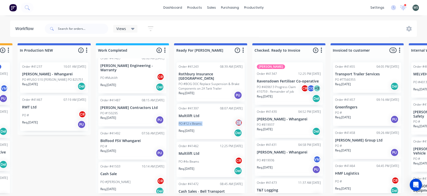
drag, startPoint x: 245, startPoint y: 112, endPoint x: 243, endPoint y: 123, distance: 11.0
click at [243, 123] on div "Order #41243 08:39 AM 15/07/25 Rothbury Insurance Brokers Northland PO #BOG DOC…" at bounding box center [210, 125] width 73 height 135
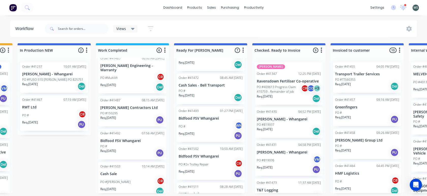
scroll to position [126, 0]
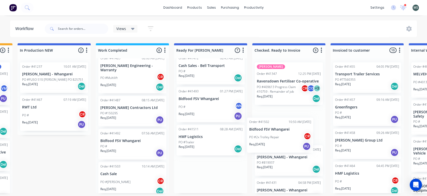
drag, startPoint x: 192, startPoint y: 145, endPoint x: 268, endPoint y: 137, distance: 75.9
click at [268, 137] on div "Submitted 8 Status colour #273444 hex #273444 Save Cancel Summaries Total order…" at bounding box center [192, 118] width 848 height 150
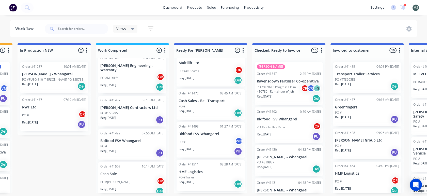
scroll to position [87, 0]
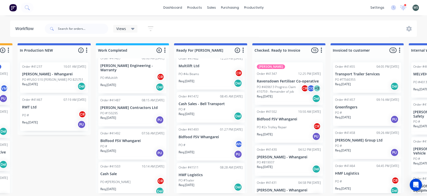
click at [202, 144] on div "PO # WN" at bounding box center [211, 145] width 64 height 10
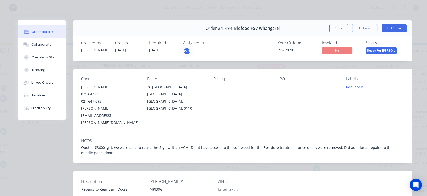
click at [391, 31] on button "Edit Order" at bounding box center [394, 28] width 25 height 8
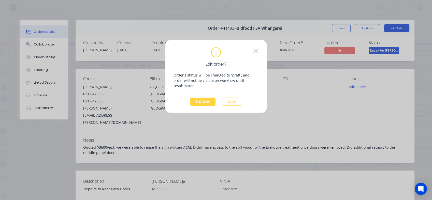
click at [209, 98] on button "Edit Order" at bounding box center [202, 102] width 25 height 8
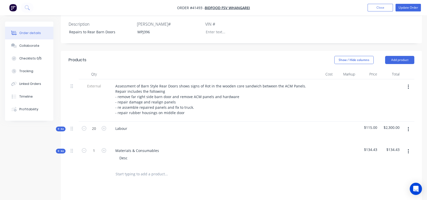
scroll to position [162, 0]
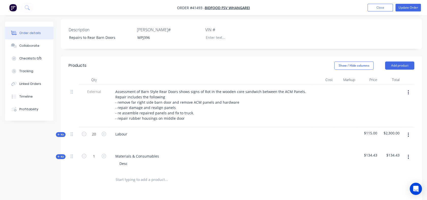
click at [60, 155] on span "Kit" at bounding box center [60, 157] width 7 height 4
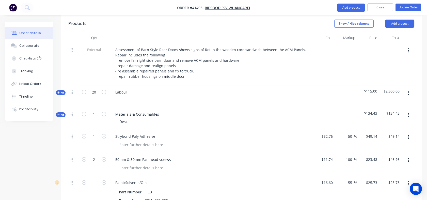
scroll to position [203, 0]
click at [126, 119] on div "Desc" at bounding box center [123, 122] width 16 height 7
drag, startPoint x: 115, startPoint y: 116, endPoint x: 167, endPoint y: 118, distance: 51.4
click at [167, 134] on div "Strybond Poly Adhesive" at bounding box center [210, 137] width 199 height 7
copy div "Strybond Poly Adhesive"
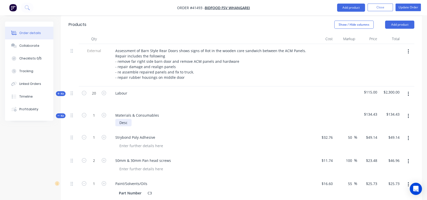
click at [119, 119] on div "Desc" at bounding box center [123, 122] width 16 height 7
paste div
drag, startPoint x: 115, startPoint y: 135, endPoint x: 189, endPoint y: 135, distance: 74.0
click at [189, 157] on div "50mm & 30mm Pan head screws" at bounding box center [210, 160] width 199 height 7
copy div "50mm & 30mm Pan head screws"
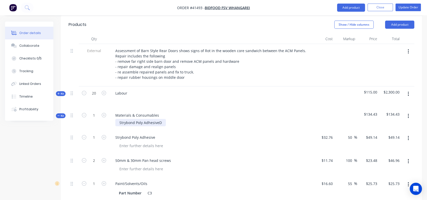
click at [164, 119] on div "Strybond Poly AdhesiveD" at bounding box center [140, 122] width 51 height 7
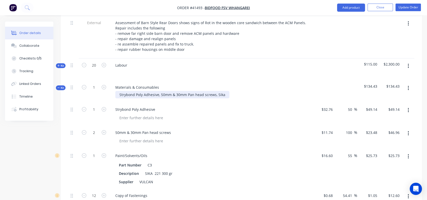
scroll to position [199, 0]
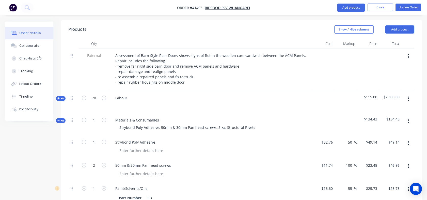
click at [239, 147] on div at bounding box center [212, 150] width 195 height 7
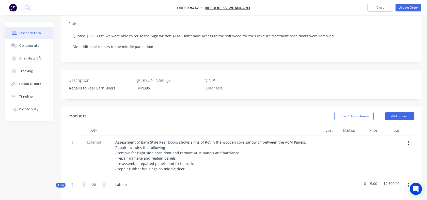
scroll to position [101, 0]
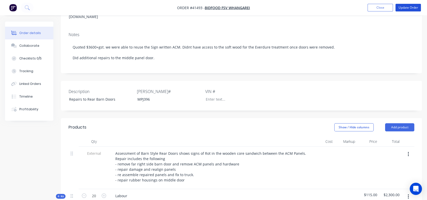
click at [410, 10] on button "Update Order" at bounding box center [408, 8] width 25 height 8
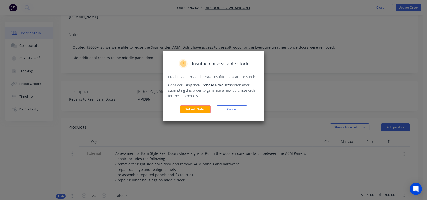
click at [199, 113] on div "Insufficient available stock Products on this order have insufficient available…" at bounding box center [213, 86] width 101 height 70
click at [197, 110] on button "Submit Order" at bounding box center [195, 110] width 31 height 8
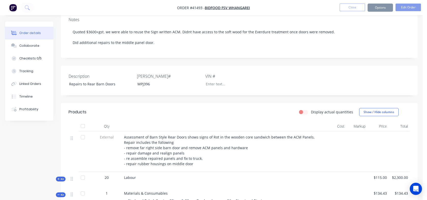
scroll to position [100, 0]
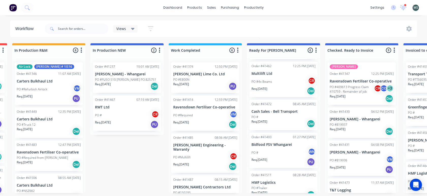
scroll to position [87, 0]
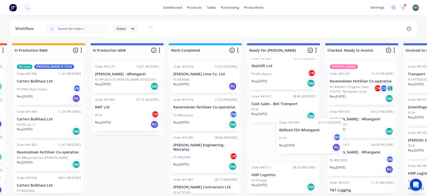
drag, startPoint x: 275, startPoint y: 148, endPoint x: 303, endPoint y: 138, distance: 29.7
click at [303, 138] on div "Order #41243 08:39 AM 15/07/25 Rothbury Insurance Brokers Northland PO #BOG DOC…" at bounding box center [283, 125] width 73 height 135
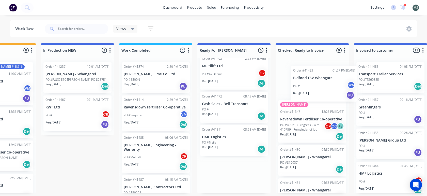
scroll to position [0, 206]
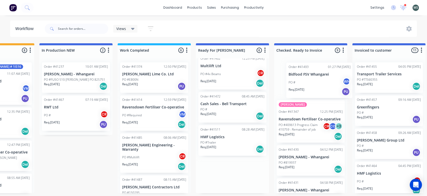
drag, startPoint x: 282, startPoint y: 144, endPoint x: 322, endPoint y: 80, distance: 75.6
click at [322, 80] on div "Submitted 8 Status colour #273444 hex #273444 Save Cancel Summaries Total order…" at bounding box center [214, 118] width 848 height 150
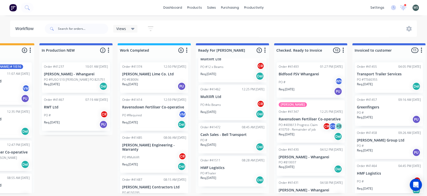
scroll to position [50, 0]
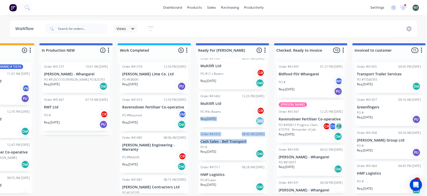
drag, startPoint x: 269, startPoint y: 140, endPoint x: 271, endPoint y: 115, distance: 25.0
click at [271, 115] on div "Submitted 8 Status colour #273444 hex #273444 Save Cancel Summaries Total order…" at bounding box center [214, 118] width 848 height 150
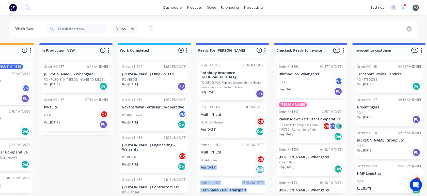
scroll to position [0, 0]
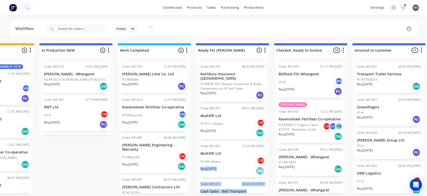
click at [213, 92] on p "Req. 08/08/25" at bounding box center [209, 93] width 16 height 5
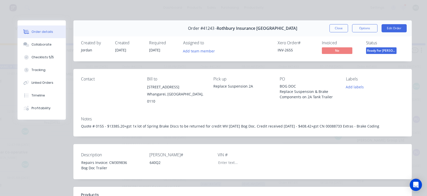
click at [394, 28] on button "Edit Order" at bounding box center [394, 28] width 25 height 8
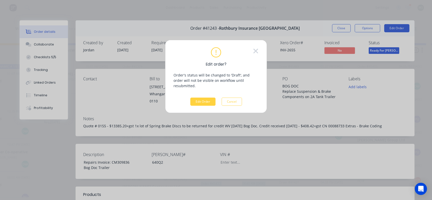
click at [201, 98] on button "Edit Order" at bounding box center [202, 102] width 25 height 8
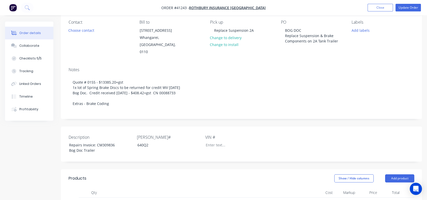
scroll to position [50, 0]
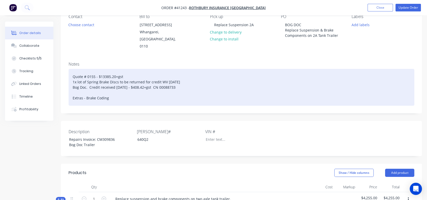
click at [113, 92] on div "Quote # 0155 - $13385.20+gst 1x lot of Spring Brake Discs to be returned for cr…" at bounding box center [242, 87] width 346 height 37
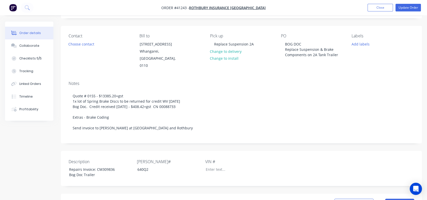
scroll to position [26, 0]
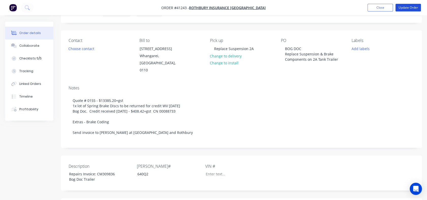
click at [404, 8] on button "Update Order" at bounding box center [408, 8] width 25 height 8
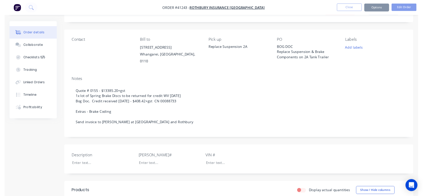
scroll to position [0, 0]
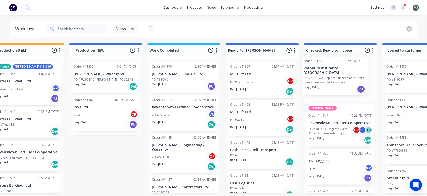
scroll to position [0, 178]
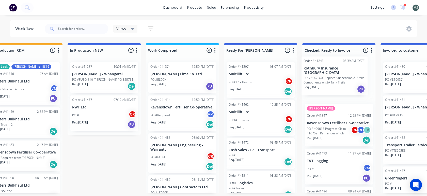
drag, startPoint x: 268, startPoint y: 81, endPoint x: 340, endPoint y: 75, distance: 71.9
click at [340, 75] on div "Submitted 8 Status colour #273444 hex #273444 Save Cancel Summaries Total order…" at bounding box center [242, 118] width 848 height 150
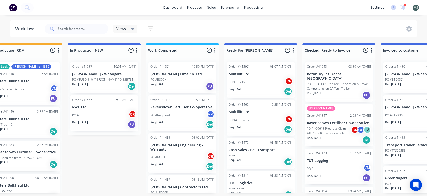
click at [261, 86] on div "PO #12 x Beams CR" at bounding box center [261, 82] width 64 height 10
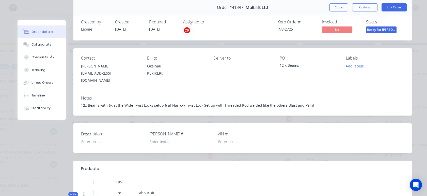
scroll to position [23, 0]
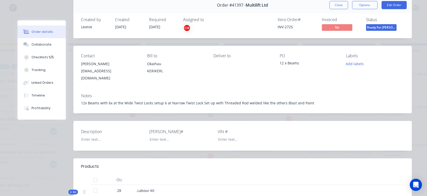
click at [335, 3] on button "Close" at bounding box center [339, 5] width 19 height 8
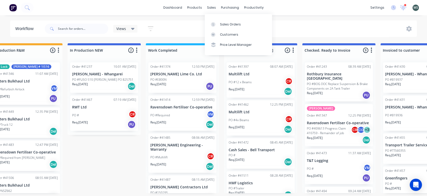
click at [224, 25] on div "Sales Orders" at bounding box center [230, 24] width 21 height 5
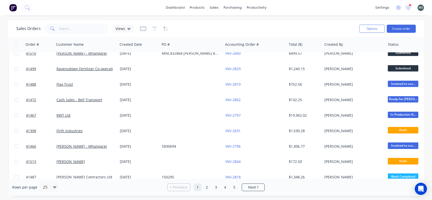
scroll to position [263, 0]
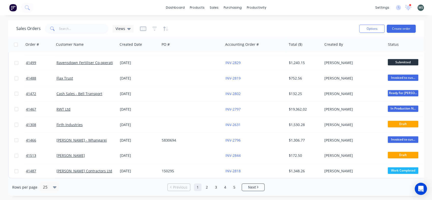
click at [425, 161] on div "Sales Orders Views Options Create order Order # Customer Name Created Date PO #…" at bounding box center [216, 108] width 432 height 176
click at [35, 7] on div "dashboard products sales purchasing productivity dashboard products Product Cat…" at bounding box center [216, 7] width 432 height 15
click at [28, 7] on icon at bounding box center [27, 7] width 5 height 5
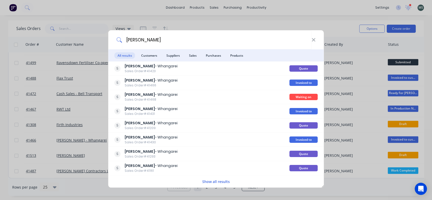
click at [144, 125] on b "Keith Andrews" at bounding box center [140, 123] width 30 height 5
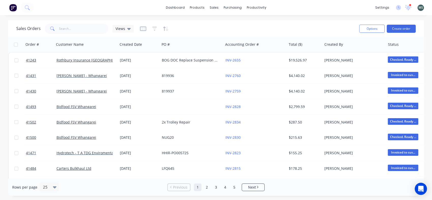
click at [206, 189] on link "2" at bounding box center [207, 188] width 8 height 8
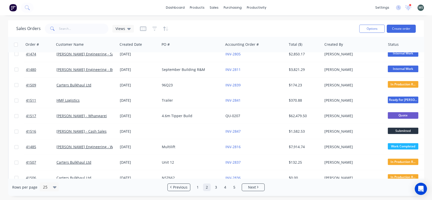
scroll to position [263, 0]
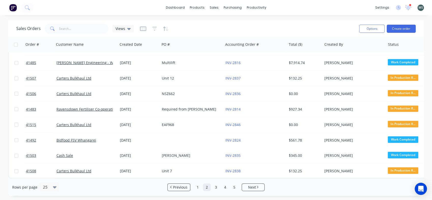
click at [215, 187] on link "3" at bounding box center [216, 188] width 8 height 8
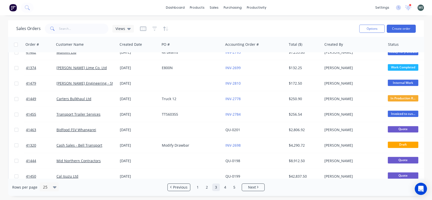
scroll to position [0, 0]
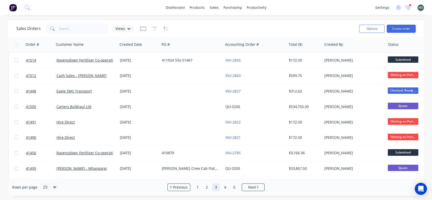
click at [130, 28] on div "Views" at bounding box center [122, 29] width 21 height 8
click at [144, 28] on icon "button" at bounding box center [143, 28] width 6 height 5
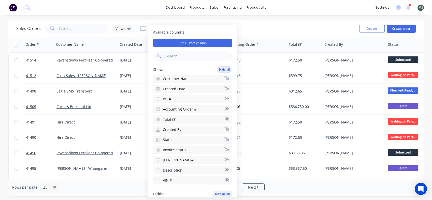
click at [172, 27] on div "Available columns Add custom column Shown Hide all Customer Name Created Date P…" at bounding box center [192, 111] width 89 height 173
click at [196, 33] on span "Available columns" at bounding box center [192, 32] width 79 height 5
click at [259, 32] on div "Sales Orders Views" at bounding box center [185, 28] width 339 height 12
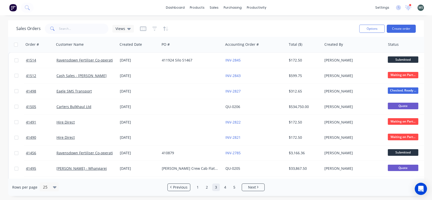
click at [166, 29] on icon "button" at bounding box center [167, 28] width 3 height 5
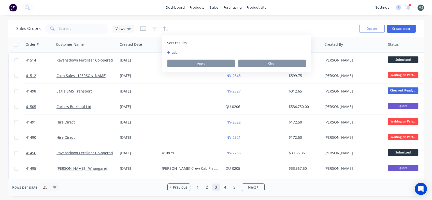
click at [366, 29] on button "Options" at bounding box center [371, 29] width 25 height 8
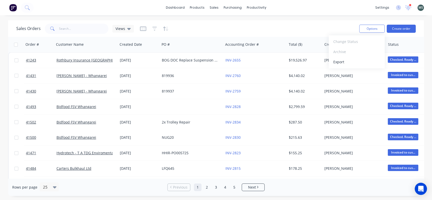
drag, startPoint x: 366, startPoint y: 29, endPoint x: 241, endPoint y: 29, distance: 125.1
click at [241, 29] on div "Sales Orders Views Options Change Status Archive Export Create order" at bounding box center [215, 28] width 415 height 17
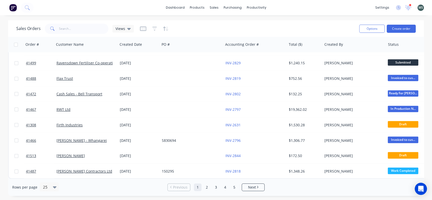
scroll to position [263, 0]
click at [206, 186] on link "2" at bounding box center [207, 188] width 8 height 8
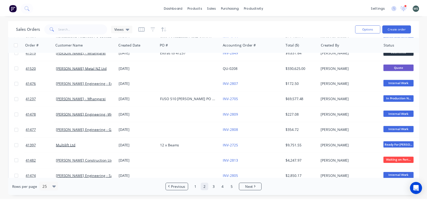
scroll to position [0, 0]
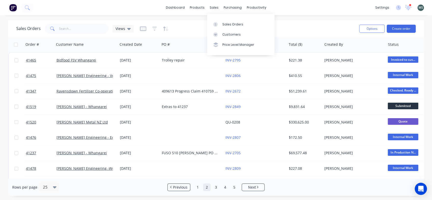
click at [210, 8] on div "sales" at bounding box center [214, 8] width 14 height 8
click at [65, 33] on input "text" at bounding box center [84, 29] width 50 height 10
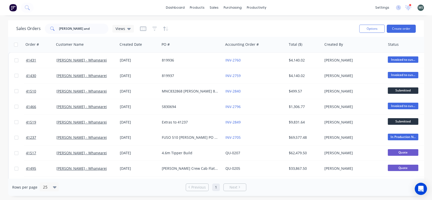
click at [70, 152] on link "[PERSON_NAME] - Whangarei" at bounding box center [81, 153] width 50 height 5
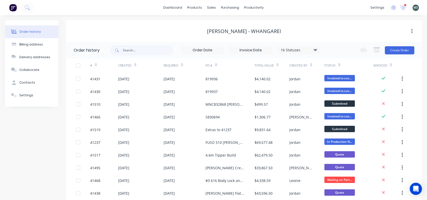
click at [125, 154] on div "[DATE]" at bounding box center [123, 155] width 11 height 5
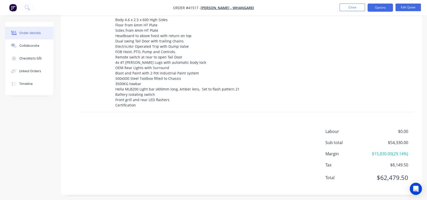
scroll to position [204, 0]
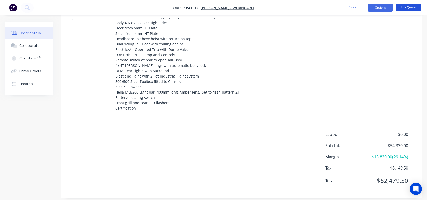
click at [412, 8] on button "Edit Quote" at bounding box center [408, 8] width 25 height 8
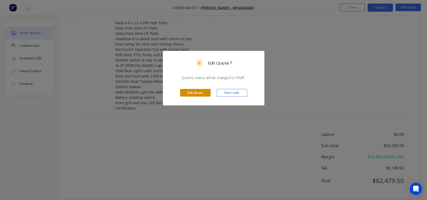
click at [194, 92] on button "Edit Quote" at bounding box center [195, 93] width 31 height 8
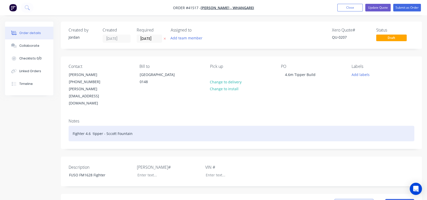
click at [110, 126] on div "Fighter 4.6 tipper - Sccott Fountain" at bounding box center [242, 134] width 346 height 16
click at [167, 126] on div "Fighter 4.6 tipper - Scott Fountain" at bounding box center [242, 134] width 346 height 16
click at [164, 126] on div "Fighter 4.6 tipper - Scott Fountain" at bounding box center [242, 134] width 346 height 16
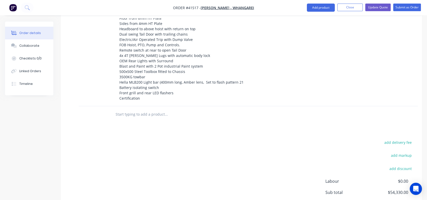
scroll to position [274, 0]
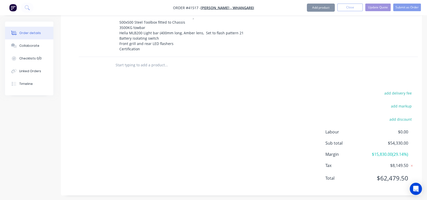
click at [401, 116] on button "add discount" at bounding box center [401, 119] width 28 height 7
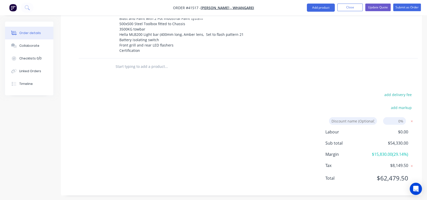
click at [371, 117] on input at bounding box center [353, 121] width 48 height 8
click at [392, 117] on input at bounding box center [394, 121] width 23 height 8
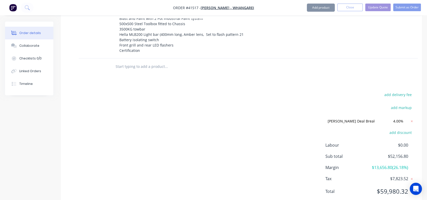
click at [298, 154] on div "add delivery fee add markup Scott Fountain Deal Breaker Scott Fountain Deal Bre…" at bounding box center [242, 146] width 346 height 110
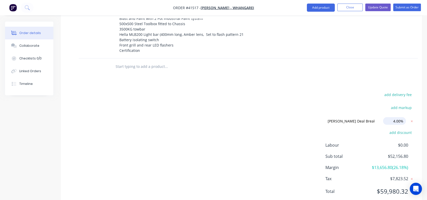
click at [393, 117] on input "4.00%" at bounding box center [394, 121] width 23 height 8
click at [395, 117] on input "4.00%" at bounding box center [394, 121] width 23 height 8
click at [368, 142] on span "Labour" at bounding box center [348, 145] width 45 height 6
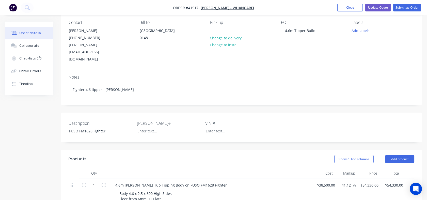
scroll to position [44, 0]
click at [374, 7] on button "Update Quote" at bounding box center [378, 8] width 25 height 8
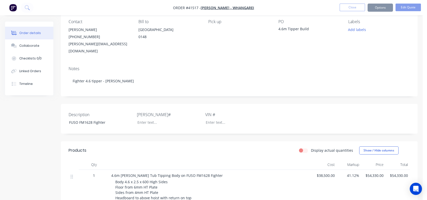
scroll to position [0, 0]
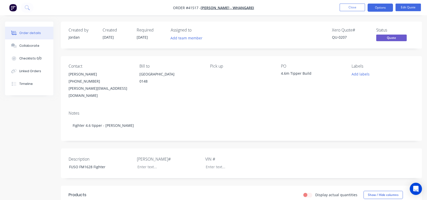
click at [374, 7] on button "Options" at bounding box center [380, 8] width 25 height 8
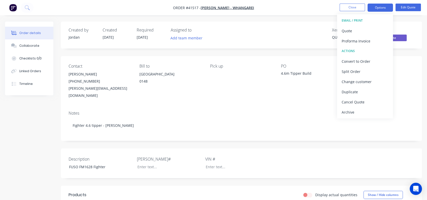
click at [349, 33] on div "Quote" at bounding box center [365, 30] width 47 height 7
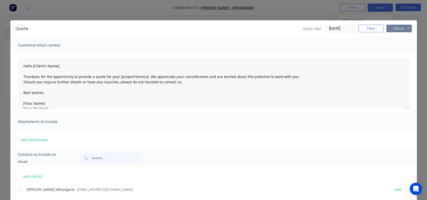
click at [404, 27] on button "Options" at bounding box center [399, 29] width 25 height 8
click at [396, 46] on button "Print" at bounding box center [403, 46] width 33 height 8
click at [370, 31] on button "Close" at bounding box center [371, 29] width 25 height 8
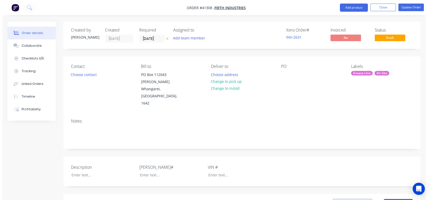
scroll to position [268, 0]
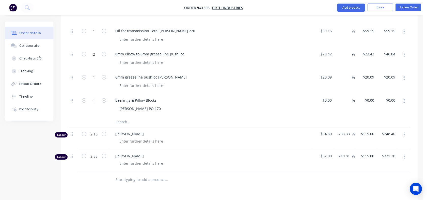
click at [380, 8] on button "Close" at bounding box center [380, 8] width 25 height 8
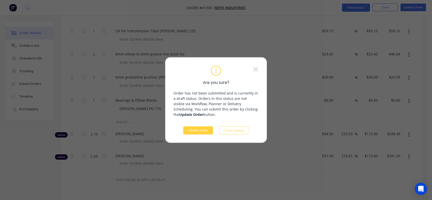
click at [199, 131] on button "Update order" at bounding box center [198, 130] width 30 height 8
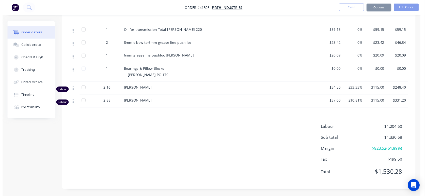
scroll to position [0, 0]
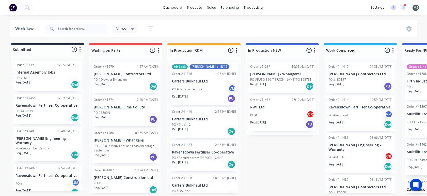
click at [197, 91] on p "PO #Refurbish Airlock" at bounding box center [187, 89] width 31 height 5
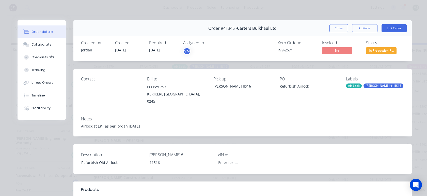
click at [340, 28] on button "Close" at bounding box center [339, 28] width 19 height 8
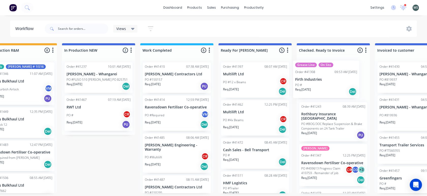
scroll to position [0, 185]
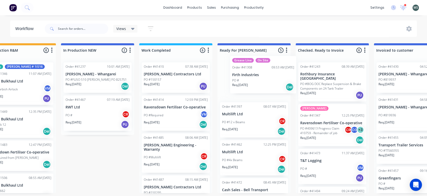
drag, startPoint x: 263, startPoint y: 80, endPoint x: 255, endPoint y: 73, distance: 10.5
click at [255, 73] on div "Grease Line On Site Order #41308 09:53 AM 09/07/25 Firth Industries PO # Req. 0…" at bounding box center [254, 125] width 73 height 135
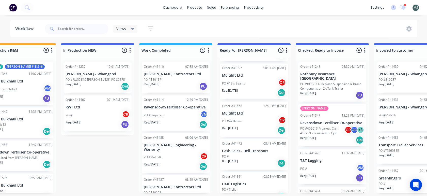
scroll to position [48, 0]
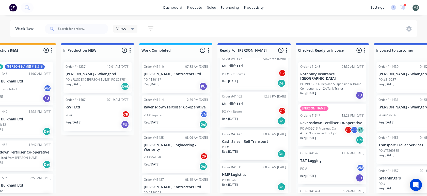
click at [238, 148] on div "PO #" at bounding box center [254, 147] width 64 height 5
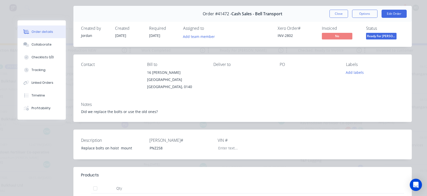
scroll to position [10, 0]
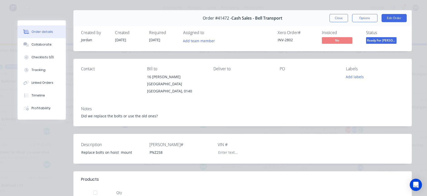
click at [340, 19] on button "Close" at bounding box center [339, 18] width 19 height 8
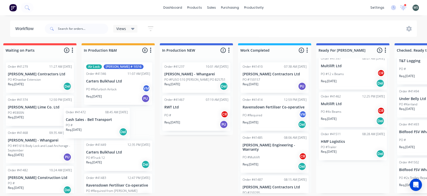
scroll to position [1, 85]
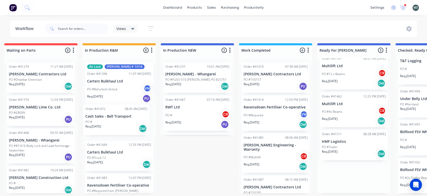
drag, startPoint x: 191, startPoint y: 146, endPoint x: 109, endPoint y: 124, distance: 85.5
click at [109, 124] on div "Submitted 8 Status colour #273444 hex #273444 Save Cancel Summaries Total order…" at bounding box center [335, 118] width 848 height 150
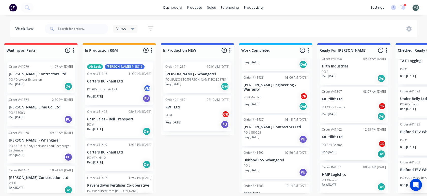
scroll to position [79, 0]
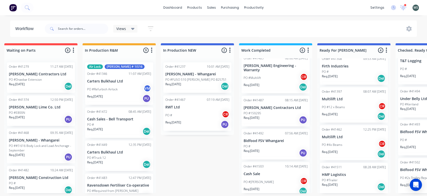
click at [261, 179] on p "PO #[PERSON_NAME]" at bounding box center [259, 181] width 30 height 5
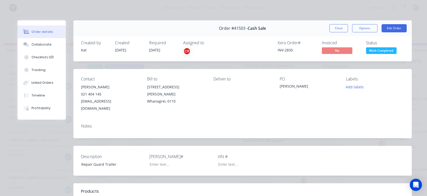
click at [42, 69] on div "Tracking" at bounding box center [39, 70] width 14 height 5
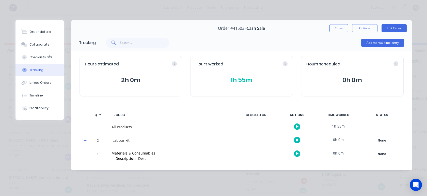
click at [42, 69] on div "Tracking" at bounding box center [36, 70] width 14 height 5
click at [41, 34] on div "Order details" at bounding box center [40, 31] width 22 height 5
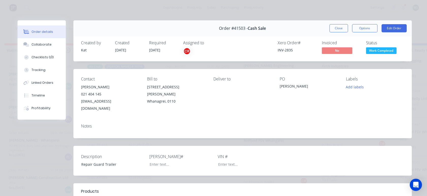
click at [386, 27] on button "Edit Order" at bounding box center [394, 28] width 25 height 8
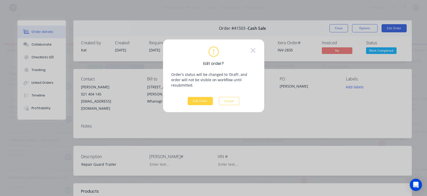
scroll to position [0, 85]
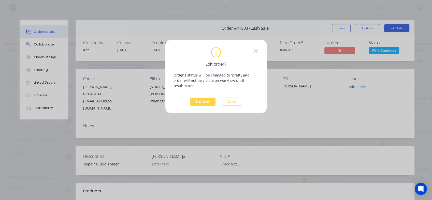
click at [201, 98] on button "Edit Order" at bounding box center [202, 102] width 25 height 8
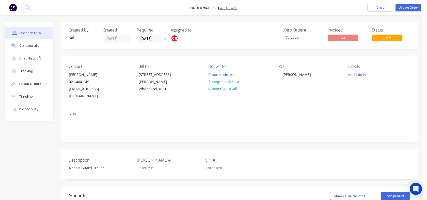
click at [379, 9] on button "Close" at bounding box center [380, 8] width 25 height 8
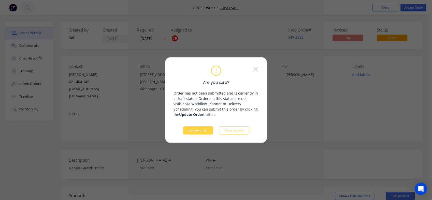
click at [195, 131] on button "Update order" at bounding box center [198, 130] width 30 height 8
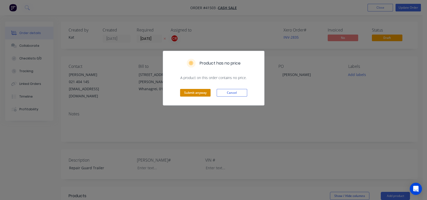
click at [195, 94] on button "Submit anyway" at bounding box center [195, 93] width 31 height 8
